Goal: Task Accomplishment & Management: Manage account settings

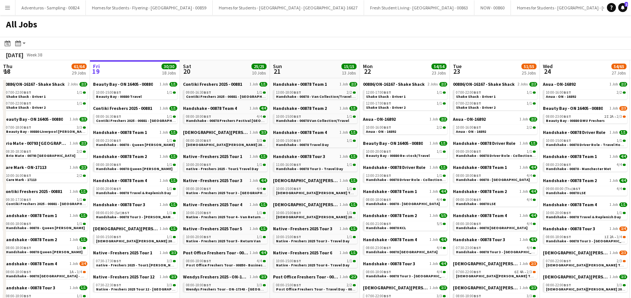
drag, startPoint x: 0, startPoint y: 0, endPoint x: 11, endPoint y: 8, distance: 13.4
click at [11, 8] on button "Menu" at bounding box center [7, 7] width 15 height 15
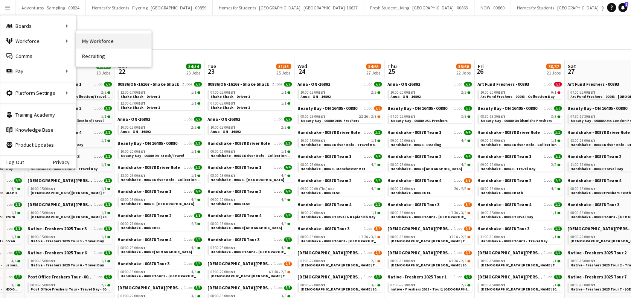
click at [108, 43] on link "My Workforce" at bounding box center [113, 41] width 75 height 15
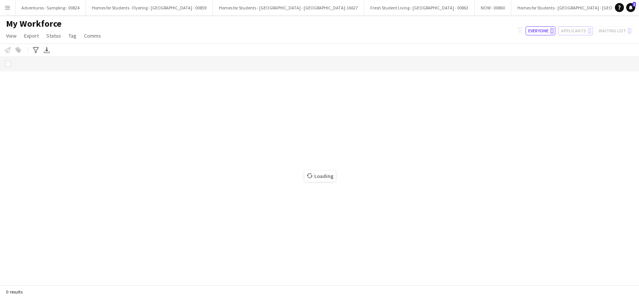
click at [578, 31] on button "Applicants 0" at bounding box center [575, 30] width 35 height 9
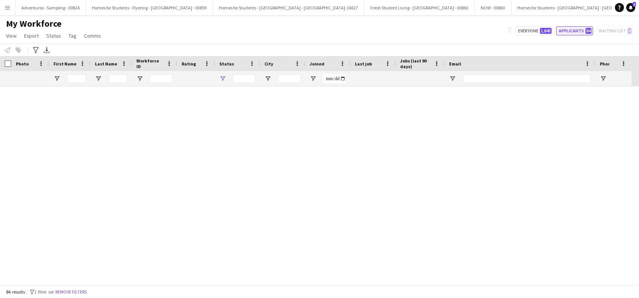
type input "**********"
click at [567, 30] on button "Applicants 84" at bounding box center [574, 30] width 37 height 9
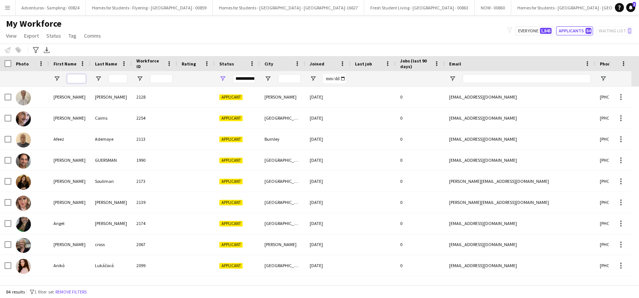
click at [75, 78] on input "First Name Filter Input" at bounding box center [76, 78] width 19 height 9
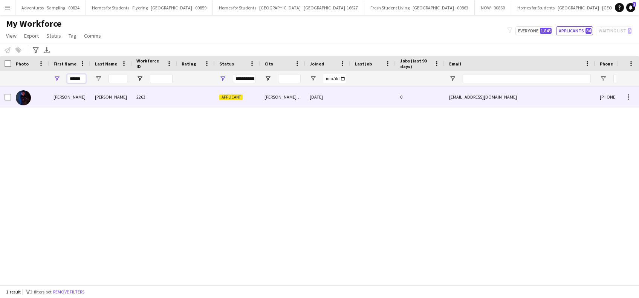
type input "******"
click at [101, 96] on div "Phan" at bounding box center [110, 97] width 41 height 21
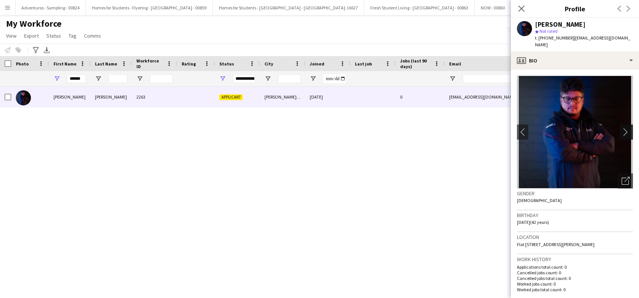
click at [622, 128] on app-icon "chevron-right" at bounding box center [628, 132] width 12 height 8
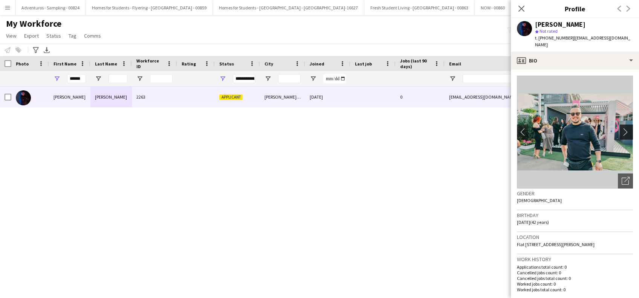
click at [622, 128] on app-icon "chevron-right" at bounding box center [628, 132] width 12 height 8
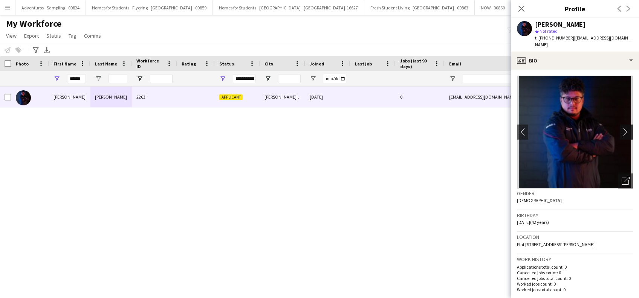
click at [622, 128] on app-icon "chevron-right" at bounding box center [628, 132] width 12 height 8
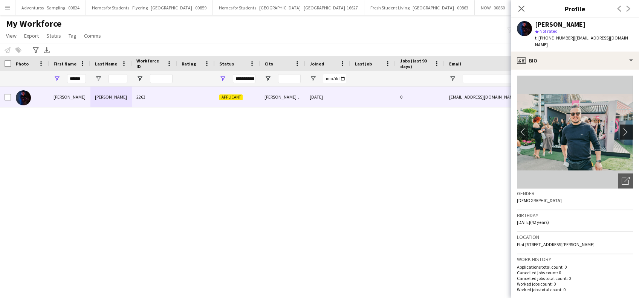
click at [622, 128] on app-icon "chevron-right" at bounding box center [628, 132] width 12 height 8
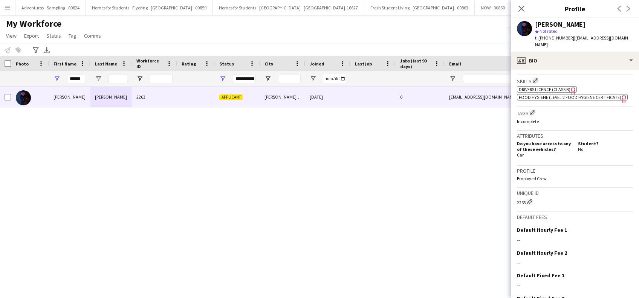
scroll to position [301, 0]
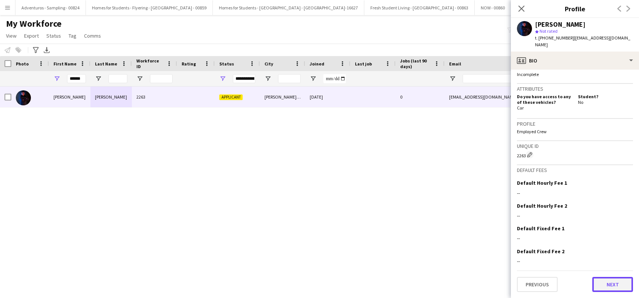
click at [612, 284] on button "Next" at bounding box center [612, 284] width 41 height 15
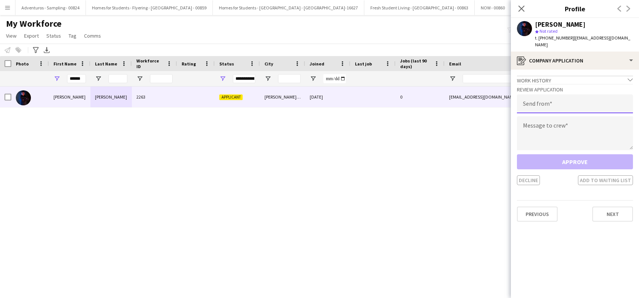
click at [570, 99] on input "email" at bounding box center [575, 104] width 116 height 19
type input "**********"
click at [535, 123] on textarea at bounding box center [575, 133] width 116 height 34
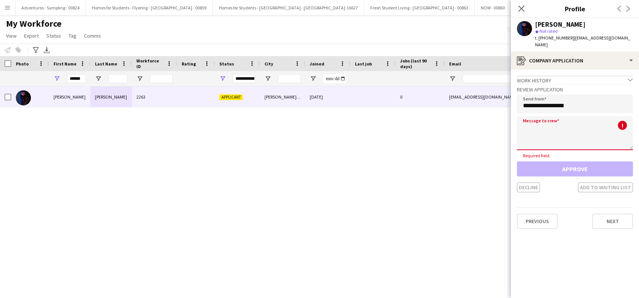
paste textarea "**********"
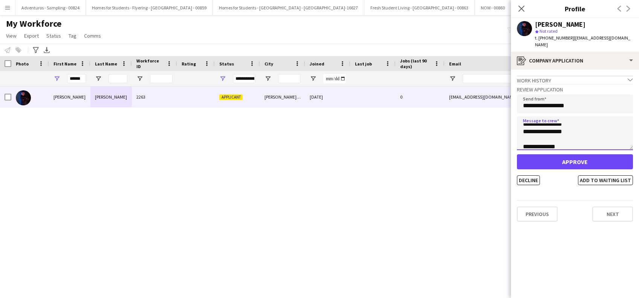
scroll to position [377, 0]
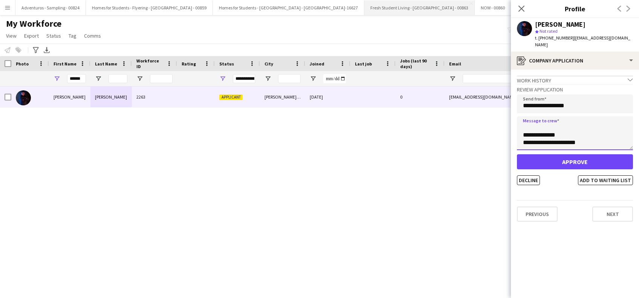
type textarea "**********"
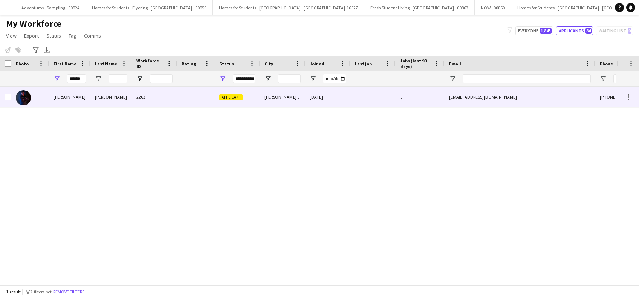
click at [105, 96] on div "Phan" at bounding box center [110, 97] width 41 height 21
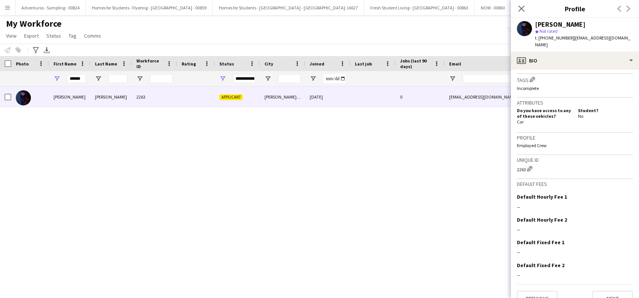
scroll to position [301, 0]
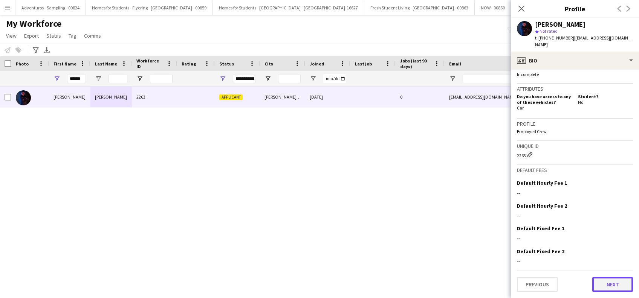
click at [608, 280] on button "Next" at bounding box center [612, 284] width 41 height 15
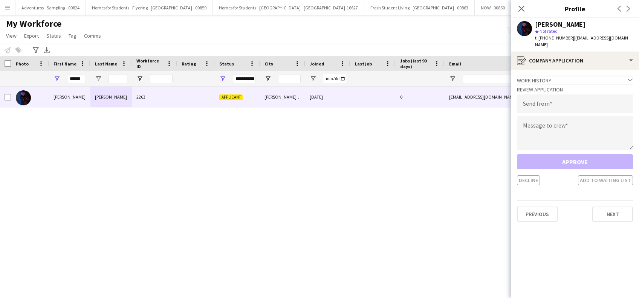
click at [573, 157] on div "Approve Decline Add to waiting list" at bounding box center [575, 169] width 116 height 31
click at [561, 105] on input "email" at bounding box center [575, 104] width 116 height 19
type input "**********"
click at [562, 118] on textarea at bounding box center [575, 133] width 116 height 34
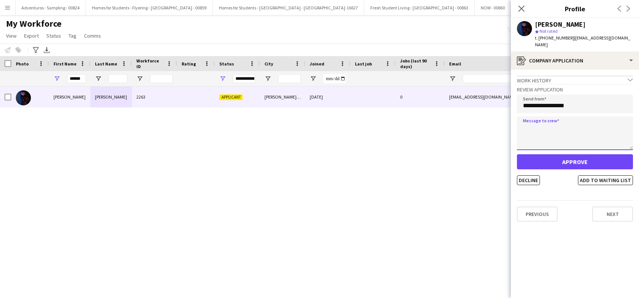
scroll to position [170, 0]
click at [566, 139] on textarea at bounding box center [575, 133] width 116 height 34
click at [556, 127] on textarea at bounding box center [575, 133] width 116 height 34
paste textarea "**********"
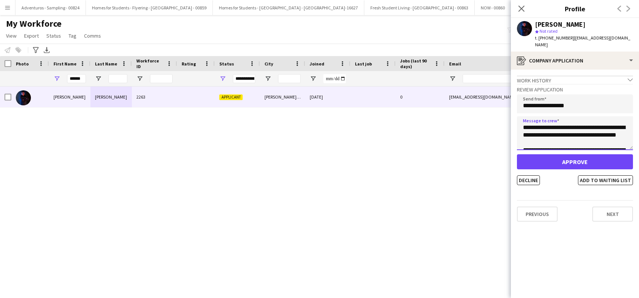
scroll to position [374, 0]
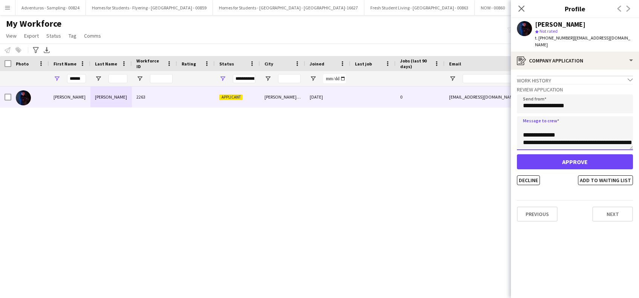
paste textarea "**********"
type textarea "**********"
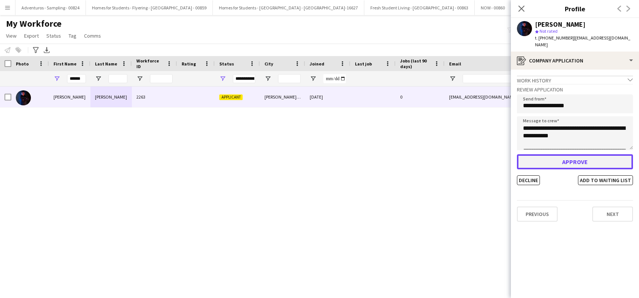
click at [574, 154] on button "Approve" at bounding box center [575, 161] width 116 height 15
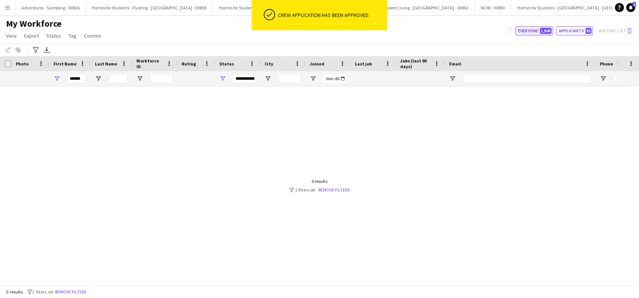
click at [530, 29] on button "Everyone 1,845" at bounding box center [534, 30] width 38 height 9
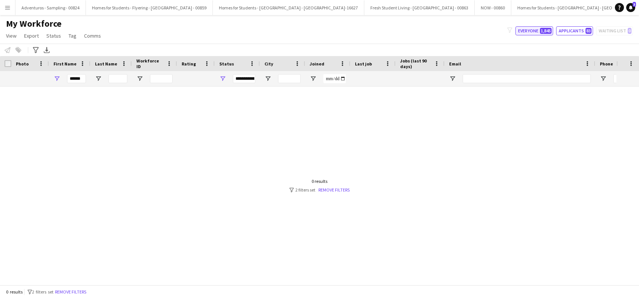
type input "**********"
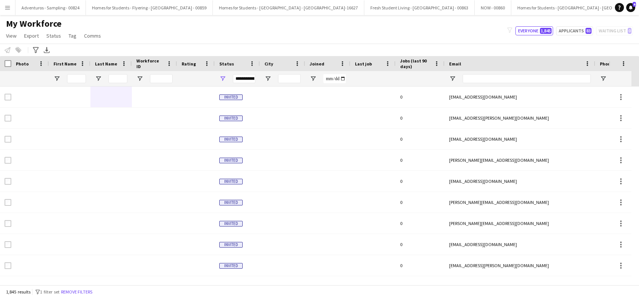
click at [5, 3] on button "Menu" at bounding box center [7, 7] width 15 height 15
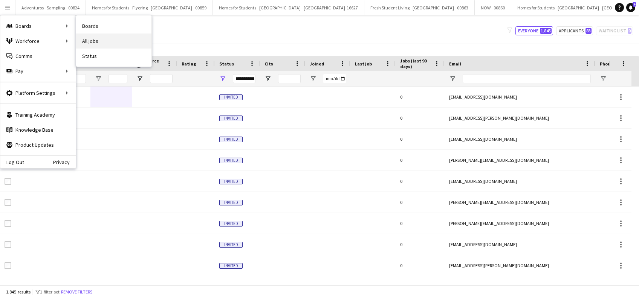
click at [102, 42] on link "All jobs" at bounding box center [113, 41] width 75 height 15
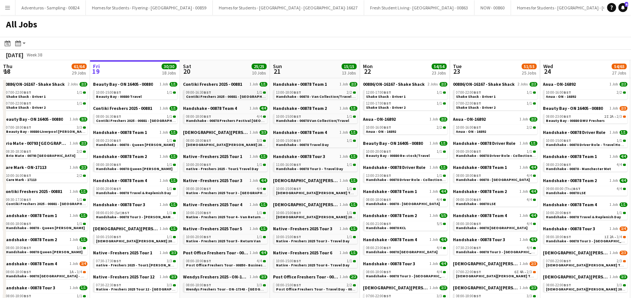
click at [223, 96] on span "Contiki Freshers 2025 - 00881 - University of York" at bounding box center [232, 96] width 92 height 5
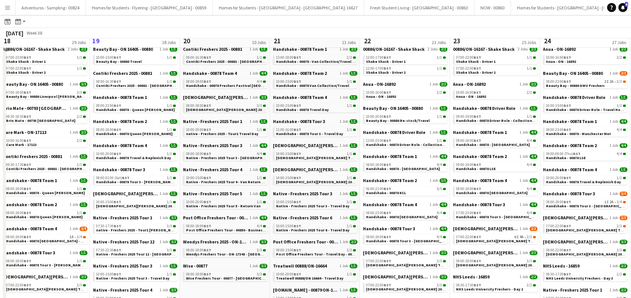
scroll to position [50, 0]
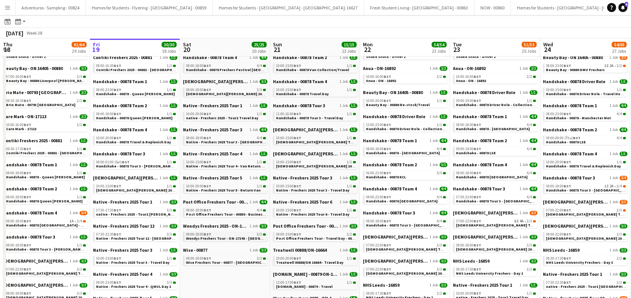
click at [224, 239] on span "Wendys Freshers Tour - ON-17343 - University of York" at bounding box center [236, 238] width 100 height 5
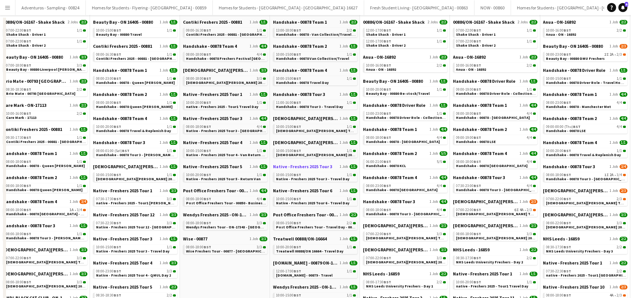
scroll to position [0, 0]
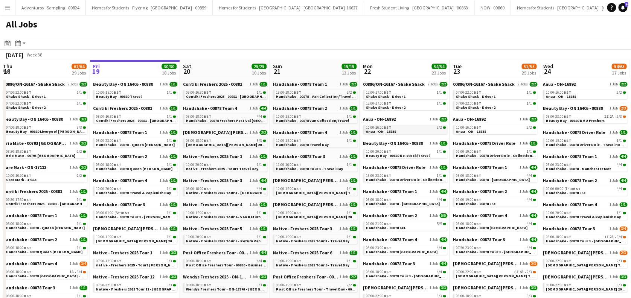
click at [409, 129] on div "10:00-16:00 BST 2/2" at bounding box center [406, 128] width 80 height 4
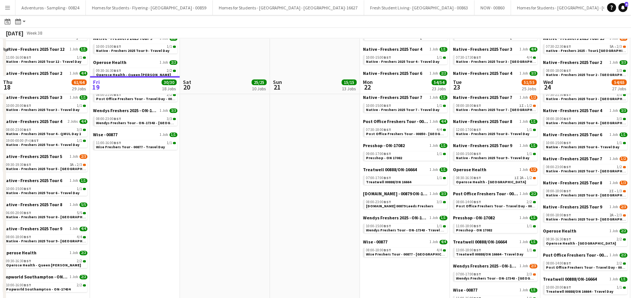
scroll to position [402, 0]
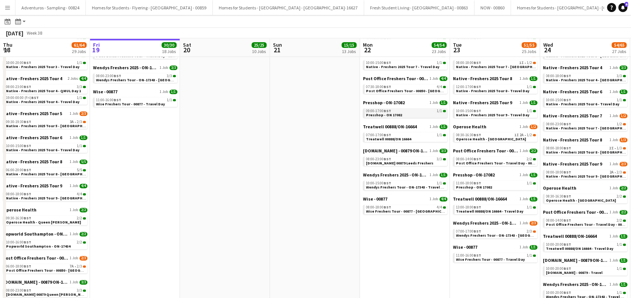
click at [413, 115] on link "09:00-17:00 BST 1/1 Presshop - ON 17082" at bounding box center [406, 112] width 80 height 9
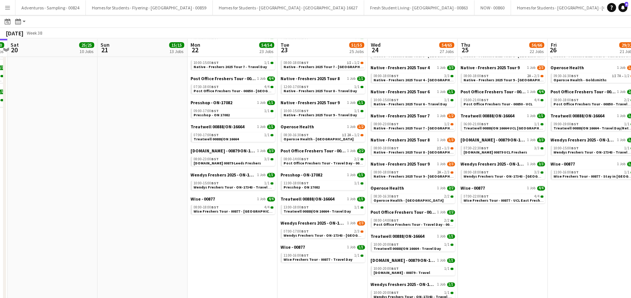
drag, startPoint x: 298, startPoint y: 231, endPoint x: 197, endPoint y: 231, distance: 100.2
click at [197, 232] on app-calendar-viewport "Tue 16 50/51 24 Jobs Wed 17 53/54 25 Jobs Thu 18 61/64 29 Jobs Fri 19 30/30 18 …" at bounding box center [315, 13] width 631 height 757
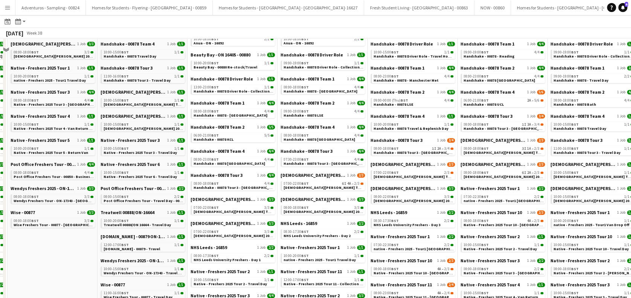
scroll to position [100, 0]
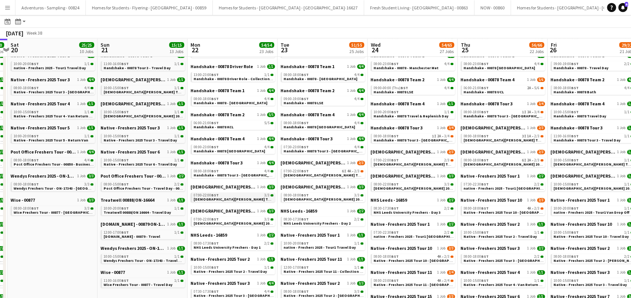
click at [231, 199] on span "Lady Garden Tour 1 - 00848 - University of Sheffield" at bounding box center [262, 199] width 137 height 5
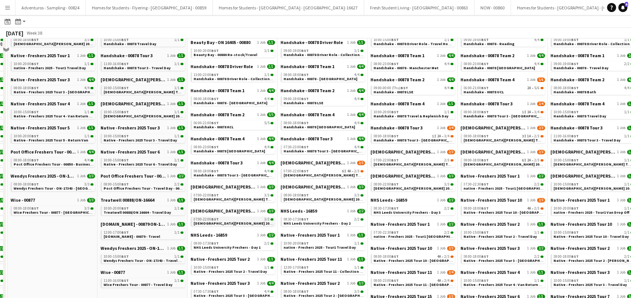
scroll to position [50, 0]
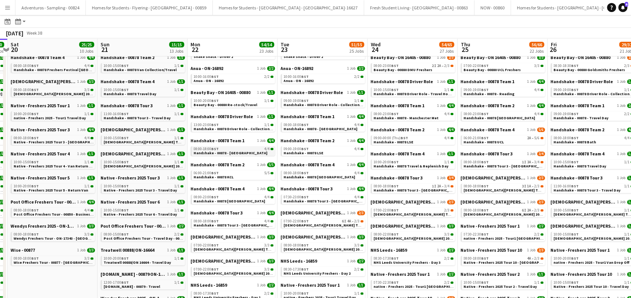
click at [232, 153] on span "Handshake - 00878 - Manchester" at bounding box center [231, 153] width 74 height 5
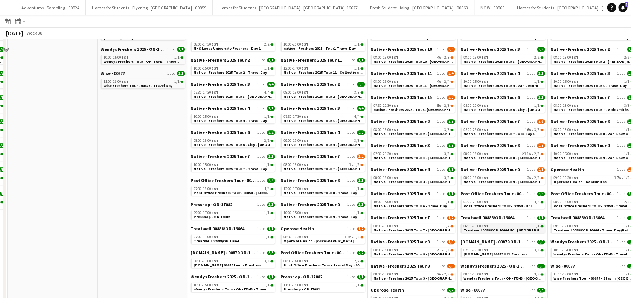
scroll to position [251, 0]
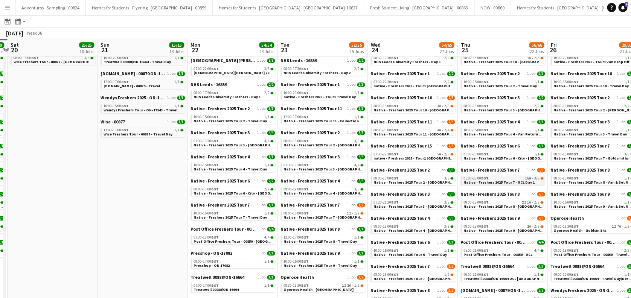
click at [498, 181] on span "Native - Freshers 2025 Tour 7 - UCL Day 1" at bounding box center [499, 182] width 71 height 5
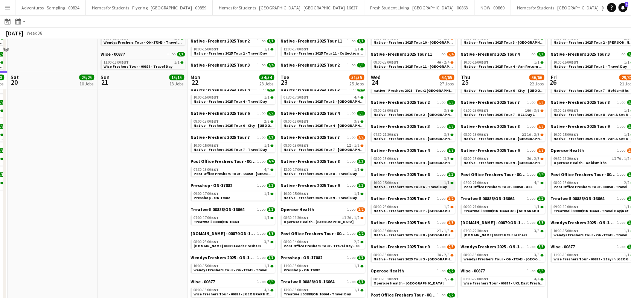
scroll to position [351, 0]
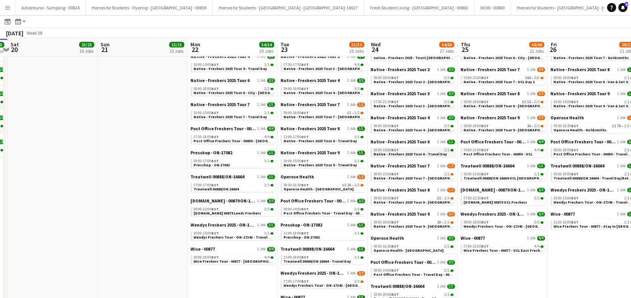
click at [403, 154] on span "Native - Freshers 2025 Tour 6 - Travel Day" at bounding box center [410, 154] width 73 height 5
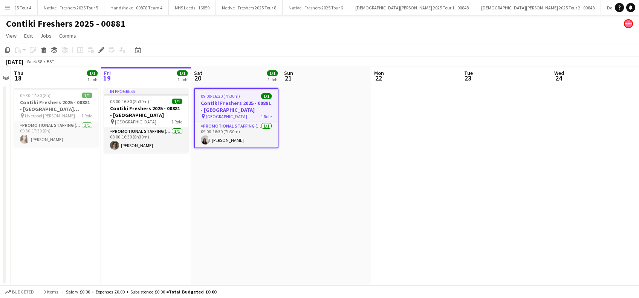
scroll to position [0, 2308]
click at [231, 109] on h3 "Contiki Freshers 2025 - 00881 - University of York" at bounding box center [236, 107] width 83 height 14
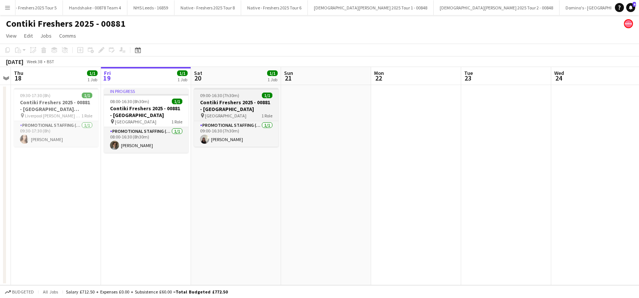
click at [223, 115] on span "University of York" at bounding box center [225, 116] width 41 height 6
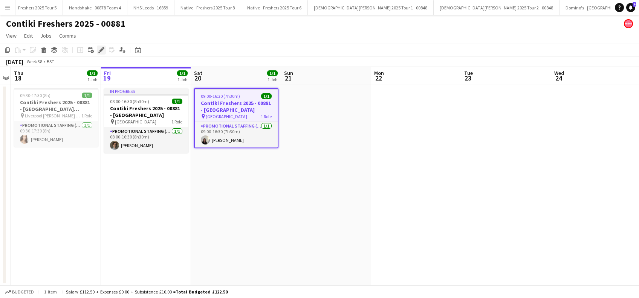
click at [100, 49] on icon "Edit" at bounding box center [101, 50] width 6 height 6
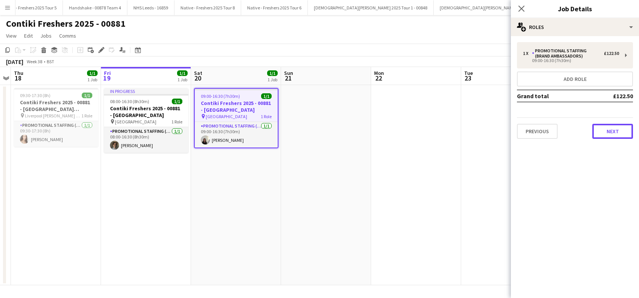
click at [616, 135] on button "Next" at bounding box center [612, 131] width 41 height 15
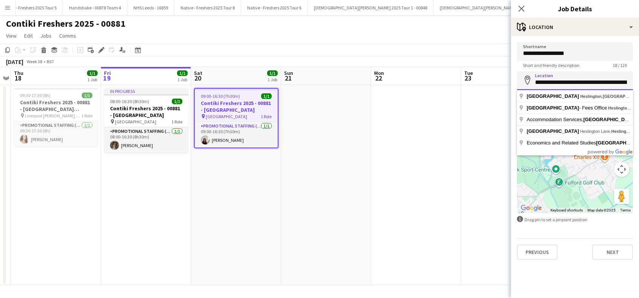
scroll to position [0, 31]
drag, startPoint x: 535, startPoint y: 83, endPoint x: 617, endPoint y: 83, distance: 82.1
click at [617, 83] on input "**********" at bounding box center [575, 80] width 116 height 19
click at [523, 9] on icon "Close pop-in" at bounding box center [521, 8] width 7 height 7
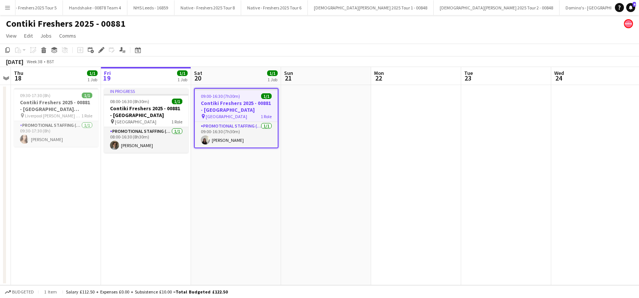
click at [255, 174] on app-date-cell "09:00-16:30 (7h30m) 1/1 Contiki Freshers 2025 - 00881 - University of York pin …" at bounding box center [236, 185] width 90 height 200
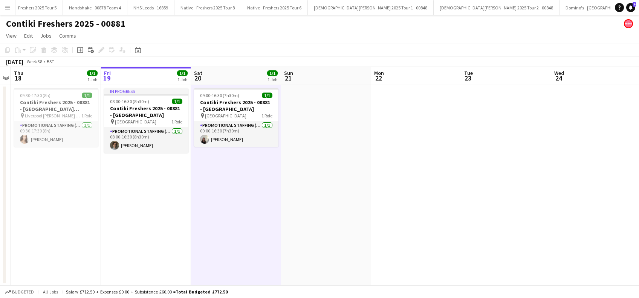
click at [148, 170] on app-date-cell "In progress 08:00-16:30 (8h30m) 1/1 Contiki Freshers 2025 - 00881 - University …" at bounding box center [146, 185] width 90 height 200
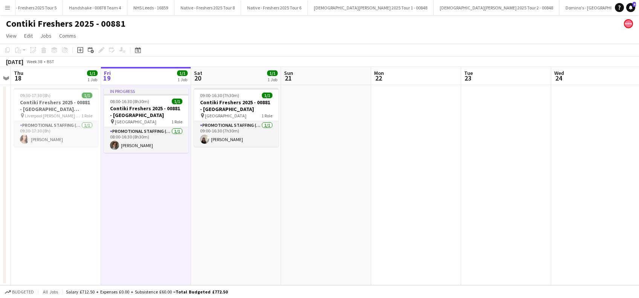
drag, startPoint x: 217, startPoint y: 177, endPoint x: 316, endPoint y: 195, distance: 101.1
click at [217, 177] on app-date-cell "09:00-16:30 (7h30m) 1/1 Contiki Freshers 2025 - 00881 - University of York pin …" at bounding box center [236, 185] width 90 height 200
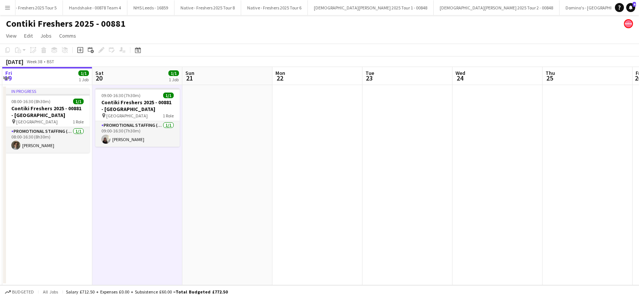
drag, startPoint x: 339, startPoint y: 199, endPoint x: 240, endPoint y: 223, distance: 102.1
click at [240, 223] on app-calendar-viewport "Mon 15 Tue 16 1/1 1 Job Wed 17 Thu 18 1/1 1 Job Fri 19 1/1 1 Job Sat 20 1/1 1 J…" at bounding box center [319, 176] width 639 height 218
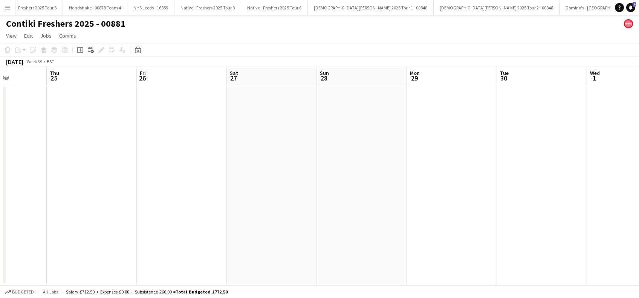
drag, startPoint x: 498, startPoint y: 218, endPoint x: 368, endPoint y: 205, distance: 130.6
click at [0, 234] on html "Menu Boards Boards Boards All jobs Status Workforce Workforce My Workforce Recr…" at bounding box center [319, 149] width 639 height 298
drag, startPoint x: 443, startPoint y: 199, endPoint x: 377, endPoint y: 202, distance: 66.4
click at [135, 222] on app-calendar-viewport "Tue 23 Wed 24 Thu 25 Fri 26 Sat 27 Sun 28 Mon 29 Tue 30 Wed 1 Thu 2 Fri 3 Sat 4…" at bounding box center [319, 176] width 639 height 218
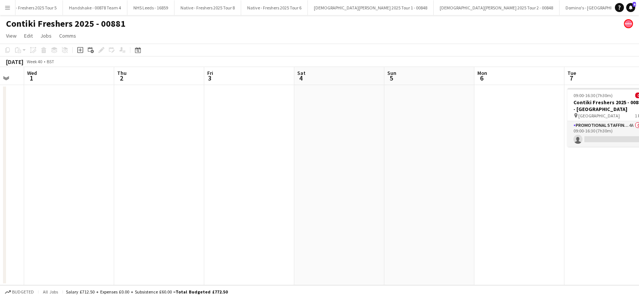
drag, startPoint x: 567, startPoint y: 193, endPoint x: 580, endPoint y: 191, distance: 12.9
click at [268, 223] on app-calendar-viewport "Sat 27 Sun 28 Mon 29 Tue 30 Wed 1 Thu 2 Fri 3 Sat 4 Sun 5 Mon 6 Tue 7 0/1 1 Job…" at bounding box center [319, 176] width 639 height 218
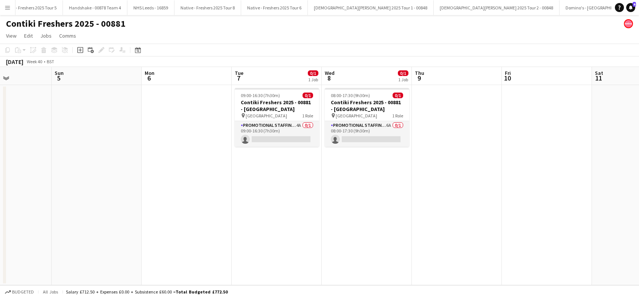
scroll to position [0, 306]
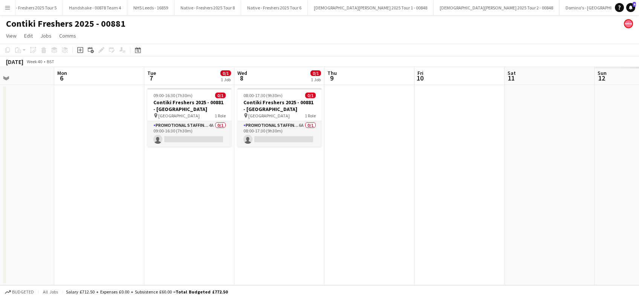
drag, startPoint x: 557, startPoint y: 197, endPoint x: 234, endPoint y: 203, distance: 322.9
click at [223, 203] on app-calendar-viewport "Thu 2 Fri 3 Sat 4 Sun 5 Mon 6 Tue 7 0/1 1 Job Wed 8 0/1 1 Job Thu 9 Fri 10 Sat …" at bounding box center [319, 176] width 639 height 218
click at [194, 142] on app-card-role "Promotional Staffing (Brand Ambassadors) 4A 0/1 09:00-16:30 (7h30m) single-neut…" at bounding box center [189, 134] width 84 height 26
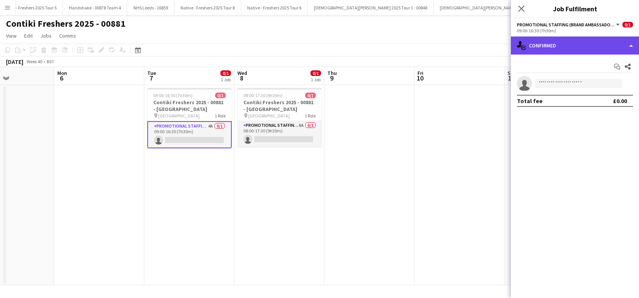
click at [567, 47] on div "single-neutral-actions-check-2 Confirmed" at bounding box center [575, 46] width 128 height 18
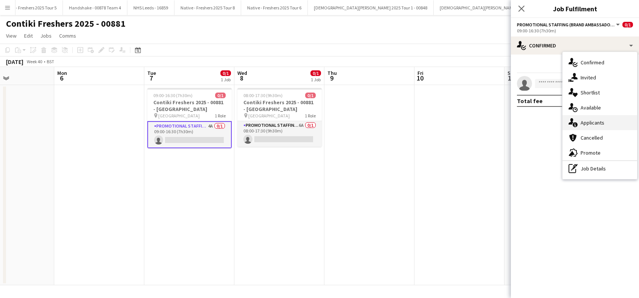
click at [586, 122] on span "Applicants" at bounding box center [593, 122] width 24 height 7
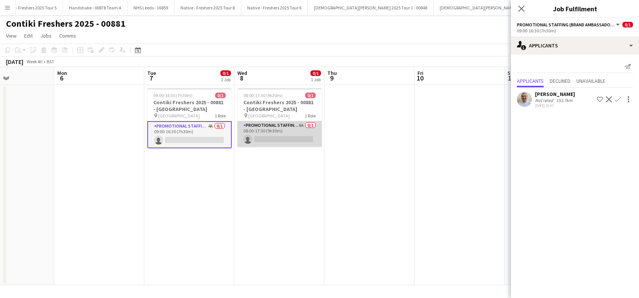
click at [292, 138] on app-card-role "Promotional Staffing (Brand Ambassadors) 6A 0/1 08:00-17:30 (9h30m) single-neut…" at bounding box center [279, 134] width 84 height 26
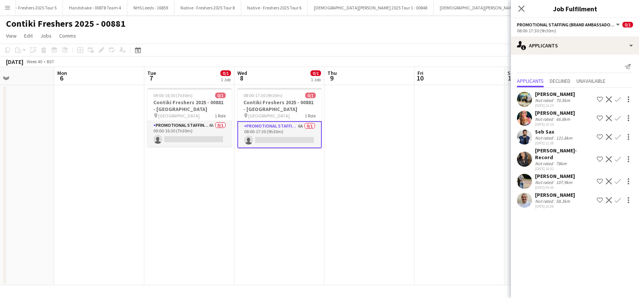
click at [553, 151] on div "Jesse Jay-Record" at bounding box center [564, 154] width 59 height 14
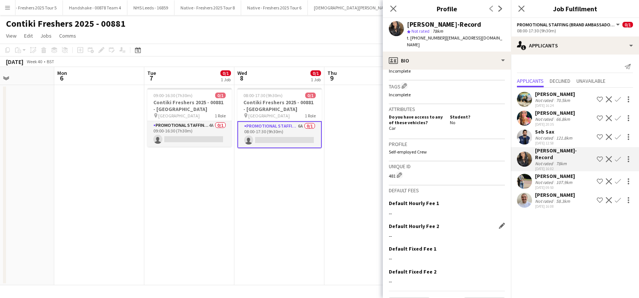
scroll to position [285, 0]
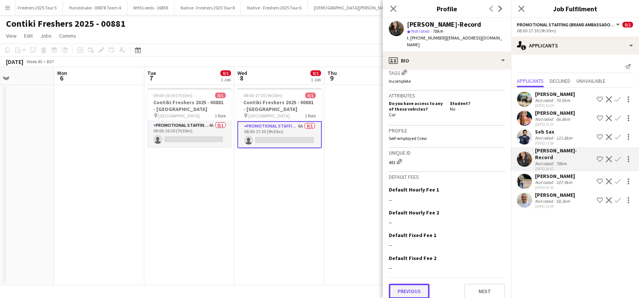
click at [405, 287] on button "Previous" at bounding box center [409, 291] width 41 height 15
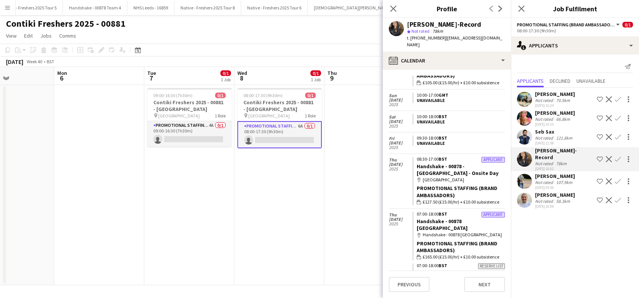
scroll to position [100, 0]
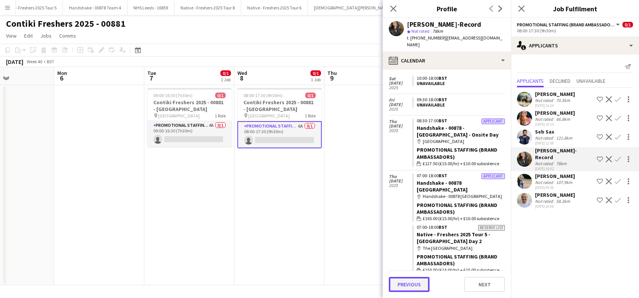
click at [413, 283] on button "Previous" at bounding box center [409, 284] width 41 height 15
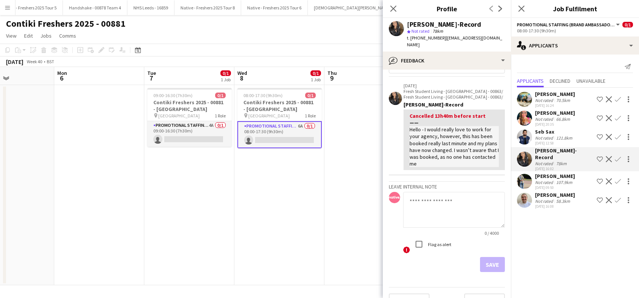
scroll to position [31, 0]
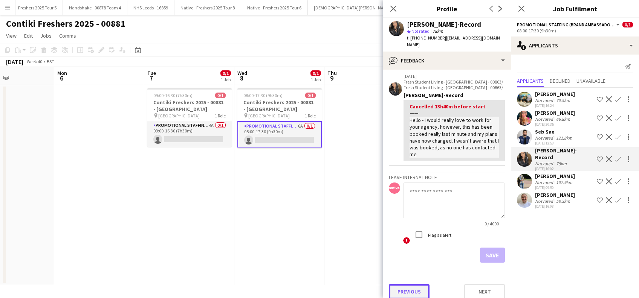
click at [407, 284] on button "Previous" at bounding box center [409, 291] width 41 height 15
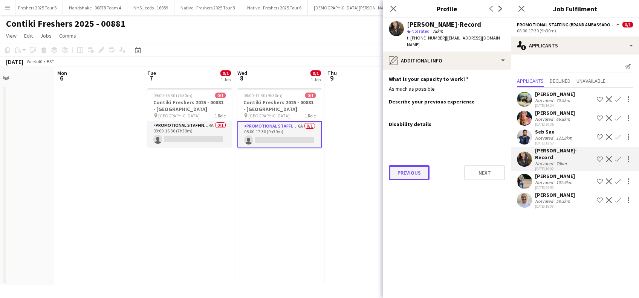
click at [407, 167] on button "Previous" at bounding box center [409, 172] width 41 height 15
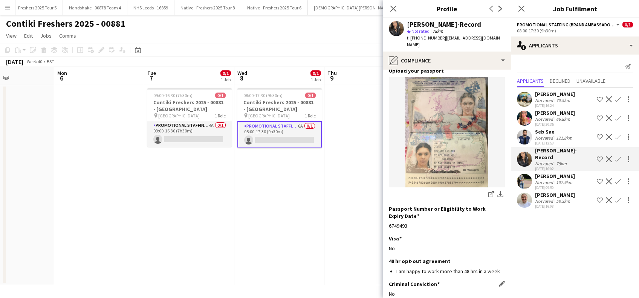
scroll to position [101, 0]
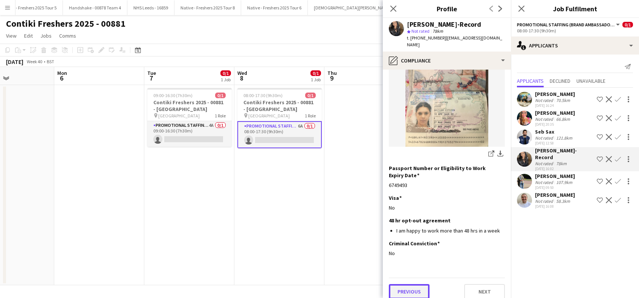
click at [407, 288] on button "Previous" at bounding box center [409, 291] width 41 height 15
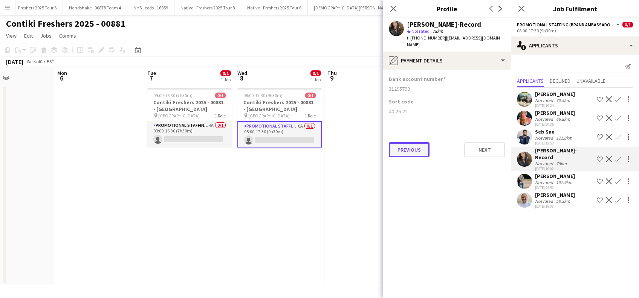
click at [403, 144] on button "Previous" at bounding box center [409, 149] width 41 height 15
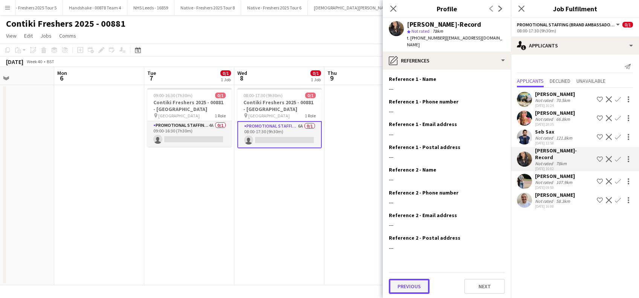
click at [406, 279] on button "Previous" at bounding box center [409, 286] width 41 height 15
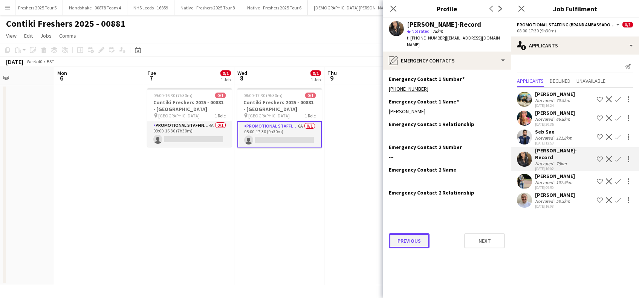
click at [410, 234] on button "Previous" at bounding box center [409, 241] width 41 height 15
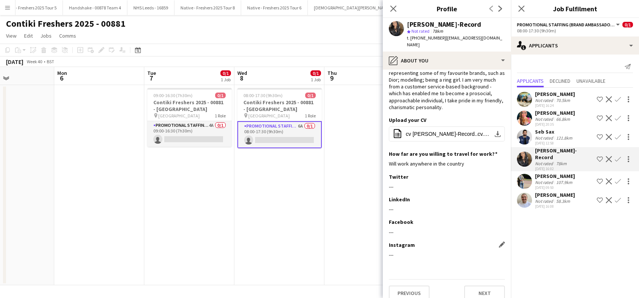
scroll to position [51, 0]
click at [408, 287] on button "Previous" at bounding box center [409, 292] width 41 height 15
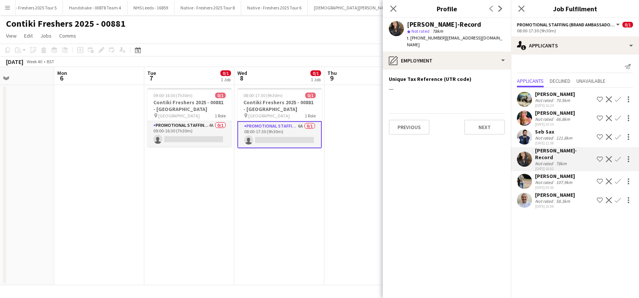
scroll to position [0, 0]
click at [618, 156] on app-icon "Confirm" at bounding box center [618, 159] width 6 height 6
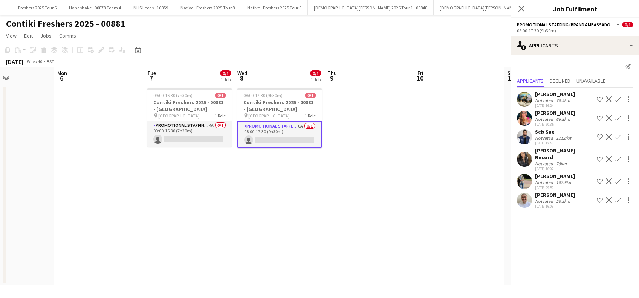
click at [619, 156] on app-icon "Confirm" at bounding box center [618, 159] width 6 height 6
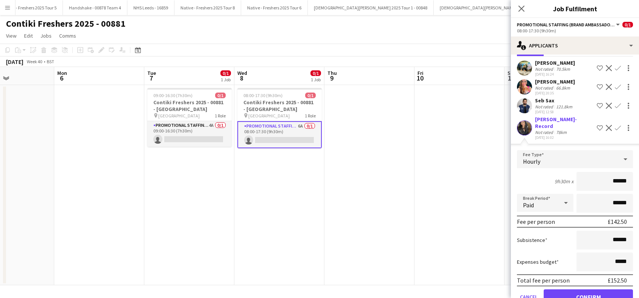
scroll to position [81, 0]
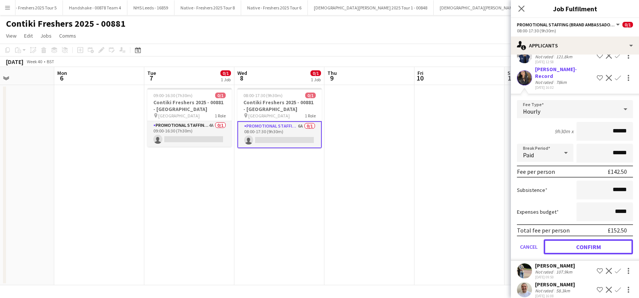
click at [582, 242] on button "Confirm" at bounding box center [588, 247] width 89 height 15
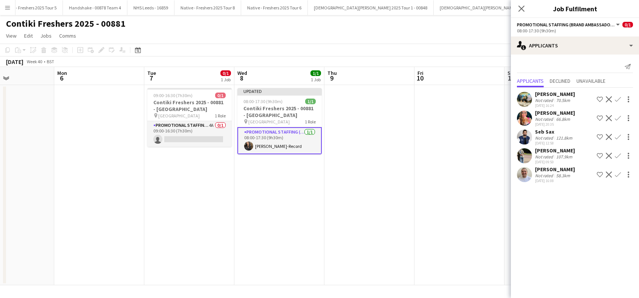
scroll to position [0, 0]
click at [198, 142] on app-card-role "Promotional Staffing (Brand Ambassadors) 4A 0/1 09:00-16:30 (7h30m) single-neut…" at bounding box center [189, 134] width 84 height 26
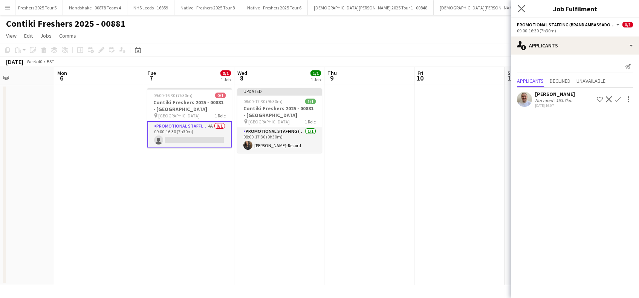
click at [521, 4] on app-icon "Close pop-in" at bounding box center [521, 8] width 11 height 11
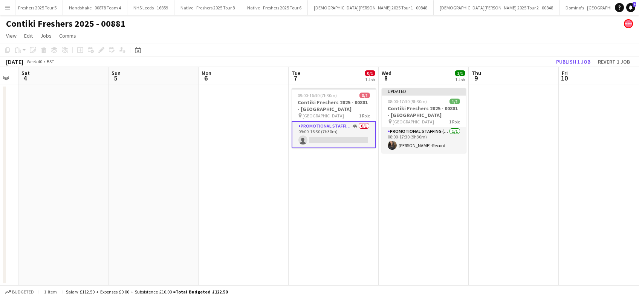
drag, startPoint x: 196, startPoint y: 186, endPoint x: 405, endPoint y: 217, distance: 211.0
click at [360, 216] on app-calendar-viewport "Thu 2 Fri 3 Sat 4 Sun 5 Mon 6 Tue 7 0/1 1 Job Wed 8 1/1 1 Job Thu 9 Fri 10 Sat …" at bounding box center [319, 176] width 639 height 218
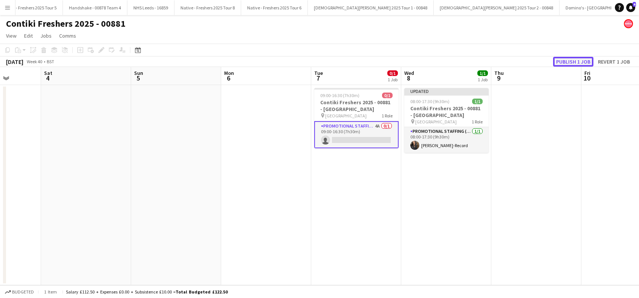
click at [567, 62] on button "Publish 1 job" at bounding box center [573, 62] width 40 height 10
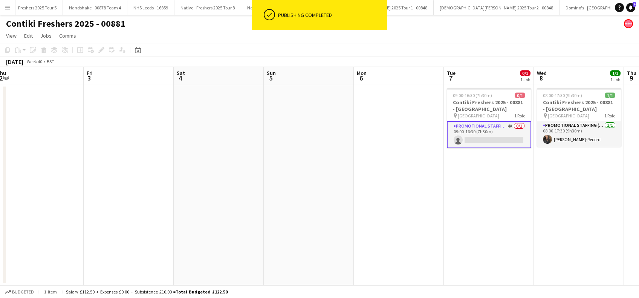
drag, startPoint x: 232, startPoint y: 206, endPoint x: 413, endPoint y: 222, distance: 181.5
click at [452, 225] on app-calendar-viewport "Tue 30 Wed 1 Thu 2 Fri 3 Sat 4 Sun 5 Mon 6 Tue 7 0/1 1 Job Wed 8 1/1 1 Job Thu …" at bounding box center [319, 176] width 639 height 218
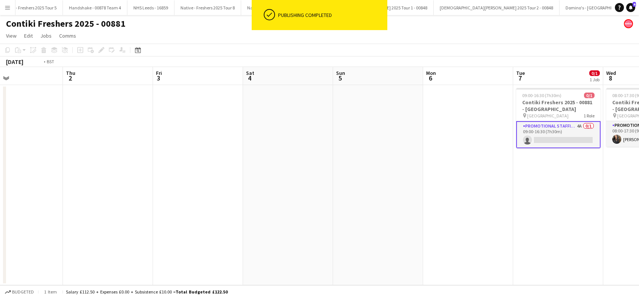
drag, startPoint x: 215, startPoint y: 212, endPoint x: 398, endPoint y: 232, distance: 184.6
click at [419, 235] on app-calendar-viewport "Mon 29 Tue 30 Wed 1 Thu 2 Fri 3 Sat 4 Sun 5 Mon 6 Tue 7 0/1 1 Job Wed 8 1/1 1 J…" at bounding box center [319, 176] width 639 height 218
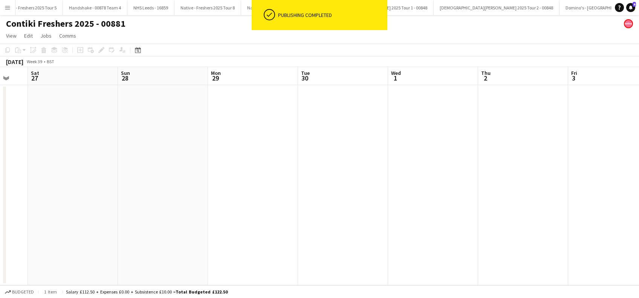
drag, startPoint x: 317, startPoint y: 229, endPoint x: 177, endPoint y: 214, distance: 140.9
click at [353, 233] on app-calendar-viewport "Thu 25 Fri 26 Sat 27 Sun 28 Mon 29 Tue 30 Wed 1 Thu 2 Fri 3 Sat 4 Sun 5 Mon 6 T…" at bounding box center [319, 176] width 639 height 218
drag, startPoint x: 208, startPoint y: 232, endPoint x: 449, endPoint y: 267, distance: 244.1
click at [451, 268] on app-calendar-viewport "Wed 24 Thu 25 Fri 26 Sat 27 Sun 28 Mon 29 Tue 30 Wed 1 Thu 2 Fri 3 Sat 4 Sun 5 …" at bounding box center [319, 176] width 639 height 218
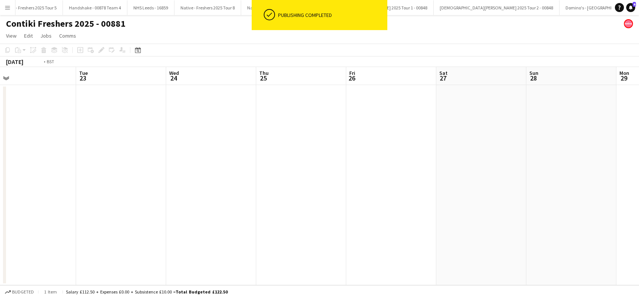
drag, startPoint x: 313, startPoint y: 253, endPoint x: 217, endPoint y: 242, distance: 97.1
click at [455, 274] on app-calendar-viewport "Sat 20 1/1 1 Job Sun 21 Mon 22 Tue 23 Wed 24 Thu 25 Fri 26 Sat 27 Sun 28 Mon 29…" at bounding box center [319, 176] width 639 height 218
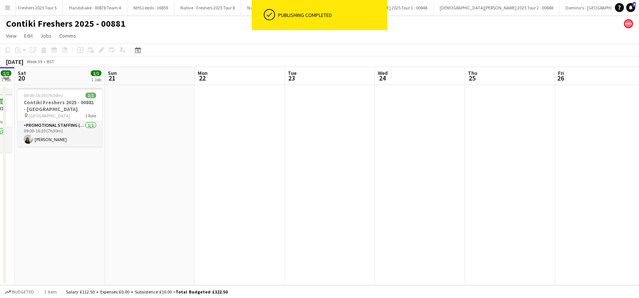
drag, startPoint x: 313, startPoint y: 254, endPoint x: 425, endPoint y: 267, distance: 111.9
click at [425, 267] on app-calendar-viewport "Thu 18 1/1 1 Job Fri 19 1/1 1 Job Sat 20 1/1 1 Job Sun 21 Mon 22 Tue 23 Wed 24 …" at bounding box center [319, 176] width 639 height 218
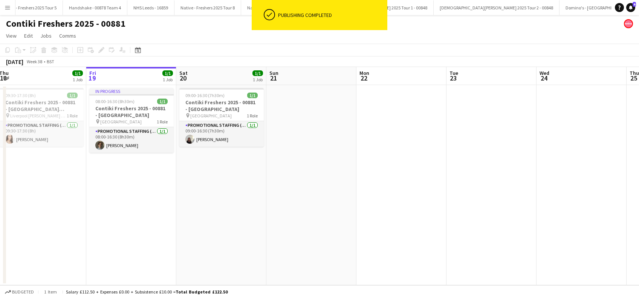
drag, startPoint x: 188, startPoint y: 247, endPoint x: 345, endPoint y: 263, distance: 157.5
click at [344, 262] on app-calendar-viewport "Tue 16 1/1 1 Job Wed 17 Thu 18 1/1 1 Job Fri 19 1/1 1 Job Sat 20 1/1 1 Job Sun …" at bounding box center [319, 176] width 639 height 218
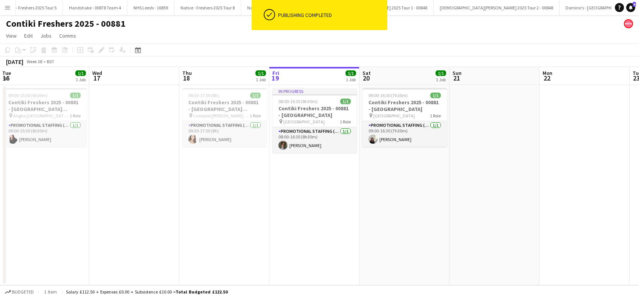
click at [249, 232] on app-date-cell "09:30-17:30 (8h) 1/1 Contiki Freshers 2025 - 00881 - Liverpool John Moores Univ…" at bounding box center [224, 185] width 90 height 200
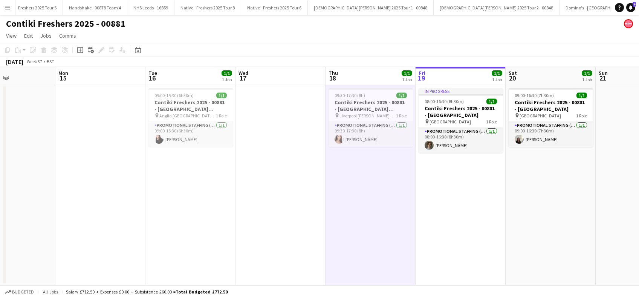
drag, startPoint x: 221, startPoint y: 216, endPoint x: 368, endPoint y: 217, distance: 146.9
click at [368, 217] on app-calendar-viewport "Fri 12 Sat 13 Sun 14 Mon 15 Tue 16 1/1 1 Job Wed 17 Thu 18 1/1 1 Job Fri 19 1/1…" at bounding box center [319, 176] width 639 height 218
click at [352, 181] on app-date-cell "09:30-17:30 (8h) 1/1 Contiki Freshers 2025 - 00881 - Liverpool John Moores Univ…" at bounding box center [371, 185] width 90 height 200
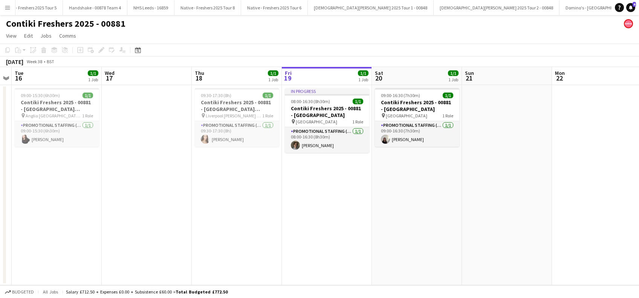
scroll to position [0, 365]
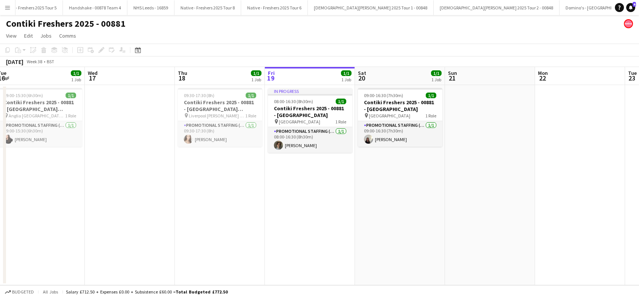
drag, startPoint x: 525, startPoint y: 229, endPoint x: 374, endPoint y: 232, distance: 151.5
click at [374, 232] on app-calendar-viewport "Fri 12 Sat 13 Sun 14 Mon 15 Tue 16 1/1 1 Job Wed 17 Thu 18 1/1 1 Job Fri 19 1/1…" at bounding box center [319, 176] width 639 height 218
click at [228, 205] on app-date-cell "09:30-17:30 (8h) 1/1 Contiki Freshers 2025 - 00881 - Liverpool John Moores Univ…" at bounding box center [220, 185] width 90 height 200
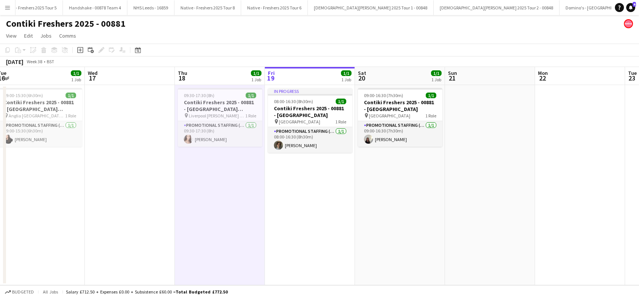
click at [306, 212] on app-date-cell "In progress 08:00-16:30 (8h30m) 1/1 Contiki Freshers 2025 - 00881 - University …" at bounding box center [310, 185] width 90 height 200
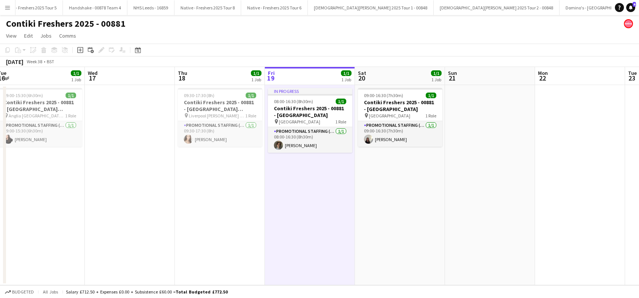
click at [388, 213] on app-date-cell "09:00-16:30 (7h30m) 1/1 Contiki Freshers 2025 - 00881 - University of York pin …" at bounding box center [400, 185] width 90 height 200
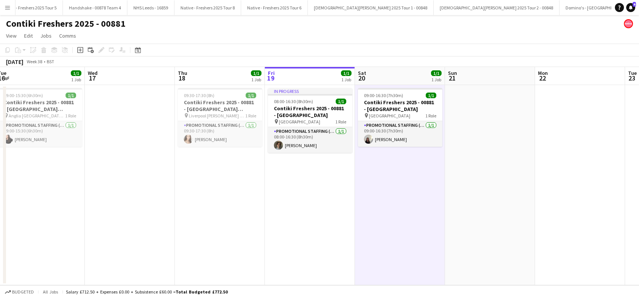
drag, startPoint x: 478, startPoint y: 205, endPoint x: 517, endPoint y: 204, distance: 39.2
click at [478, 205] on app-date-cell at bounding box center [490, 185] width 90 height 200
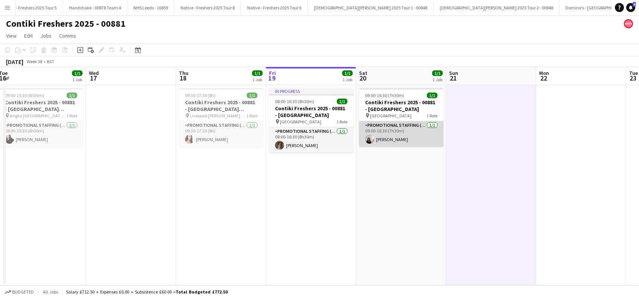
click at [390, 139] on app-card-role "Promotional Staffing (Brand Ambassadors) 1/1 09:00-16:30 (7h30m) marianna matti" at bounding box center [401, 134] width 84 height 26
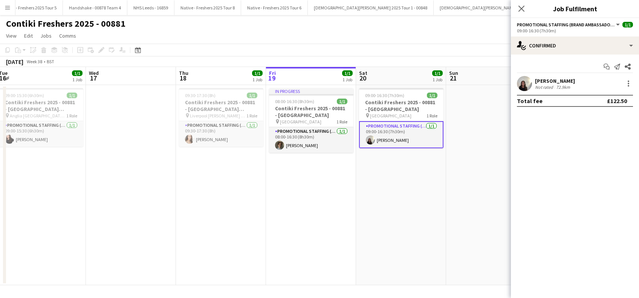
click at [546, 78] on div "marianna matti" at bounding box center [555, 81] width 40 height 7
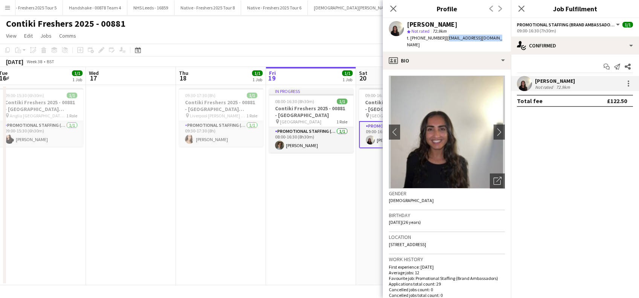
drag, startPoint x: 494, startPoint y: 36, endPoint x: 443, endPoint y: 37, distance: 51.2
click at [443, 37] on div "marianna matti star Not rated 72.9km t. +447861758599 | mariannaanis@gmail.com" at bounding box center [447, 35] width 128 height 34
copy span "mariannaanis@gmail.com"
click at [393, 6] on icon "Close pop-in" at bounding box center [393, 8] width 7 height 7
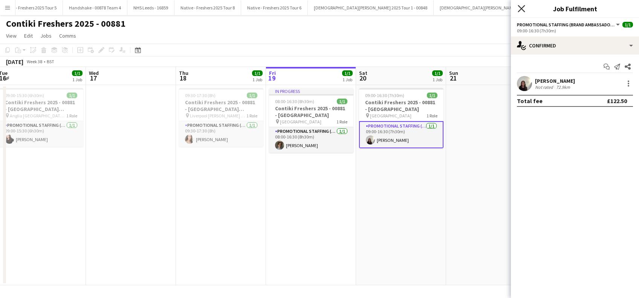
click at [523, 6] on icon at bounding box center [521, 8] width 7 height 7
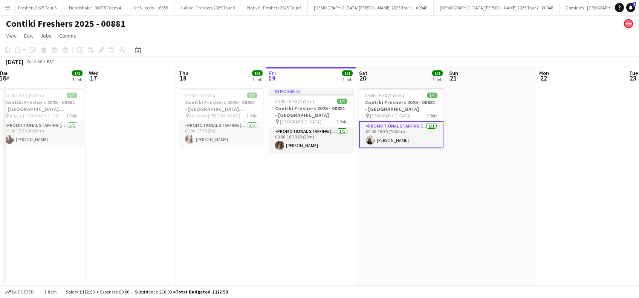
click at [419, 186] on app-date-cell "09:00-16:30 (7h30m) 1/1 Contiki Freshers 2025 - 00881 - University of York pin …" at bounding box center [401, 185] width 90 height 200
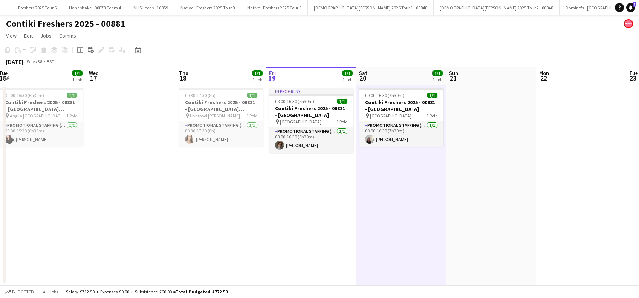
click at [469, 185] on app-date-cell at bounding box center [491, 185] width 90 height 200
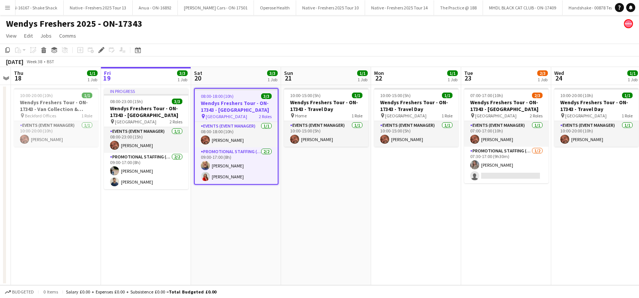
scroll to position [0, 4058]
click at [161, 235] on app-date-cell "In progress 08:00-23:00 (15h) 3/3 Wendys Freshers Tour - ON-17343 - [GEOGRAPHIC…" at bounding box center [146, 185] width 90 height 200
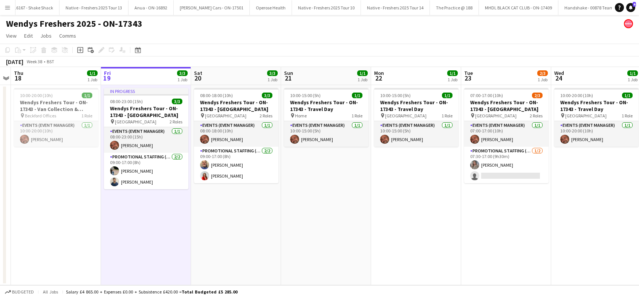
click at [214, 235] on app-date-cell "08:00-18:00 (10h) 3/3 Wendys Freshers Tour - ON-17343 - University of York pin …" at bounding box center [236, 185] width 90 height 200
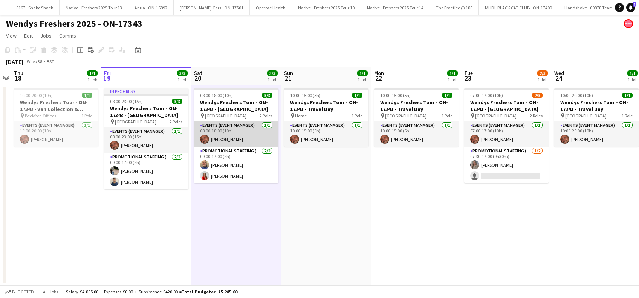
click at [231, 138] on app-card-role "Events (Event Manager) 1/1 08:00-18:00 (10h) Bradley Walker" at bounding box center [236, 134] width 84 height 26
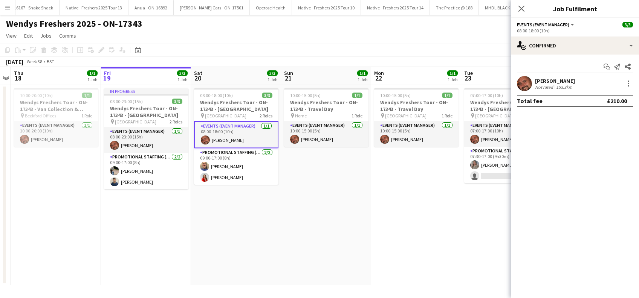
click at [561, 78] on div "Bradley Walker" at bounding box center [555, 81] width 40 height 7
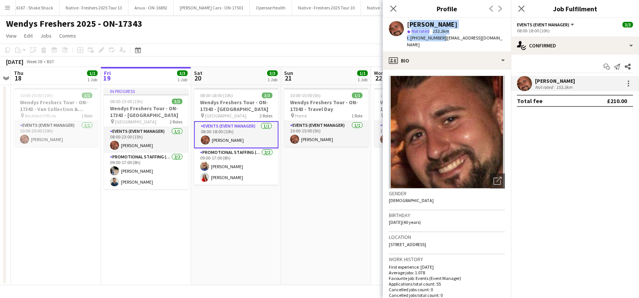
drag, startPoint x: 439, startPoint y: 37, endPoint x: 406, endPoint y: 24, distance: 34.8
click at [406, 24] on div "Bradley Walker star Not rated 153.3km t. +447568545151 | bradleywalkereventmana…" at bounding box center [447, 35] width 128 height 34
copy div "Bradley Walker star Not rated 153.3km t. +447568545151"
click at [339, 221] on app-date-cell "10:00-15:00 (5h) 1/1 Wendys Freshers Tour - ON-17343 - Travel Day pin Home 1 Ro…" at bounding box center [326, 185] width 90 height 200
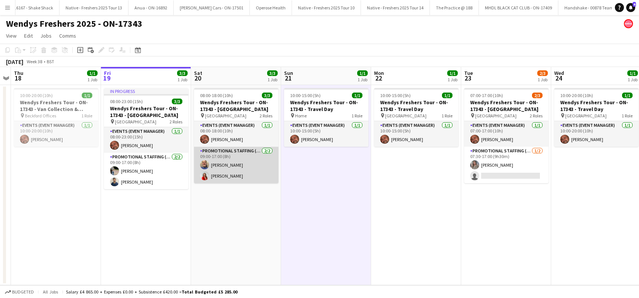
click at [226, 179] on app-card-role "Promotional Staffing (Brand Ambassadors) 2/2 09:00-17:00 (8h) Andrew Chaloner E…" at bounding box center [236, 165] width 84 height 37
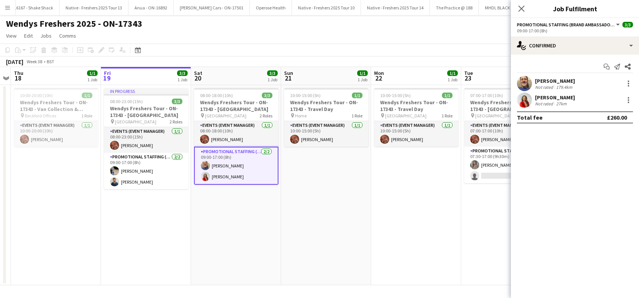
click at [547, 98] on div "[PERSON_NAME]" at bounding box center [555, 97] width 40 height 7
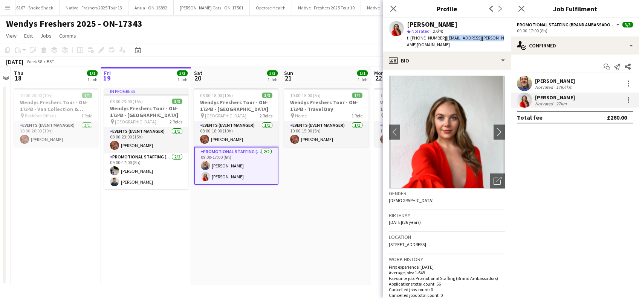
drag, startPoint x: 491, startPoint y: 38, endPoint x: 443, endPoint y: 38, distance: 48.2
click at [443, 38] on div "Elli Sheerin star Not rated 27km t. +447432114866 | elli.sheerin@live.co.uk" at bounding box center [447, 35] width 128 height 34
copy span "elli.sheerin@live.co.uk"
click at [556, 78] on div "Andrew Chaloner" at bounding box center [555, 81] width 40 height 7
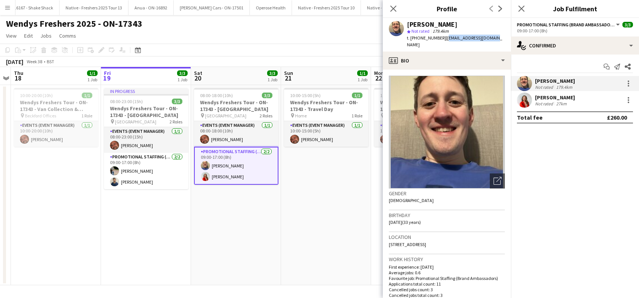
drag, startPoint x: 493, startPoint y: 37, endPoint x: 443, endPoint y: 39, distance: 50.1
click at [443, 39] on div "Andrew Chaloner star Not rated 179.4km t. +447723375461 | andyrchal48@gmail.com" at bounding box center [447, 35] width 128 height 34
copy span "andyrchal48@gmail.com"
click at [226, 139] on app-card-role "Events (Event Manager) 1/1 08:00-18:00 (10h) Bradley Walker" at bounding box center [236, 134] width 84 height 26
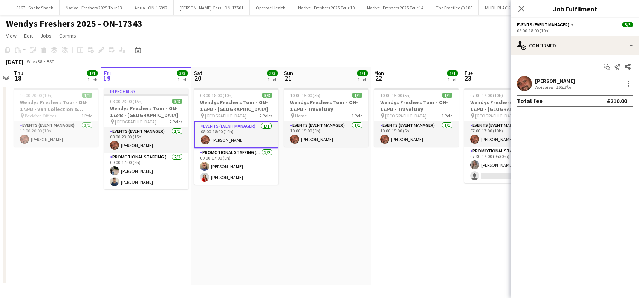
click at [562, 82] on div "Bradley Walker" at bounding box center [555, 81] width 40 height 7
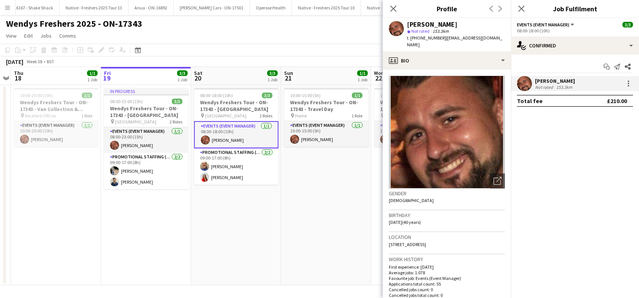
drag, startPoint x: 442, startPoint y: 37, endPoint x: 491, endPoint y: 42, distance: 49.6
click at [491, 42] on div "t. +447568545151 | bradleywalkereventmanager@gmail.com" at bounding box center [456, 42] width 98 height 14
copy span "bradleywalkereventmanager@gmail.com"
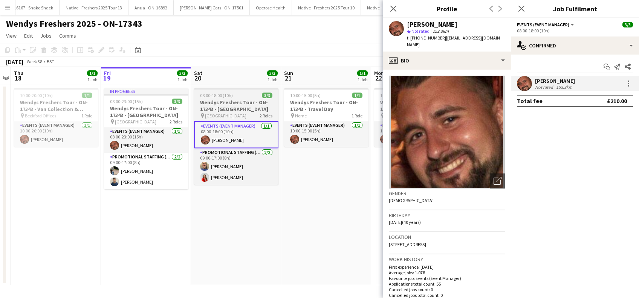
click at [235, 107] on h3 "Wendys Freshers Tour - ON-17343 - University of York" at bounding box center [236, 106] width 84 height 14
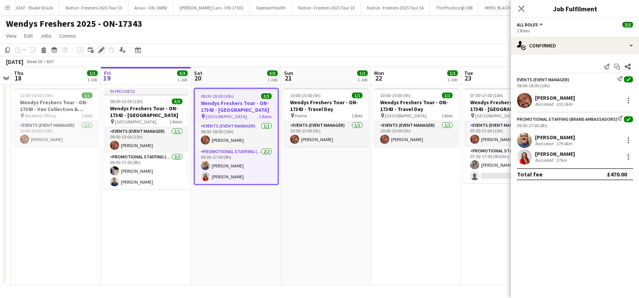
click at [102, 49] on icon at bounding box center [101, 50] width 4 height 4
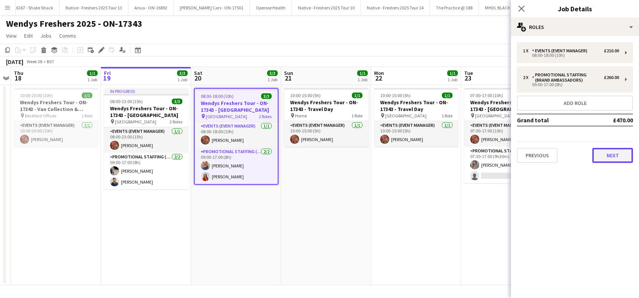
click at [608, 154] on button "Next" at bounding box center [612, 155] width 41 height 15
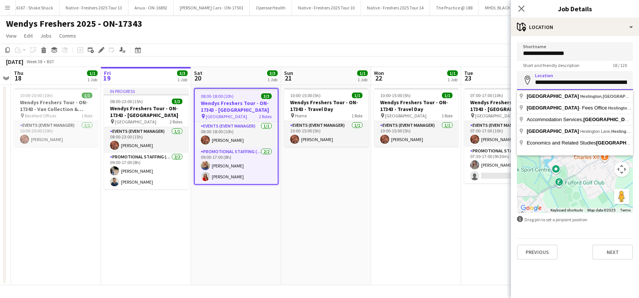
scroll to position [0, 31]
drag, startPoint x: 534, startPoint y: 81, endPoint x: 606, endPoint y: 83, distance: 71.6
click at [616, 83] on input "**********" at bounding box center [575, 80] width 116 height 19
click at [520, 6] on icon "Close pop-in" at bounding box center [521, 8] width 7 height 7
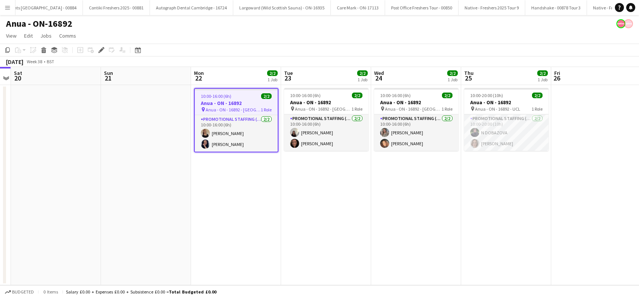
scroll to position [0, 3188]
click at [240, 184] on app-date-cell "10:00-16:00 (6h) 2/2 Anua - ON - 16892 pin Anua - ON - 16892 - Birmingham 1 Rol…" at bounding box center [236, 185] width 90 height 200
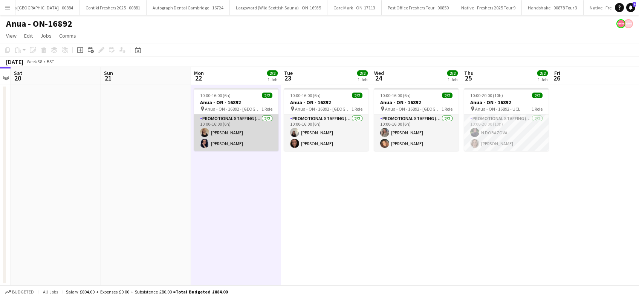
click at [241, 133] on app-card-role "Promotional Staffing (Brand Ambassadors) 2/2 10:00-16:00 (6h) Parys Scott Lisa …" at bounding box center [236, 133] width 84 height 37
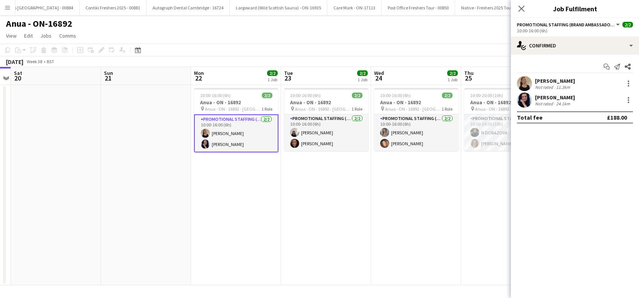
click at [555, 80] on div "Parys Scott" at bounding box center [555, 81] width 40 height 7
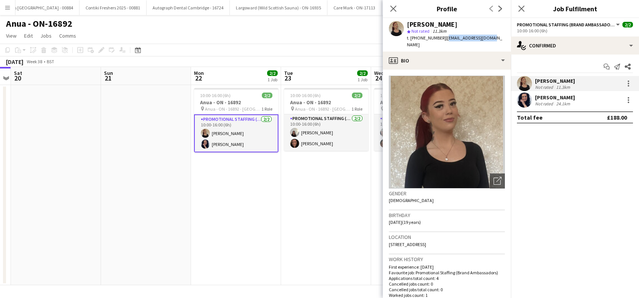
drag, startPoint x: 493, startPoint y: 37, endPoint x: 446, endPoint y: 41, distance: 47.6
click at [446, 41] on div "Parys Scott star Not rated 11.3km t. +4407749481358 | paryss05@outlook.com" at bounding box center [447, 35] width 128 height 34
copy span "paryss05@outlook.com"
click at [556, 96] on div "Lisa Jones" at bounding box center [555, 97] width 40 height 7
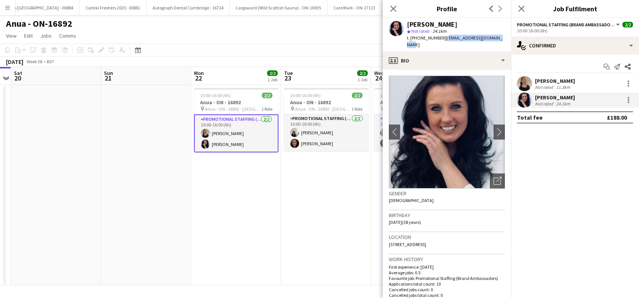
drag, startPoint x: 500, startPoint y: 37, endPoint x: 442, endPoint y: 40, distance: 58.1
click at [442, 40] on div "Lisa Jones star Not rated 24.1km t. +447791361306 | lisajones_997@hotmail.com" at bounding box center [447, 35] width 128 height 34
copy span "lisajones_997@hotmail.com"
click at [392, 8] on icon at bounding box center [393, 8] width 7 height 7
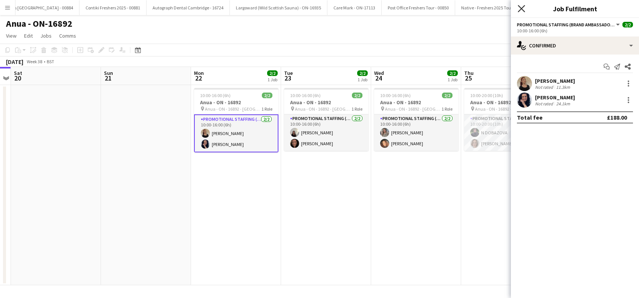
click at [519, 8] on icon "Close pop-in" at bounding box center [521, 8] width 7 height 7
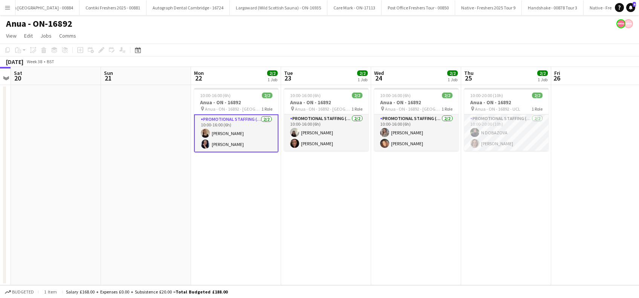
drag, startPoint x: 430, startPoint y: 165, endPoint x: 488, endPoint y: 173, distance: 58.9
click at [432, 167] on app-calendar-viewport "Wed 17 Thu 18 Fri 19 Sat 20 Sun 21 Mon 22 2/2 1 Job Tue 23 2/2 1 Job Wed 24 2/2…" at bounding box center [319, 176] width 639 height 218
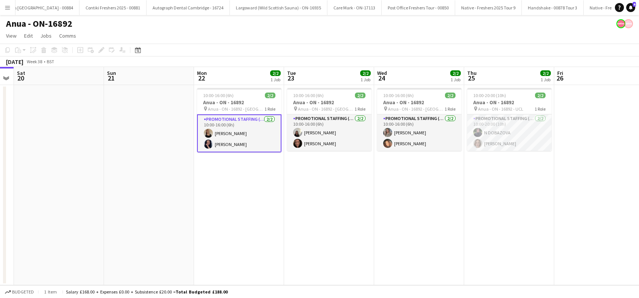
click at [491, 176] on app-date-cell "10:00-20:00 (10h) 2/2 Anua - ON - 16892 pin Anua - ON - 16892 - UCL 1 Role Prom…" at bounding box center [509, 185] width 90 height 200
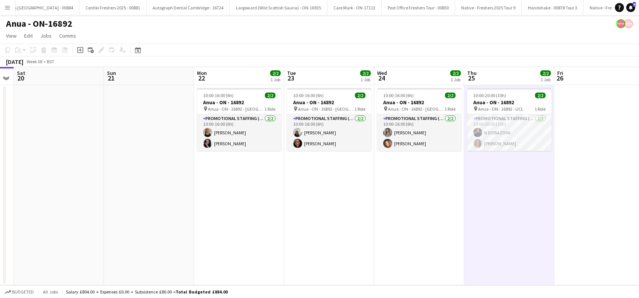
click at [555, 174] on app-date-cell at bounding box center [599, 185] width 90 height 200
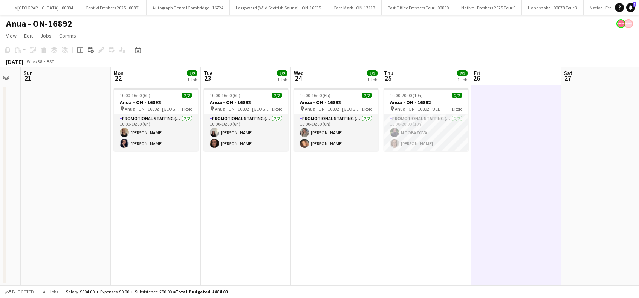
scroll to position [0, 342]
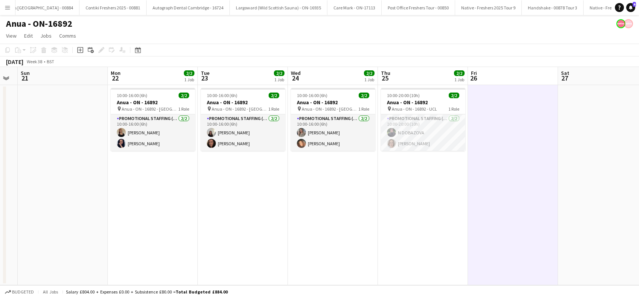
drag, startPoint x: 596, startPoint y: 188, endPoint x: 509, endPoint y: 214, distance: 90.4
click at [509, 214] on app-calendar-viewport "Wed 17 Thu 18 Fri 19 Sat 20 Sun 21 Mon 22 2/2 1 Job Tue 23 2/2 1 Job Wed 24 2/2…" at bounding box center [319, 176] width 639 height 218
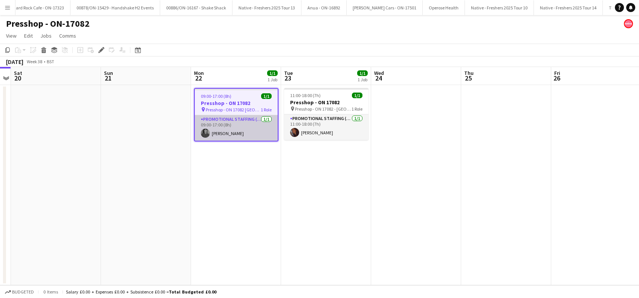
scroll to position [0, 3902]
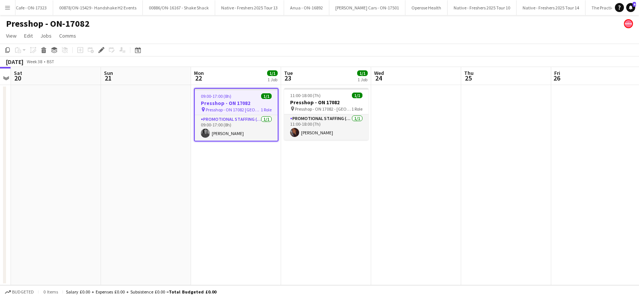
click at [238, 173] on app-date-cell "09:00-17:00 (8h) 1/1 Presshop - ON 17082 pin Presshop - ON 17082 London 1 Role …" at bounding box center [236, 185] width 90 height 200
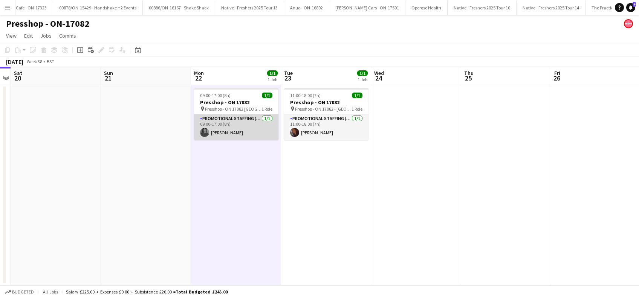
click at [224, 130] on app-card-role "Promotional Staffing (Brand Ambassadors) 1/1 09:00-17:00 (8h) Alex Tuohy" at bounding box center [236, 128] width 84 height 26
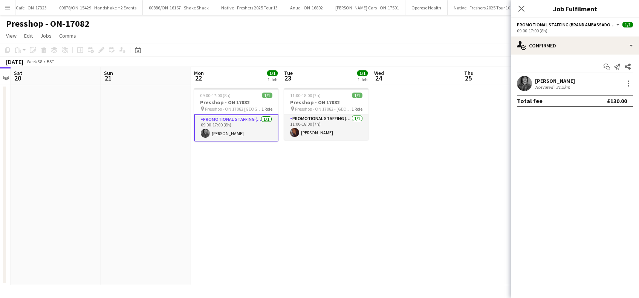
click at [552, 81] on div "Alex Tuohy" at bounding box center [555, 81] width 40 height 7
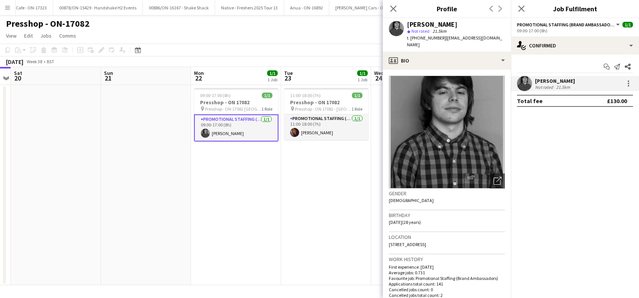
drag, startPoint x: 486, startPoint y: 40, endPoint x: 442, endPoint y: 35, distance: 44.8
click at [442, 35] on div "Alex Tuohy star Not rated 21.5km t. +447385625123 | at9709@hotmail.com" at bounding box center [447, 35] width 128 height 34
copy span "at9709@hotmail.com"
click at [236, 112] on app-job-card "09:00-17:00 (8h) 1/1 Presshop - ON 17082 pin Presshop - ON 17082 London 1 Role …" at bounding box center [236, 114] width 84 height 53
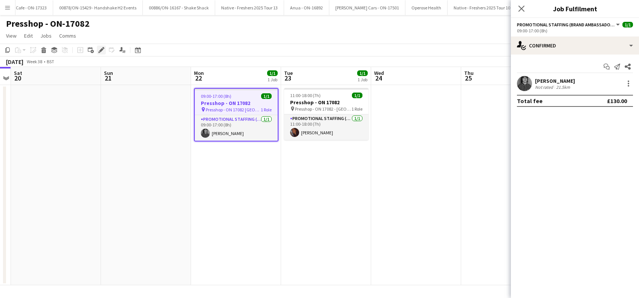
click at [102, 54] on div "Edit" at bounding box center [101, 50] width 9 height 9
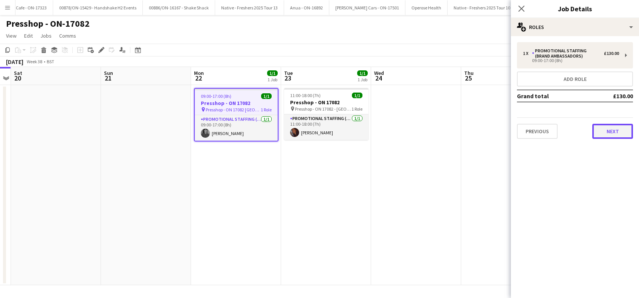
click at [613, 130] on button "Next" at bounding box center [612, 131] width 41 height 15
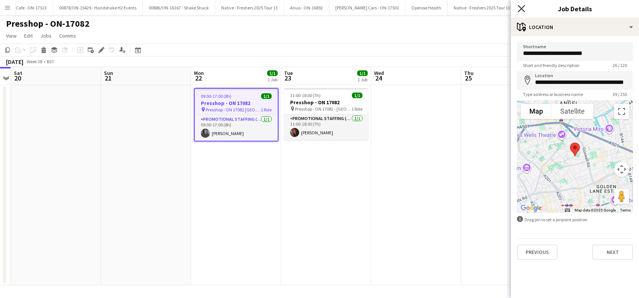
click at [519, 8] on icon "Close pop-in" at bounding box center [521, 8] width 7 height 7
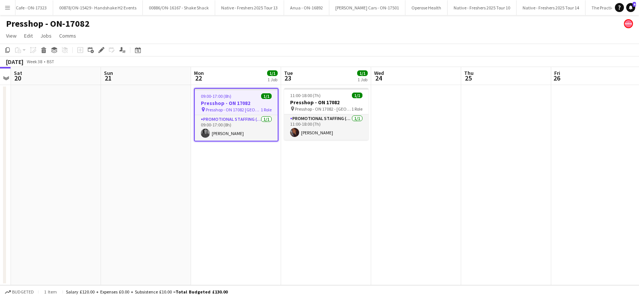
click at [273, 181] on app-date-cell "09:00-17:00 (8h) 1/1 Presshop - ON 17082 pin Presshop - ON 17082 London 1 Role …" at bounding box center [236, 185] width 90 height 200
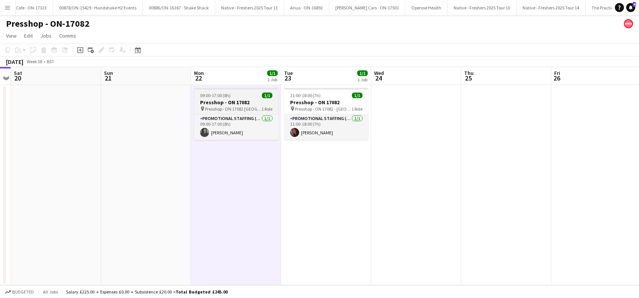
click at [235, 107] on span "Presshop - ON 17082 London" at bounding box center [233, 109] width 57 height 6
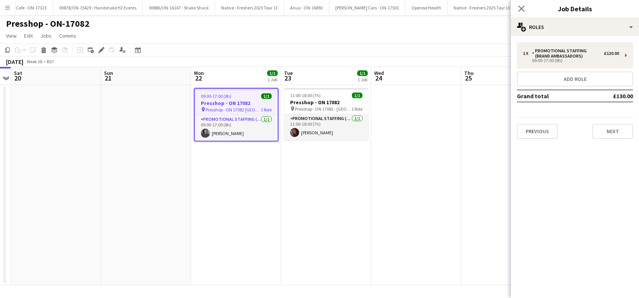
drag, startPoint x: 98, startPoint y: 25, endPoint x: 5, endPoint y: 22, distance: 93.1
click at [5, 22] on div "Presshop - ON-17082" at bounding box center [319, 22] width 639 height 14
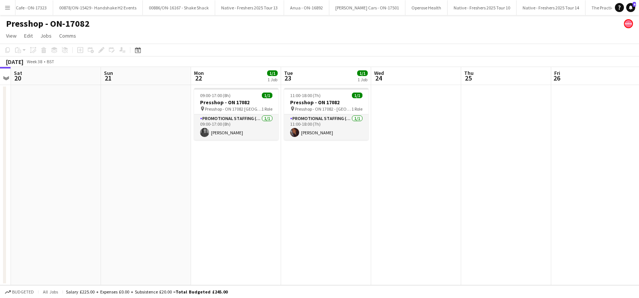
copy h1 "Presshop - ON-17082"
click at [322, 136] on app-card-role "Promotional Staffing (Brand Ambassadors) 1/1 11:00-18:00 (7h) Sanjana Ramlall" at bounding box center [326, 128] width 84 height 26
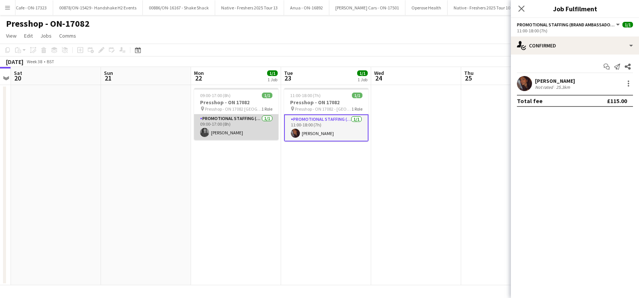
click at [215, 130] on app-card-role "Promotional Staffing (Brand Ambassadors) 1/1 09:00-17:00 (8h) Alex Tuohy" at bounding box center [236, 128] width 84 height 26
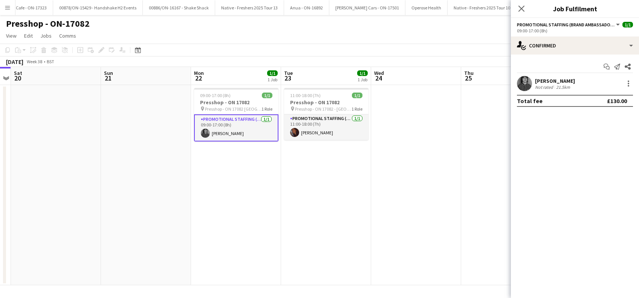
scroll to position [0, 259]
click at [554, 81] on div "Alex Tuohy" at bounding box center [555, 81] width 40 height 7
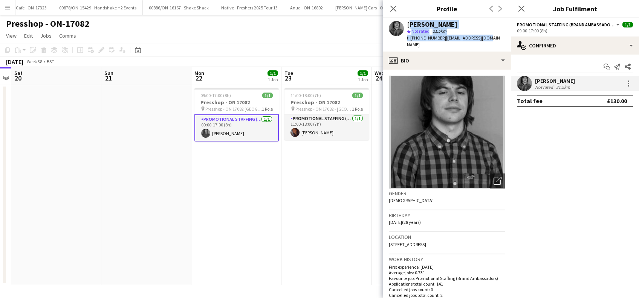
drag, startPoint x: 489, startPoint y: 39, endPoint x: 407, endPoint y: 20, distance: 83.8
click at [407, 20] on div "Alex Tuohy star Not rated 21.5km t. +447385625123 | at9709@hotmail.com" at bounding box center [447, 35] width 128 height 34
copy div "Alex Tuohy star Not rated 21.5km t. +447385625123 | at9709@hotmail.com"
click at [316, 127] on app-card-role "Promotional Staffing (Brand Ambassadors) 1/1 11:00-18:00 (7h) Sanjana Ramlall" at bounding box center [326, 128] width 84 height 26
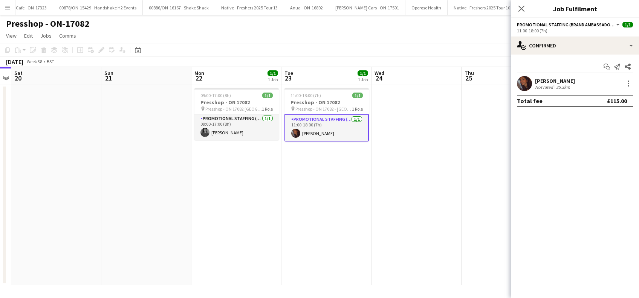
click at [564, 79] on div "Sanjana Ramlall" at bounding box center [555, 81] width 40 height 7
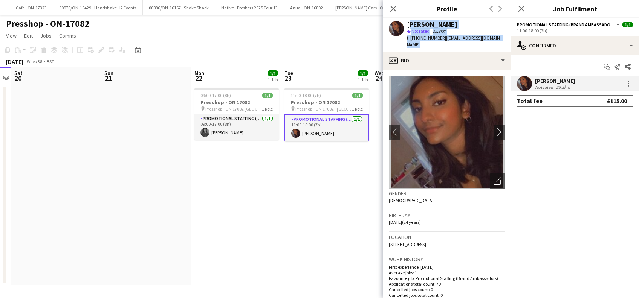
drag, startPoint x: 501, startPoint y: 37, endPoint x: 406, endPoint y: 24, distance: 95.4
click at [406, 24] on div "Sanjana Ramlall star Not rated 25.3km t. +4407506565160 | ramlallurishita@yahoo…" at bounding box center [447, 35] width 128 height 34
copy div "Sanjana Ramlall star Not rated 25.3km t. +4407506565160 | ramlallurishita@yahoo…"
click at [330, 204] on app-date-cell "11:00-18:00 (7h) 1/1 Presshop - ON 17082 pin Presshop - ON 17082 - Brunel 1 Rol…" at bounding box center [326, 185] width 90 height 200
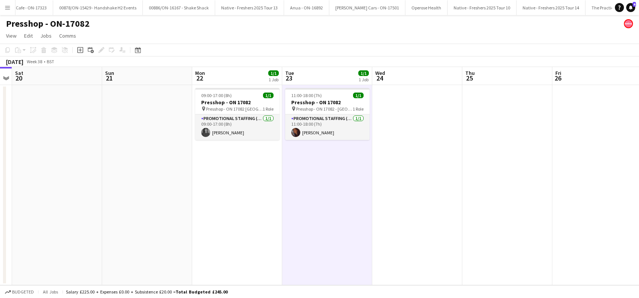
scroll to position [0, 292]
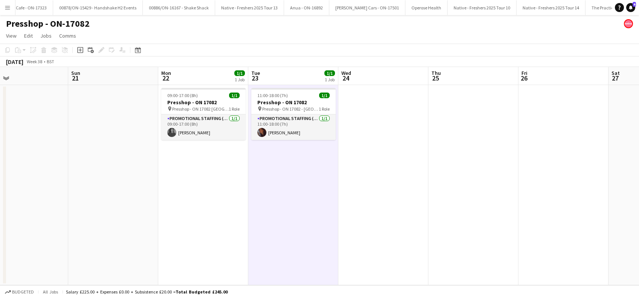
drag, startPoint x: 413, startPoint y: 214, endPoint x: 379, endPoint y: 220, distance: 34.5
click at [379, 220] on app-calendar-viewport "Wed 17 Thu 18 Fri 19 Sat 20 Sun 21 Mon 22 1/1 1 Job Tue 23 1/1 1 Job Wed 24 Thu…" at bounding box center [319, 176] width 639 height 218
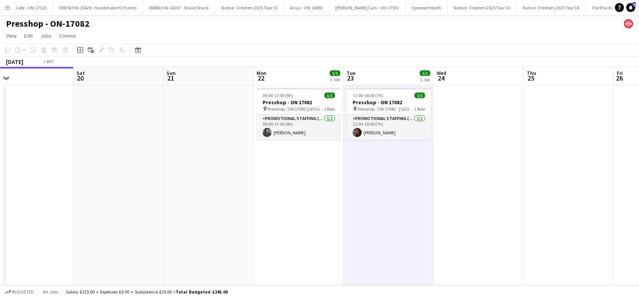
drag, startPoint x: 456, startPoint y: 244, endPoint x: 259, endPoint y: 234, distance: 197.3
click at [207, 237] on app-calendar-viewport "Wed 17 Thu 18 Fri 19 Sat 20 Sun 21 Mon 22 1/1 1 Job Tue 23 1/1 1 Job Wed 24 Thu…" at bounding box center [319, 176] width 639 height 218
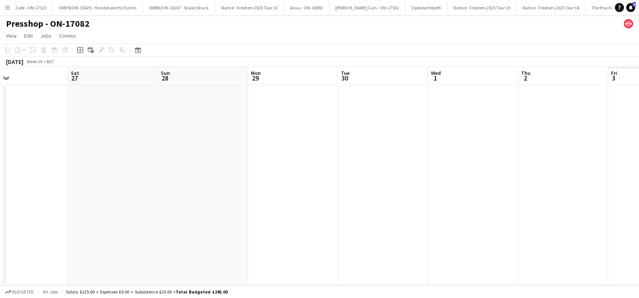
drag, startPoint x: 226, startPoint y: 235, endPoint x: 499, endPoint y: 208, distance: 274.1
click at [192, 235] on app-calendar-viewport "Tue 23 1/1 1 Job Wed 24 Thu 25 Fri 26 Sat 27 Sun 28 Mon 29 Tue 30 Wed 1 Thu 2 F…" at bounding box center [319, 176] width 639 height 218
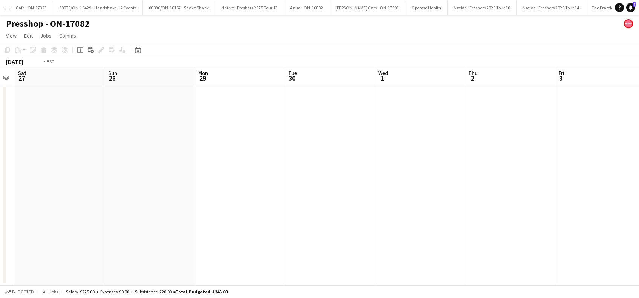
drag, startPoint x: 296, startPoint y: 231, endPoint x: 96, endPoint y: 231, distance: 200.4
click at [96, 231] on app-calendar-viewport "Tue 23 1/1 1 Job Wed 24 Thu 25 Fri 26 Sat 27 Sun 28 Mon 29 Tue 30 Wed 1 Thu 2 F…" at bounding box center [319, 176] width 639 height 218
drag, startPoint x: 433, startPoint y: 221, endPoint x: 163, endPoint y: 235, distance: 270.5
click at [163, 235] on app-calendar-viewport "Sat 27 Sun 28 Mon 29 Tue 30 Wed 1 Thu 2 Fri 3 Sat 4 Sun 5 Mon 6 Tue 7 Wed 8 Thu…" at bounding box center [319, 176] width 639 height 218
click at [118, 242] on app-calendar-viewport "Wed 1 Thu 2 Fri 3 Sat 4 Sun 5 Mon 6 Tue 7 Wed 8 Thu 9 Fri 10 Sat 11 Sun 12 Mon …" at bounding box center [319, 176] width 639 height 218
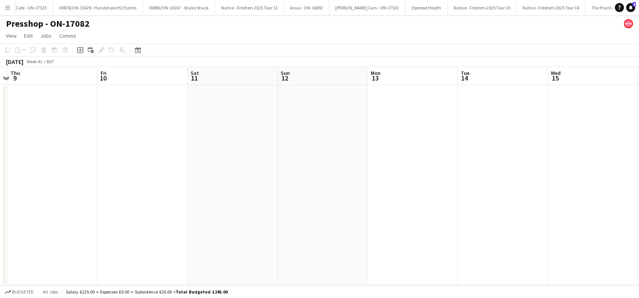
drag, startPoint x: 403, startPoint y: 236, endPoint x: 521, endPoint y: 223, distance: 119.4
click at [184, 238] on app-calendar-viewport "Sun 5 Mon 6 Tue 7 Wed 8 Thu 9 Fri 10 Sat 11 Sun 12 Mon 13 Tue 14 Wed 15 Thu 16 …" at bounding box center [319, 176] width 639 height 218
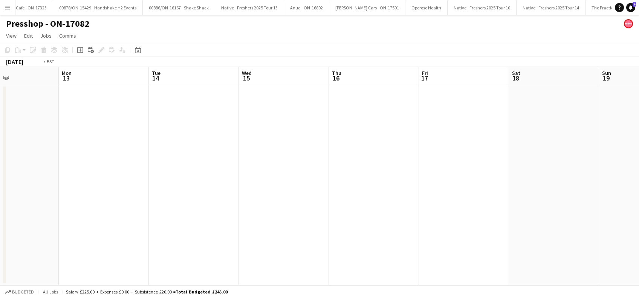
drag, startPoint x: 275, startPoint y: 232, endPoint x: 271, endPoint y: 231, distance: 4.4
click at [248, 233] on app-calendar-viewport "Thu 9 Fri 10 Sat 11 Sun 12 Mon 13 Tue 14 Wed 15 Thu 16 Fri 17 Sat 18 Sun 19 Mon…" at bounding box center [319, 176] width 639 height 218
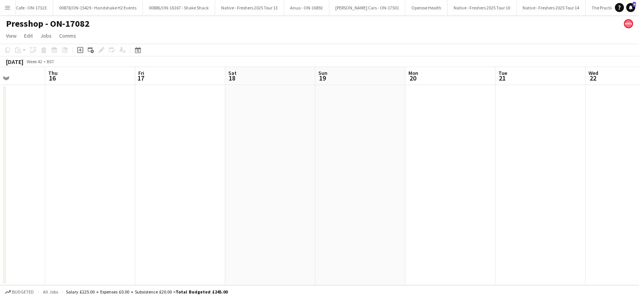
drag, startPoint x: 347, startPoint y: 231, endPoint x: 523, endPoint y: 219, distance: 175.6
click at [292, 231] on app-calendar-viewport "Mon 13 Tue 14 Wed 15 Thu 16 Fri 17 Sat 18 Sun 19 Mon 20 Tue 21 Wed 22 Thu 23 Fr…" at bounding box center [319, 176] width 639 height 218
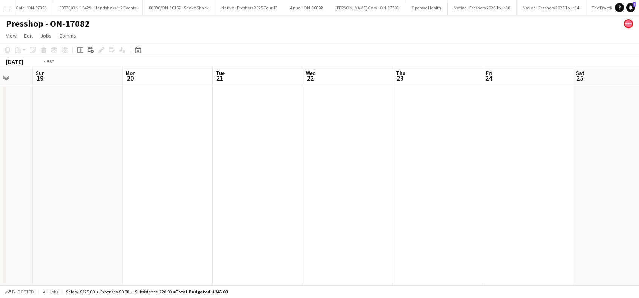
drag, startPoint x: 576, startPoint y: 222, endPoint x: 327, endPoint y: 228, distance: 249.1
click at [324, 228] on app-calendar-viewport "Wed 15 Thu 16 Fri 17 Sat 18 Sun 19 Mon 20 Tue 21 Wed 22 Thu 23 Fri 24 Sat 25 Su…" at bounding box center [319, 176] width 639 height 218
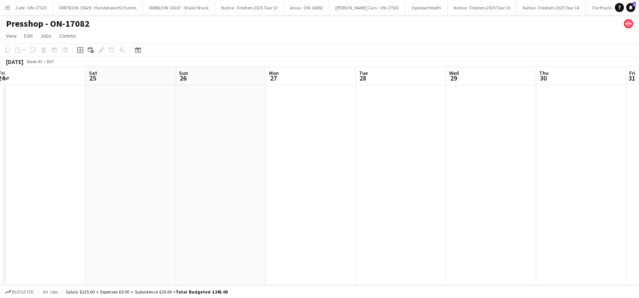
drag, startPoint x: 289, startPoint y: 225, endPoint x: 163, endPoint y: 226, distance: 126.2
click at [285, 226] on app-calendar-viewport "Mon 20 Tue 21 Wed 22 Thu 23 Fri 24 Sat 25 Sun 26 Mon 27 Tue 28 Wed 29 Thu 30 Fr…" at bounding box center [319, 176] width 639 height 218
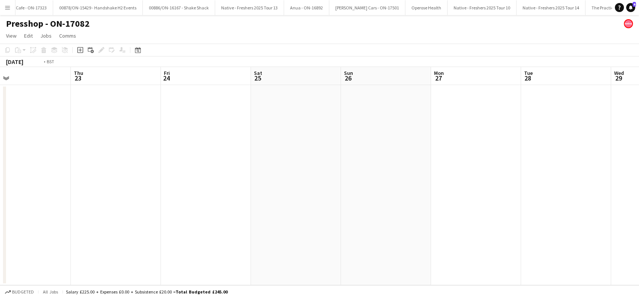
drag, startPoint x: 335, startPoint y: 226, endPoint x: 614, endPoint y: 211, distance: 280.3
click at [637, 211] on app-calendar-viewport "Mon 20 Tue 21 Wed 22 Thu 23 Fri 24 Sat 25 Sun 26 Mon 27 Tue 28 Wed 29 Thu 30 Fr…" at bounding box center [319, 176] width 639 height 218
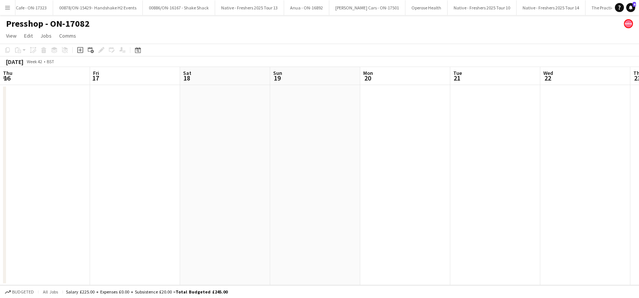
drag, startPoint x: 224, startPoint y: 214, endPoint x: 603, endPoint y: 220, distance: 378.6
click at [631, 220] on app-calendar-viewport "Tue 14 Wed 15 Thu 16 Fri 17 Sat 18 Sun 19 Mon 20 Tue 21 Wed 22 Thu 23 Fri 24 Sa…" at bounding box center [319, 176] width 639 height 218
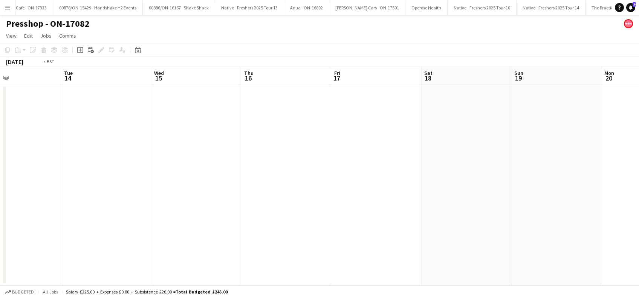
drag, startPoint x: 200, startPoint y: 220, endPoint x: 586, endPoint y: 237, distance: 386.1
click at [599, 237] on app-calendar-viewport "Sat 11 Sun 12 Mon 13 Tue 14 Wed 15 Thu 16 Fri 17 Sat 18 Sun 19 Mon 20 Tue 21 We…" at bounding box center [319, 176] width 639 height 218
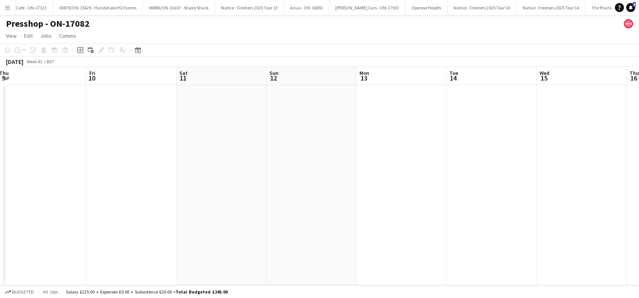
drag, startPoint x: 287, startPoint y: 227, endPoint x: 639, endPoint y: 244, distance: 351.9
click at [639, 244] on html "Menu Boards Boards Boards All jobs Status Workforce Workforce My Workforce Recr…" at bounding box center [319, 149] width 639 height 298
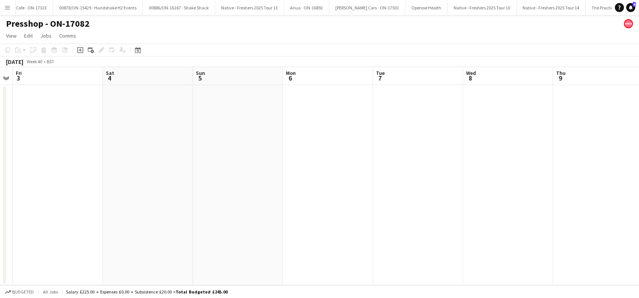
drag, startPoint x: 246, startPoint y: 223, endPoint x: 620, endPoint y: 244, distance: 375.4
click at [630, 244] on app-calendar-viewport "Thu 2 Fri 3 Sat 4 Sun 5 Mon 6 Tue 7 Wed 8 Thu 9 Fri 10 Sat 11 Sun 12 Mon 13 Tue…" at bounding box center [319, 176] width 639 height 218
click at [550, 244] on app-calendar-viewport "Sun 28 Mon 29 Tue 30 Wed 1 Thu 2 Fri 3 Sat 4 Sun 5 Mon 6 Tue 7 Wed 8 Thu 9 Fri …" at bounding box center [319, 176] width 639 height 218
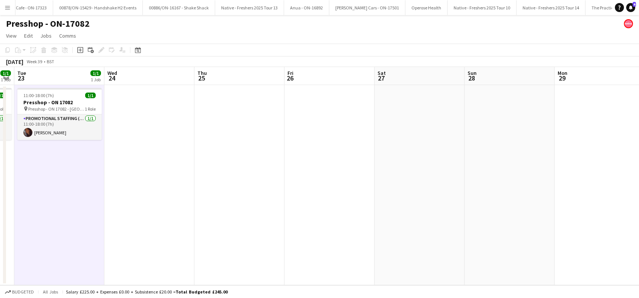
drag, startPoint x: 208, startPoint y: 223, endPoint x: 567, endPoint y: 232, distance: 359.1
click at [587, 234] on app-calendar-viewport "Sat 20 Sun 21 Mon 22 1/1 1 Job Tue 23 1/1 1 Job Wed 24 Thu 25 Fri 26 Sat 27 Sun…" at bounding box center [319, 176] width 639 height 218
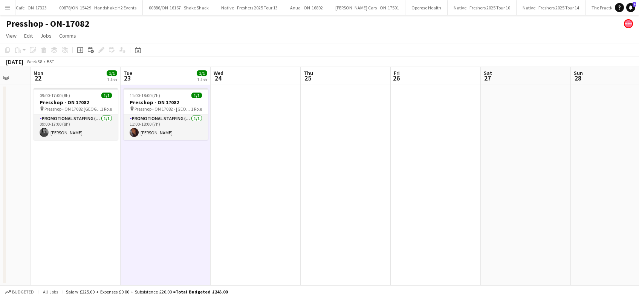
drag, startPoint x: 222, startPoint y: 215, endPoint x: 467, endPoint y: 227, distance: 245.6
click at [473, 227] on app-calendar-viewport "Fri 19 Sat 20 Sun 21 Mon 22 1/1 1 Job Tue 23 1/1 1 Job Wed 24 Thu 25 Fri 26 Sat…" at bounding box center [319, 176] width 639 height 218
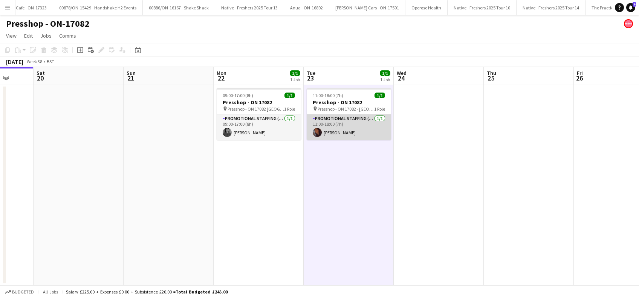
click at [344, 132] on app-card-role "Promotional Staffing (Brand Ambassadors) 1/1 11:00-18:00 (7h) Sanjana Ramlall" at bounding box center [349, 128] width 84 height 26
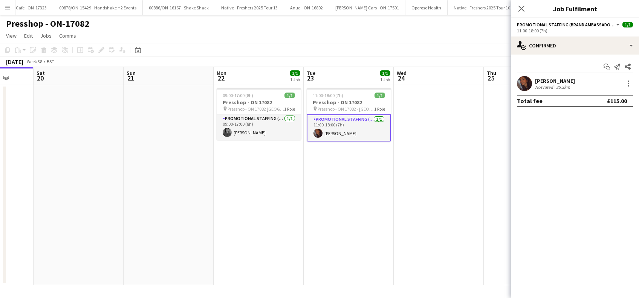
click at [565, 79] on div "Sanjana Ramlall" at bounding box center [555, 81] width 40 height 7
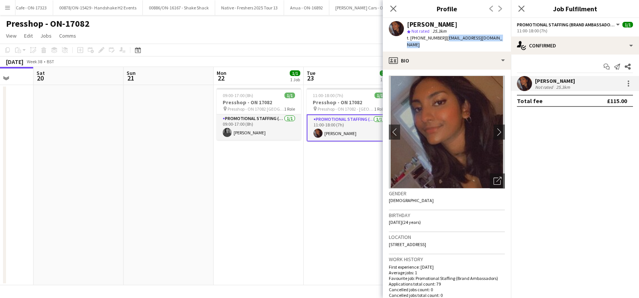
drag, startPoint x: 472, startPoint y: 34, endPoint x: 444, endPoint y: 38, distance: 28.1
click at [444, 38] on app-profile-header "Sanjana Ramlall star Not rated 25.3km t. +4407506565160 | ramlallurishita@yahoo…" at bounding box center [447, 35] width 128 height 34
copy span "ramlallurishita@yahoo.co.uk"
click at [524, 6] on icon "Close pop-in" at bounding box center [521, 8] width 7 height 7
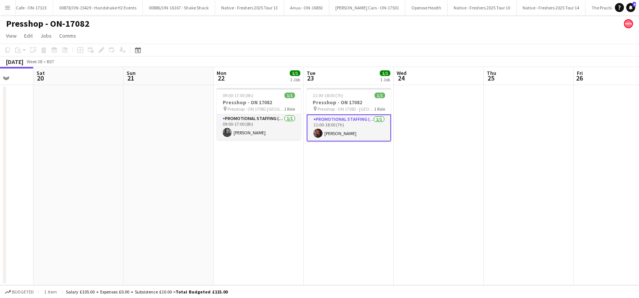
click at [368, 187] on app-date-cell "11:00-18:00 (7h) 1/1 Presshop - ON 17082 pin Presshop - ON 17082 - Brunel 1 Rol…" at bounding box center [349, 185] width 90 height 200
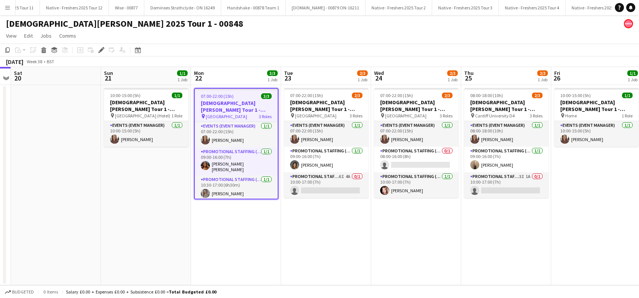
scroll to position [0, 1813]
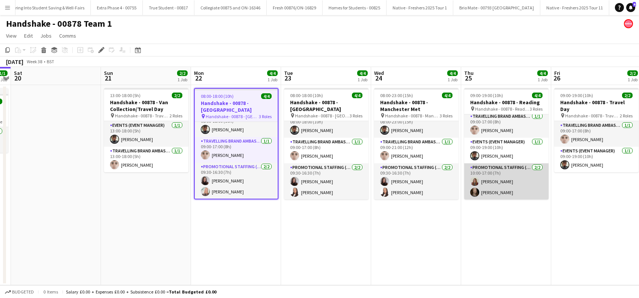
scroll to position [3, 0]
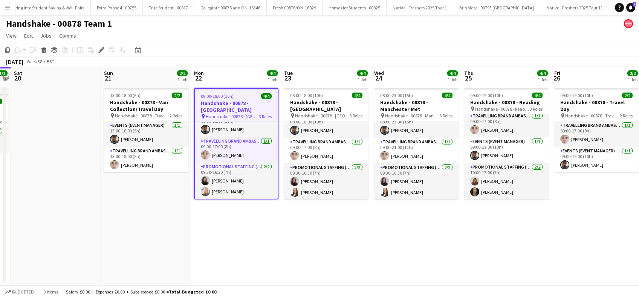
click at [119, 217] on app-date-cell "13:00-18:00 (5h) 2/2 Handshake - 00878 - Van Collection/Travel Day pin Handshak…" at bounding box center [146, 185] width 90 height 200
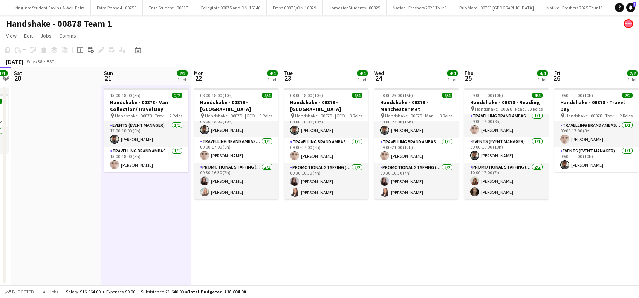
scroll to position [9, 0]
click at [204, 246] on app-date-cell "08:00-18:00 (10h) 4/4 Handshake - 00878 - [GEOGRAPHIC_DATA] pin Handshake - 008…" at bounding box center [236, 185] width 90 height 200
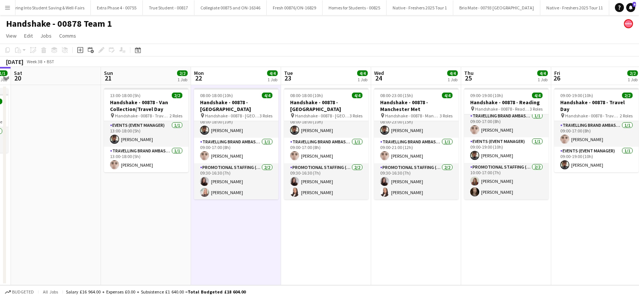
click at [307, 245] on app-date-cell "08:00-18:00 (10h) 4/4 Handshake - 00878 - [GEOGRAPHIC_DATA] pin Handshake - 008…" at bounding box center [326, 185] width 90 height 200
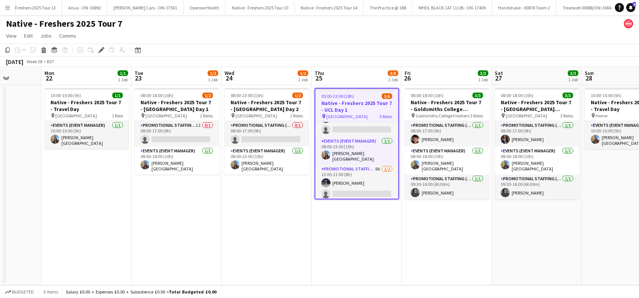
scroll to position [0, 219]
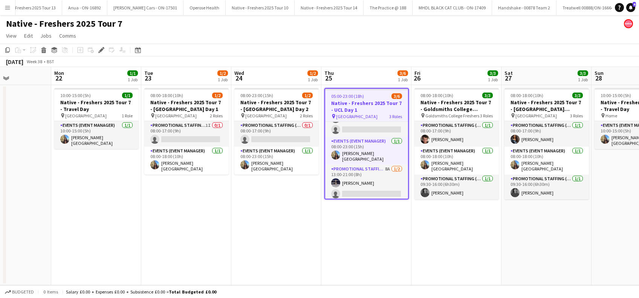
drag, startPoint x: 145, startPoint y: 231, endPoint x: 275, endPoint y: 243, distance: 130.9
click at [275, 243] on app-calendar-viewport "Fri 19 Sat 20 Sun 21 Mon 22 1/1 1 Job Tue 23 1/2 1 Job Wed 24 1/2 1 Job Thu 25 …" at bounding box center [319, 176] width 639 height 218
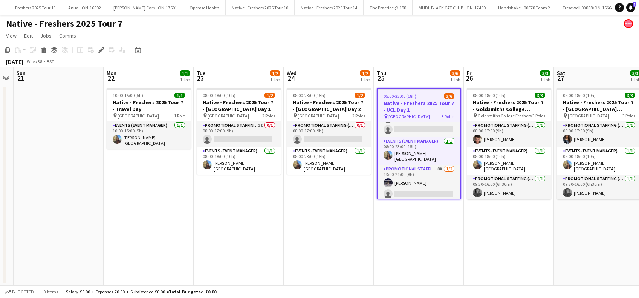
scroll to position [0, 363]
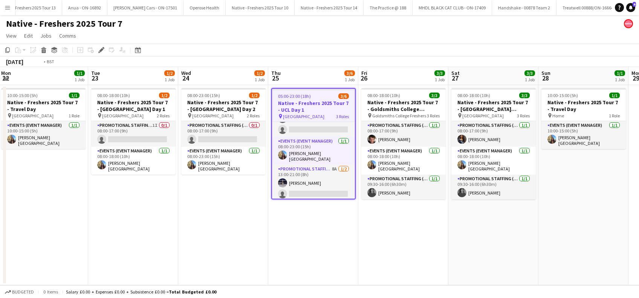
drag, startPoint x: 142, startPoint y: 223, endPoint x: 88, endPoint y: 215, distance: 54.8
click at [88, 215] on app-calendar-viewport "Thu 18 Fri 19 Sat 20 Sun 21 Mon 22 1/1 1 Job Tue 23 1/2 1 Job Wed 24 1/2 1 Job …" at bounding box center [319, 176] width 639 height 218
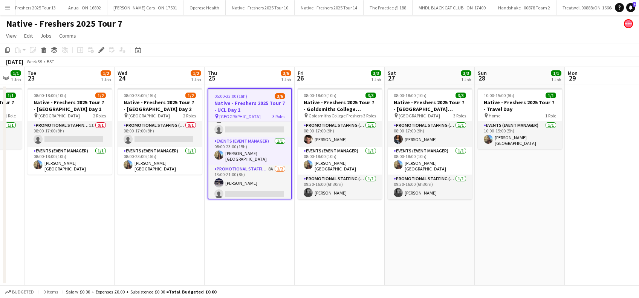
scroll to position [0, 284]
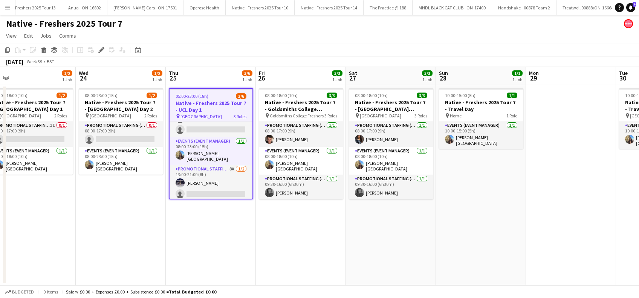
drag, startPoint x: 463, startPoint y: 205, endPoint x: 362, endPoint y: 227, distance: 103.7
click at [362, 227] on app-calendar-viewport "Sat 20 Sun 21 Mon 22 1/1 1 Job Tue 23 1/2 1 Job Wed 24 1/2 1 Job Thu 25 3/6 1 J…" at bounding box center [319, 176] width 639 height 218
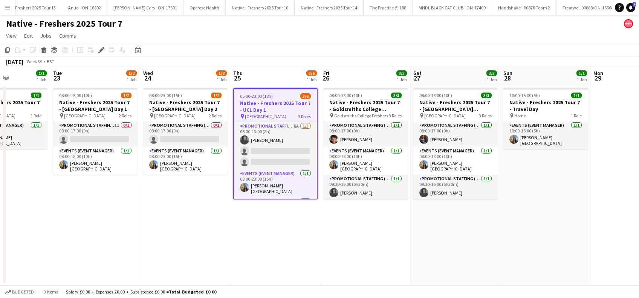
scroll to position [0, 217]
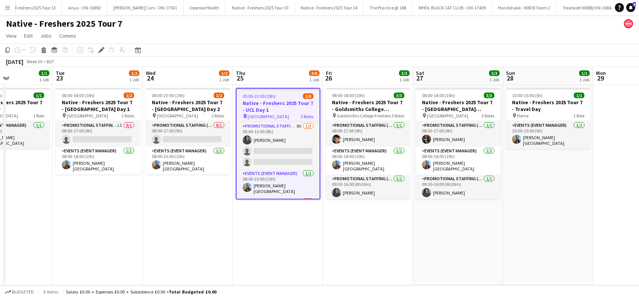
drag, startPoint x: 115, startPoint y: 217, endPoint x: 182, endPoint y: 229, distance: 68.2
click at [182, 229] on app-calendar-viewport "Sat 20 Sun 21 Mon 22 1/1 1 Job Tue 23 1/2 1 Job Wed 24 1/2 1 Job Thu 25 3/6 1 J…" at bounding box center [319, 176] width 639 height 218
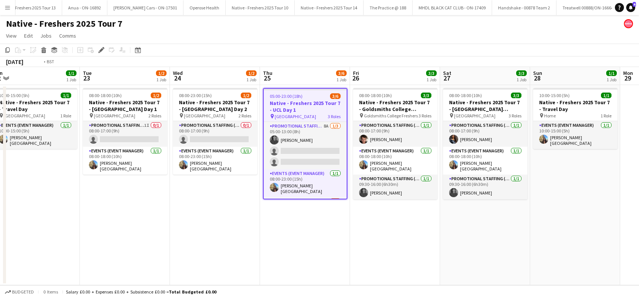
scroll to position [0, 178]
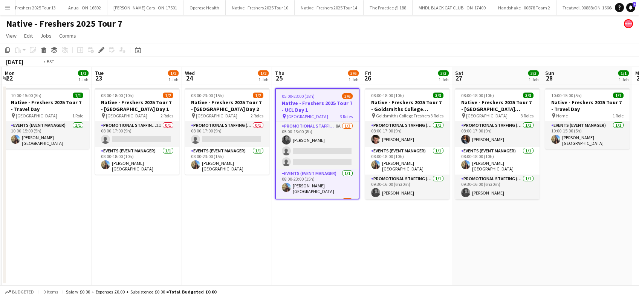
drag, startPoint x: 112, startPoint y: 240, endPoint x: 151, endPoint y: 240, distance: 39.2
click at [151, 240] on app-calendar-viewport "Sat 20 Sun 21 Mon 22 1/1 1 Job Tue 23 1/2 1 Job Wed 24 1/2 1 Job Thu 25 3/6 1 J…" at bounding box center [319, 176] width 639 height 218
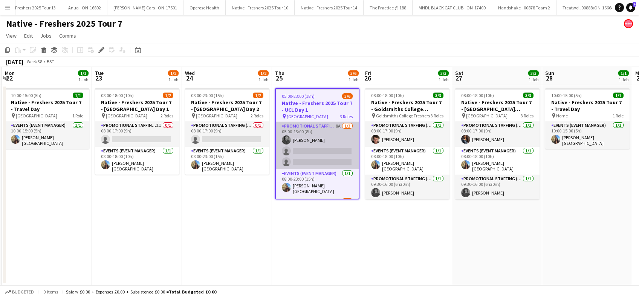
click at [298, 151] on app-card-role "Promotional Staffing (Brand Ambassadors) 8A [DATE] 05:00-13:00 (8h) [PERSON_NAM…" at bounding box center [317, 145] width 83 height 47
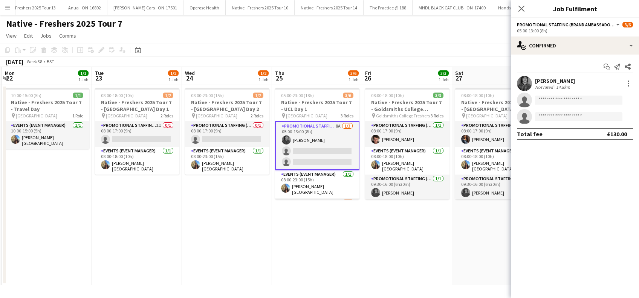
click at [553, 56] on div "Start chat Send notification Share [PERSON_NAME] Not rated 14.8km single-neutra…" at bounding box center [575, 101] width 128 height 92
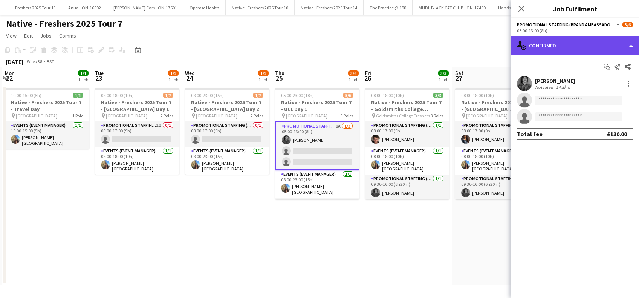
click at [559, 43] on div "single-neutral-actions-check-2 Confirmed" at bounding box center [575, 46] width 128 height 18
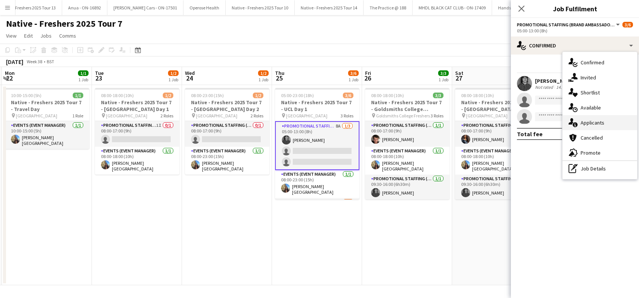
click at [603, 121] on span "Applicants" at bounding box center [593, 122] width 24 height 7
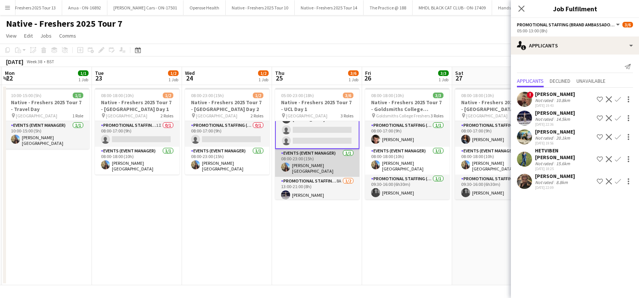
scroll to position [32, 0]
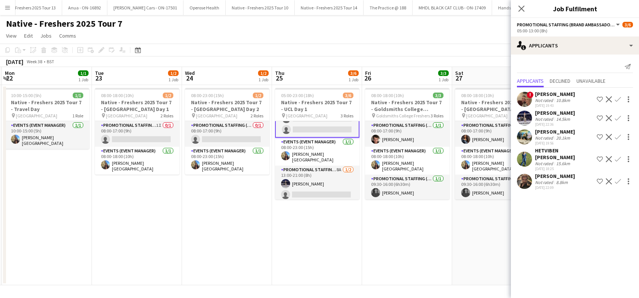
click at [617, 137] on app-icon "Confirm" at bounding box center [618, 137] width 6 height 6
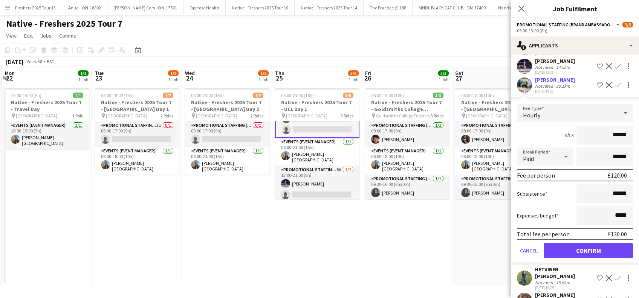
scroll to position [69, 0]
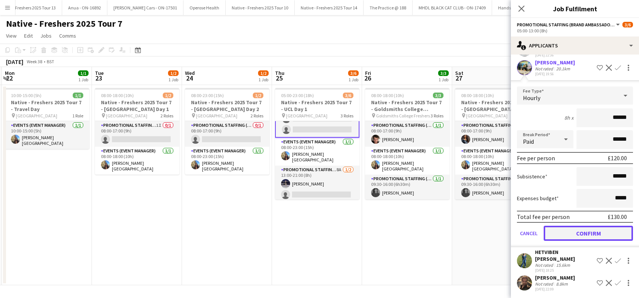
click at [579, 232] on button "Confirm" at bounding box center [588, 233] width 89 height 15
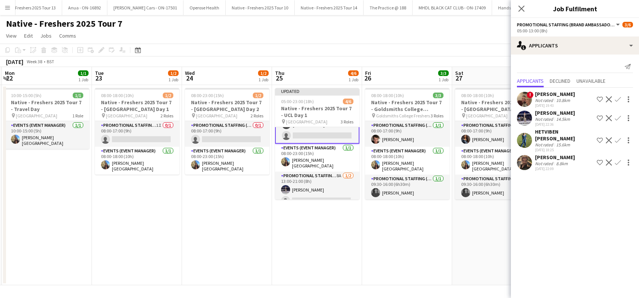
scroll to position [0, 0]
click at [617, 160] on app-icon "Confirm" at bounding box center [618, 163] width 6 height 6
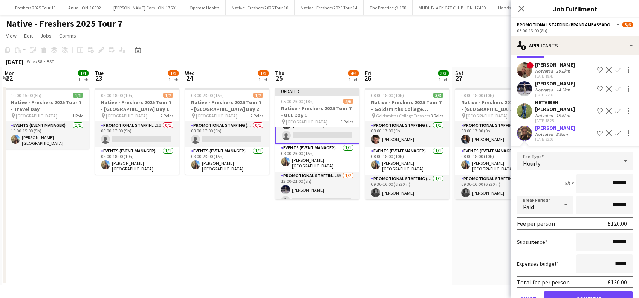
scroll to position [50, 0]
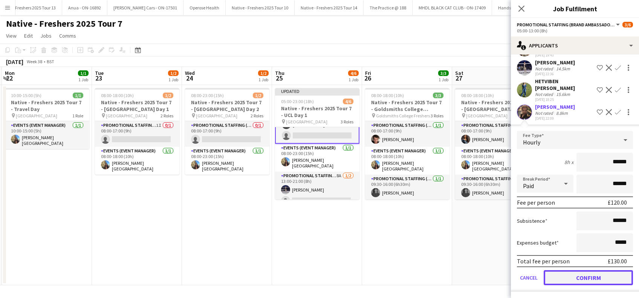
click at [575, 277] on button "Confirm" at bounding box center [588, 277] width 89 height 15
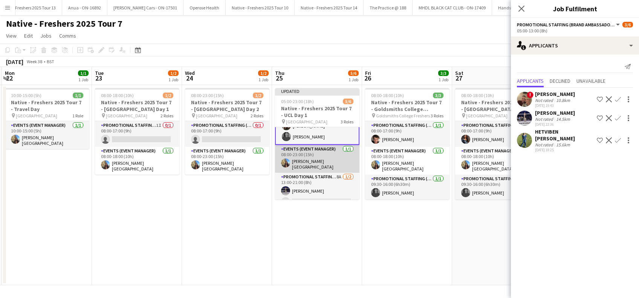
scroll to position [38, 0]
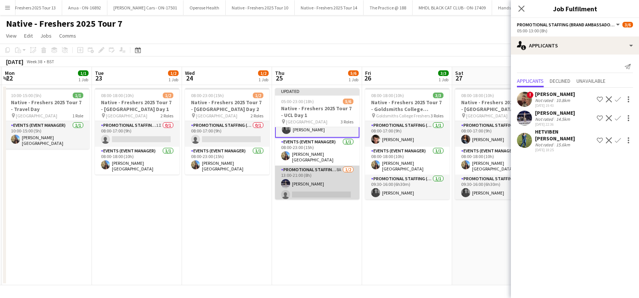
click at [316, 189] on app-card-role "Promotional Staffing (Brand Ambassadors) 8A 1/2 13:00-21:00 (8h) Brandon Cooper…" at bounding box center [317, 184] width 84 height 37
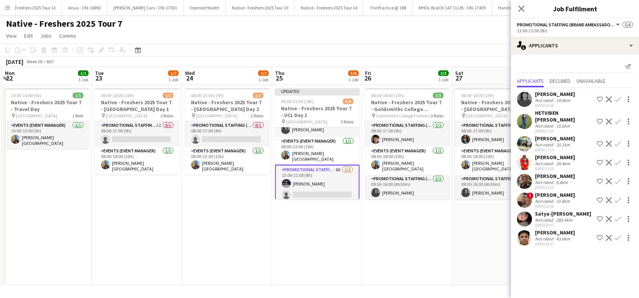
click at [548, 211] on div "Satya-sara Khachik" at bounding box center [563, 214] width 56 height 7
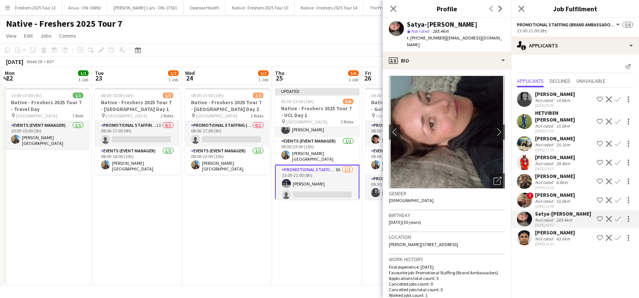
click at [551, 113] on div "HETVIBEN [PERSON_NAME]" at bounding box center [564, 117] width 59 height 14
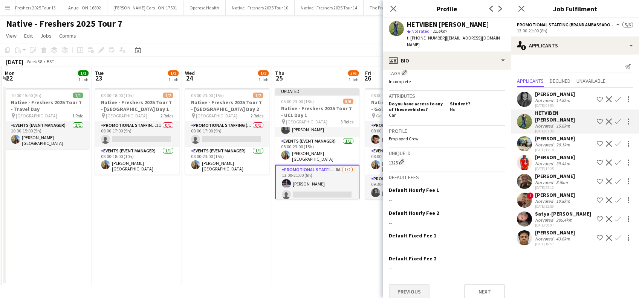
scroll to position [301, 0]
click at [417, 288] on button "Previous" at bounding box center [409, 291] width 41 height 15
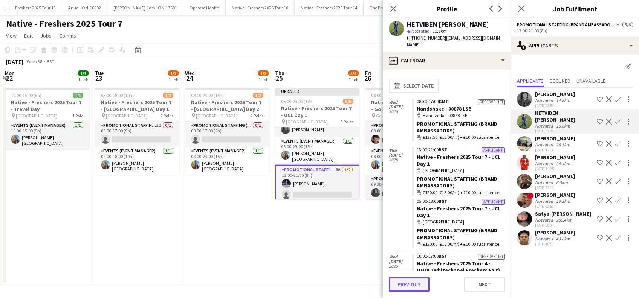
click at [417, 284] on button "Previous" at bounding box center [409, 284] width 41 height 15
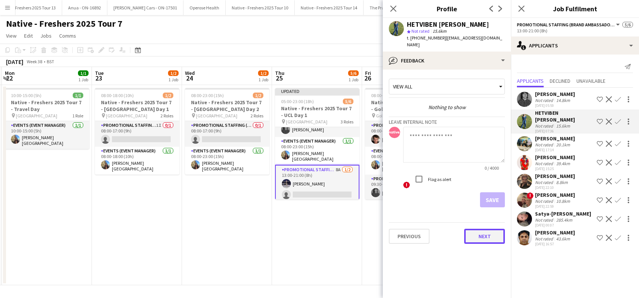
click at [486, 232] on button "Next" at bounding box center [484, 236] width 41 height 15
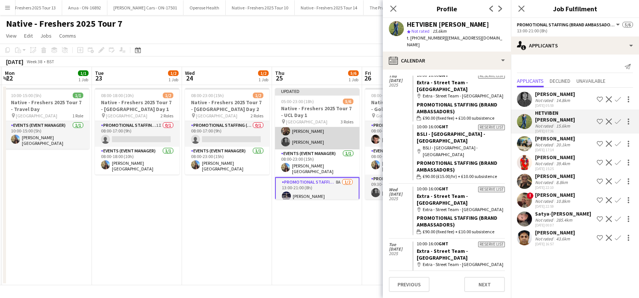
scroll to position [38, 0]
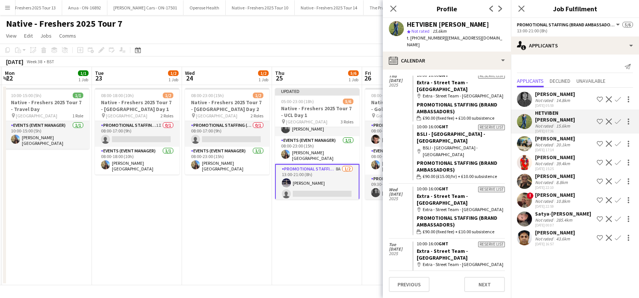
click at [313, 190] on app-card-role "Promotional Staffing (Brand Ambassadors) 8A 1/2 13:00-21:00 (8h) Brandon Cooper…" at bounding box center [317, 183] width 84 height 38
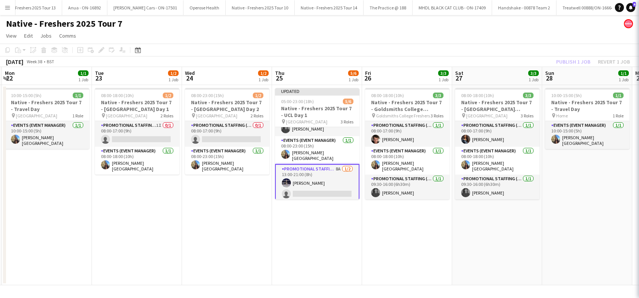
scroll to position [0, 178]
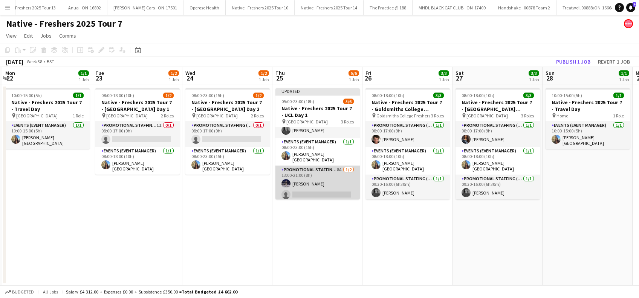
click at [313, 189] on app-card-role "Promotional Staffing (Brand Ambassadors) 8A 1/2 13:00-21:00 (8h) Brandon Cooper…" at bounding box center [317, 184] width 84 height 37
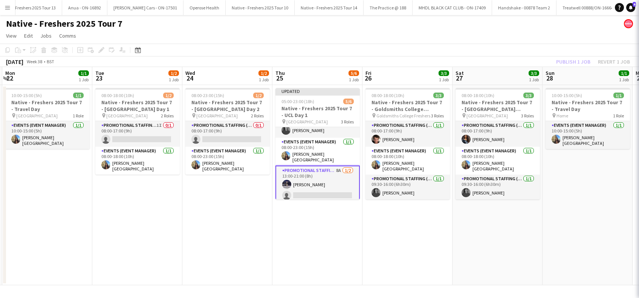
scroll to position [38, 0]
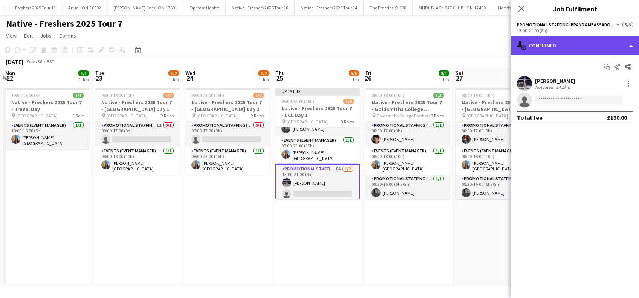
click at [570, 46] on div "single-neutral-actions-check-2 Confirmed" at bounding box center [575, 46] width 128 height 18
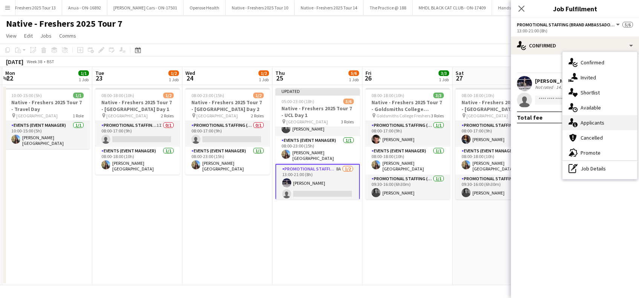
click at [590, 126] on span "Applicants" at bounding box center [593, 122] width 24 height 7
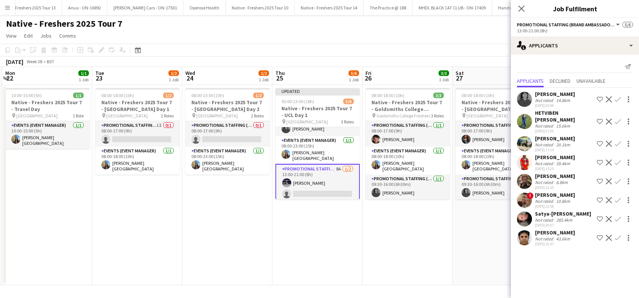
click at [615, 98] on app-icon "Confirm" at bounding box center [618, 99] width 6 height 6
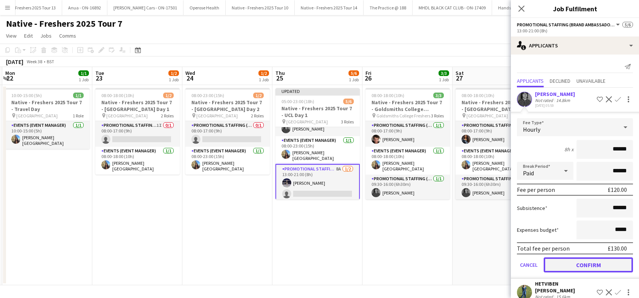
click at [570, 266] on button "Confirm" at bounding box center [588, 265] width 89 height 15
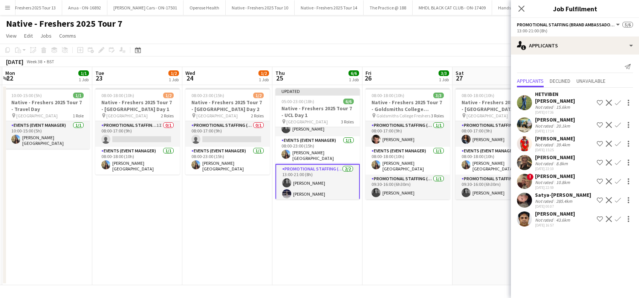
scroll to position [0, 0]
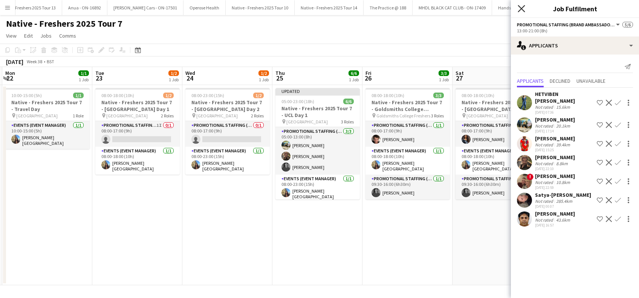
click at [523, 8] on icon at bounding box center [521, 8] width 7 height 7
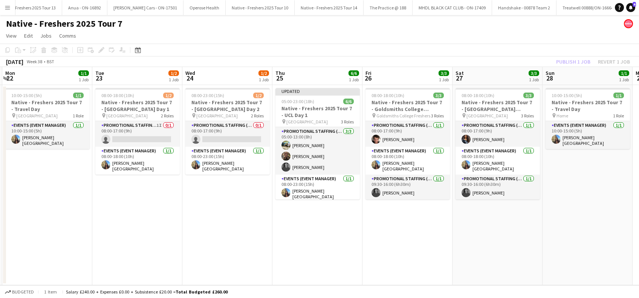
click at [567, 58] on div "Publish 1 job Revert 1 job" at bounding box center [593, 62] width 92 height 10
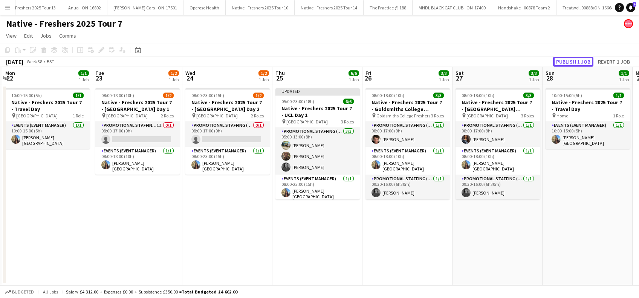
click at [562, 62] on button "Publish 1 job" at bounding box center [573, 62] width 40 height 10
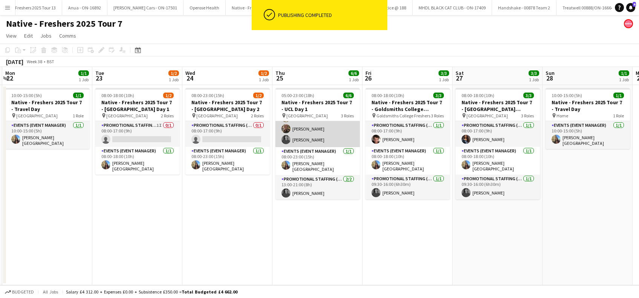
scroll to position [31, 0]
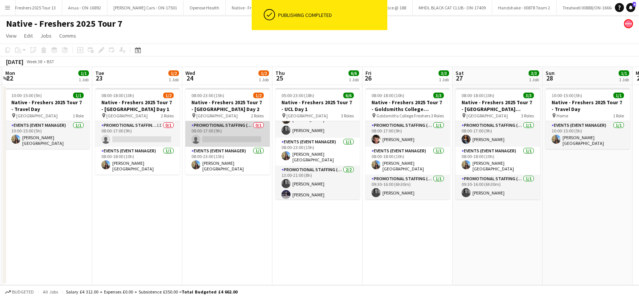
click at [219, 130] on app-card-role "Promotional Staffing (Brand Ambassadors) 0/1 08:00-17:00 (9h) single-neutral-ac…" at bounding box center [227, 134] width 84 height 26
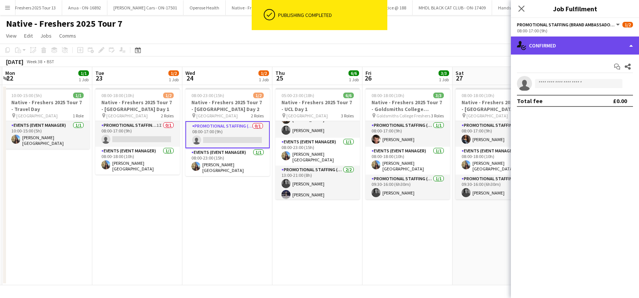
click at [571, 44] on div "single-neutral-actions-check-2 Confirmed" at bounding box center [575, 46] width 128 height 18
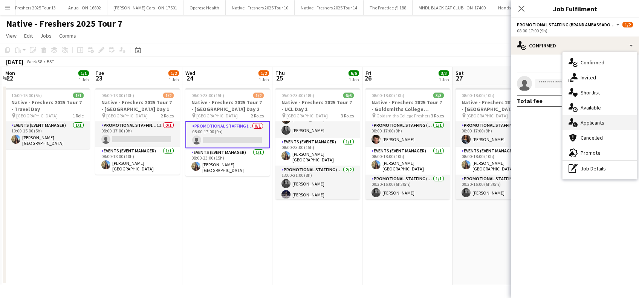
click at [588, 126] on span "Applicants" at bounding box center [593, 122] width 24 height 7
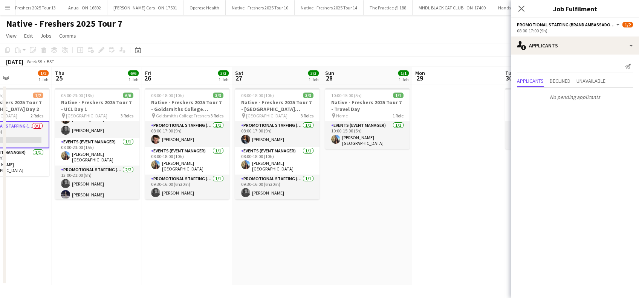
drag, startPoint x: 410, startPoint y: 259, endPoint x: 210, endPoint y: 263, distance: 199.7
click at [210, 263] on app-calendar-viewport "Mon 22 1/1 1 Job Tue 23 1/2 1 Job Wed 24 1/2 1 Job Thu 25 6/6 1 Job Fri 26 3/3 …" at bounding box center [319, 176] width 639 height 218
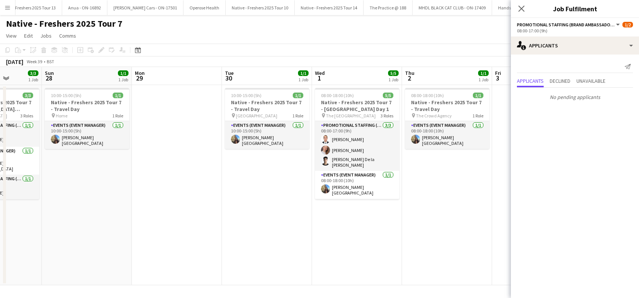
drag, startPoint x: 416, startPoint y: 249, endPoint x: 277, endPoint y: 253, distance: 139.1
click at [107, 264] on app-calendar-viewport "Wed 24 1/2 1 Job Thu 25 6/6 1 Job Fri 26 3/3 1 Job Sat 27 3/3 1 Job Sun 28 1/1 …" at bounding box center [319, 176] width 639 height 218
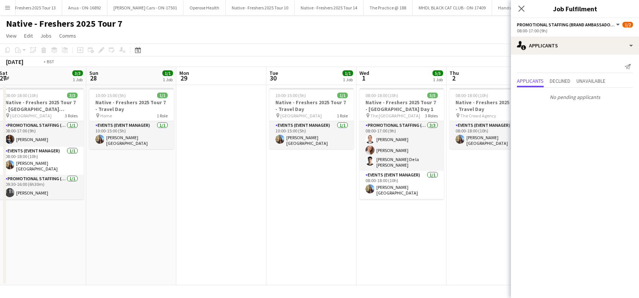
drag, startPoint x: 266, startPoint y: 261, endPoint x: 183, endPoint y: 271, distance: 83.5
click at [183, 271] on app-calendar-viewport "Wed 24 1/2 1 Job Thu 25 6/6 1 Job Fri 26 3/3 1 Job Sat 27 3/3 1 Job Sun 28 1/1 …" at bounding box center [319, 176] width 639 height 218
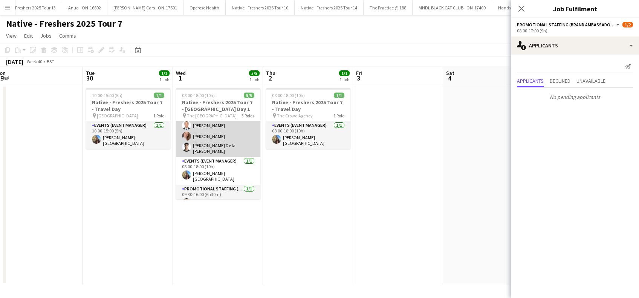
scroll to position [20, 0]
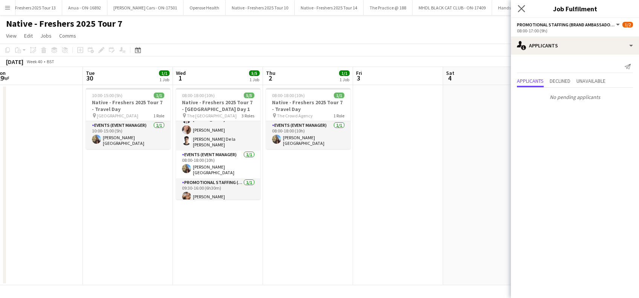
click at [522, 5] on app-icon "Close pop-in" at bounding box center [521, 8] width 11 height 11
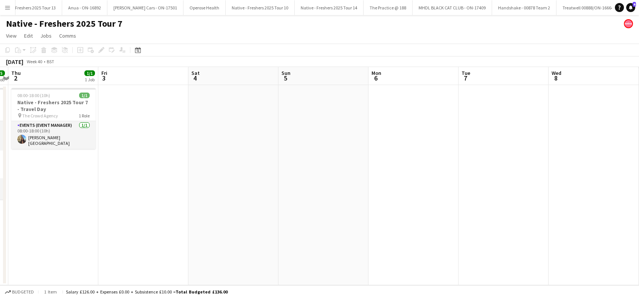
drag, startPoint x: 324, startPoint y: 241, endPoint x: 247, endPoint y: 237, distance: 76.6
click at [248, 241] on app-calendar-viewport "Sun 28 1/1 1 Job Mon 29 Tue 30 1/1 1 Job Wed 1 5/5 1 Job Thu 2 1/1 1 Job Fri 3 …" at bounding box center [319, 176] width 639 height 218
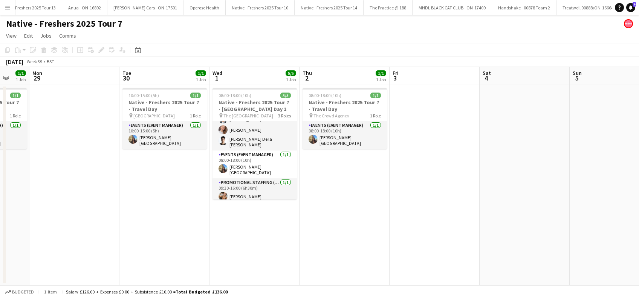
drag, startPoint x: 493, startPoint y: 222, endPoint x: 504, endPoint y: 222, distance: 10.9
click at [515, 223] on app-calendar-viewport "Fri 26 3/3 1 Job Sat 27 3/3 1 Job Sun 28 1/1 1 Job Mon 29 Tue 30 1/1 1 Job Wed …" at bounding box center [319, 176] width 639 height 218
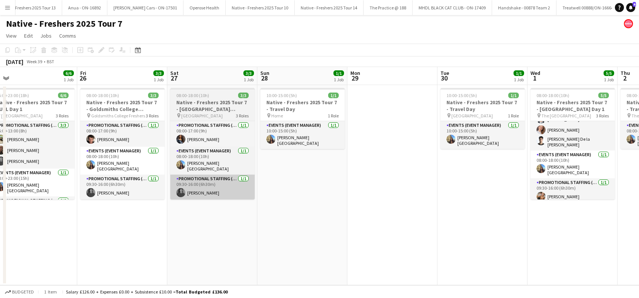
drag, startPoint x: 530, startPoint y: 226, endPoint x: 218, endPoint y: 185, distance: 315.0
click at [525, 226] on app-calendar-viewport "Tue 23 1/2 1 Job Wed 24 1/2 1 Job Thu 25 6/6 1 Job Fri 26 3/3 1 Job Sat 27 3/3 …" at bounding box center [319, 176] width 639 height 218
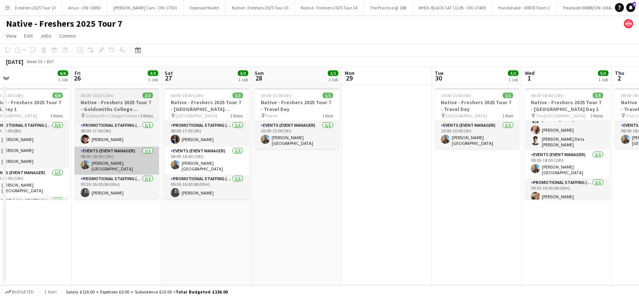
scroll to position [0, 196]
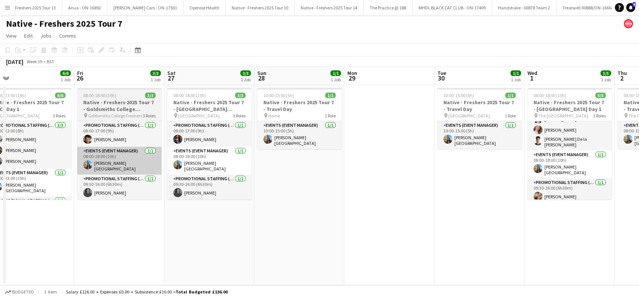
drag, startPoint x: 217, startPoint y: 184, endPoint x: 304, endPoint y: 172, distance: 87.1
click at [400, 202] on app-calendar-viewport "Tue 23 1/2 1 Job Wed 24 1/2 1 Job Thu 25 6/6 1 Job Fri 26 3/3 1 Job Sat 27 3/3 …" at bounding box center [319, 176] width 639 height 218
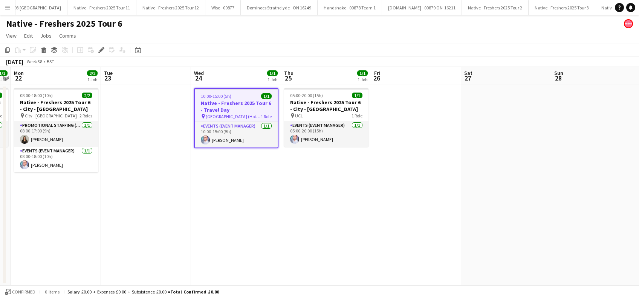
scroll to position [0, 1740]
click at [323, 179] on app-date-cell "05:00-20:00 (15h) 1/1 Native - Freshers 2025 Tour 6 - City - [GEOGRAPHIC_DATA] …" at bounding box center [326, 185] width 90 height 200
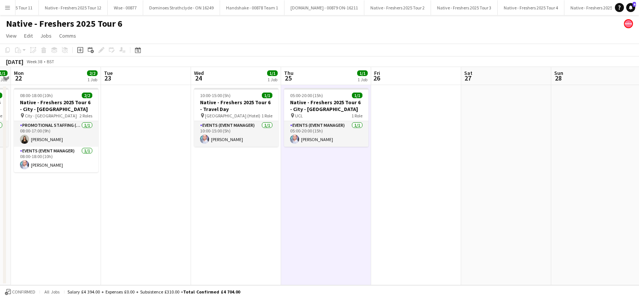
click at [229, 180] on app-date-cell "10:00-15:00 (5h) 1/1 Native - Freshers 2025 Tour 6 - Travel Day pin [GEOGRAPHIC…" at bounding box center [236, 185] width 90 height 200
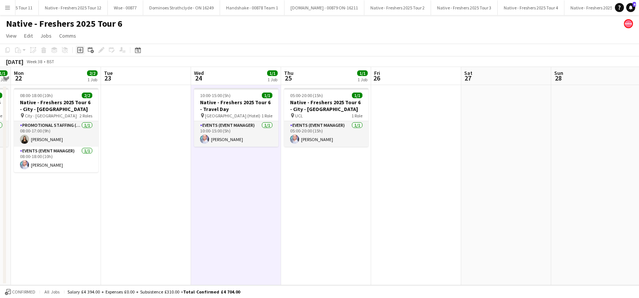
click at [80, 50] on icon "Add job" at bounding box center [80, 50] width 6 height 6
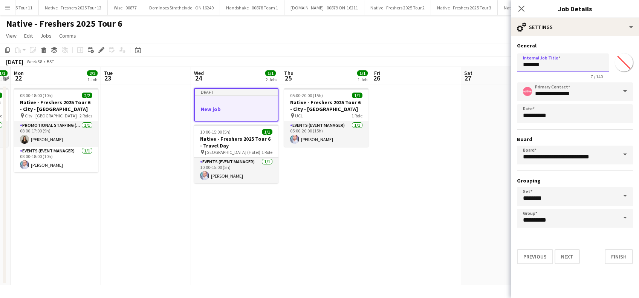
click at [558, 70] on input "*******" at bounding box center [563, 62] width 92 height 19
click at [558, 67] on input "*******" at bounding box center [563, 62] width 92 height 19
click at [556, 65] on input "*******" at bounding box center [563, 62] width 92 height 19
click at [526, 254] on button "Previous" at bounding box center [535, 256] width 36 height 15
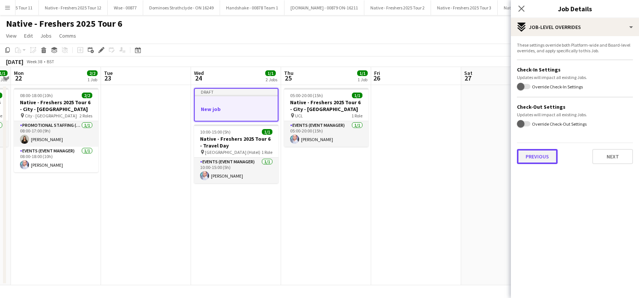
click at [540, 158] on button "Previous" at bounding box center [537, 156] width 41 height 15
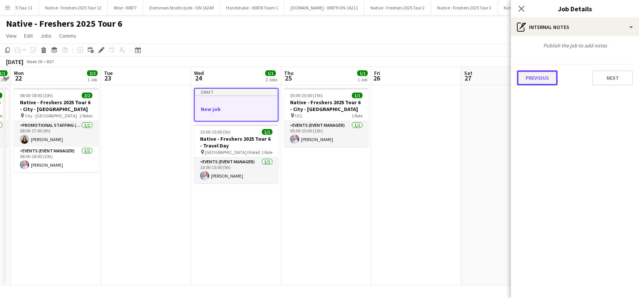
click at [535, 80] on button "Previous" at bounding box center [537, 77] width 41 height 15
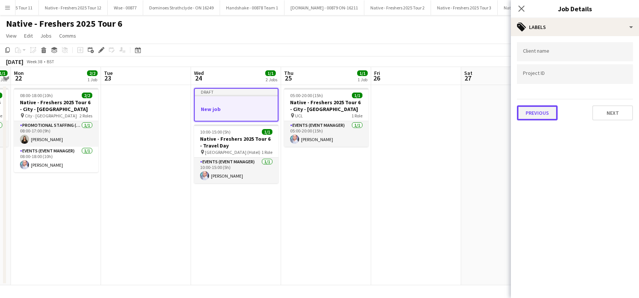
click at [534, 111] on button "Previous" at bounding box center [537, 112] width 41 height 15
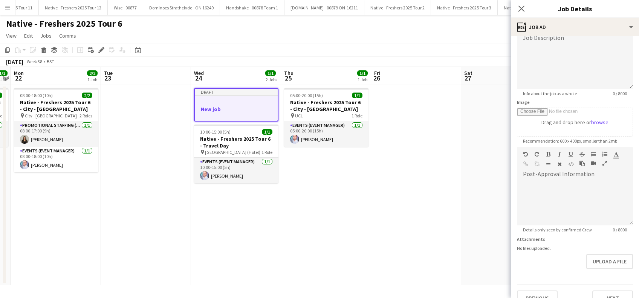
scroll to position [74, 0]
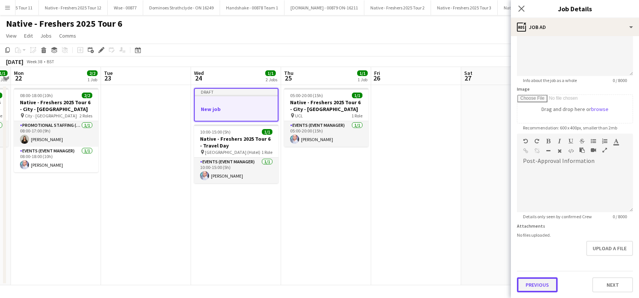
click at [545, 286] on button "Previous" at bounding box center [537, 285] width 41 height 15
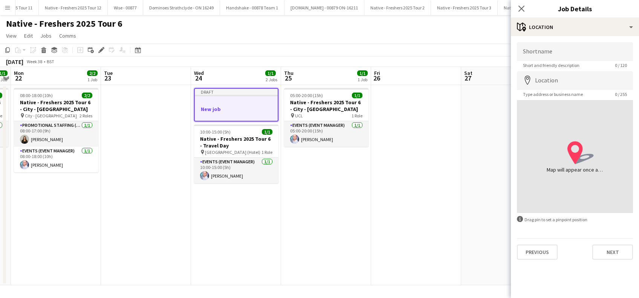
scroll to position [0, 0]
click at [537, 249] on button "Previous" at bounding box center [537, 252] width 41 height 15
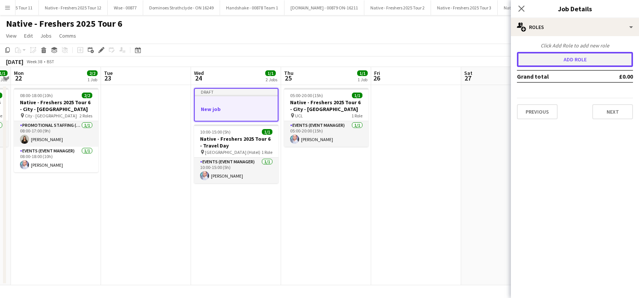
click at [570, 56] on button "Add role" at bounding box center [575, 59] width 116 height 15
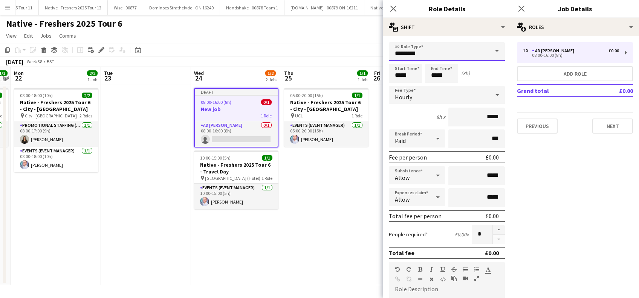
click at [442, 54] on input "*********" at bounding box center [447, 51] width 116 height 19
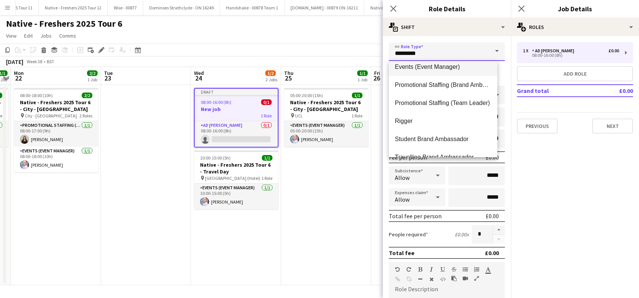
scroll to position [90, 0]
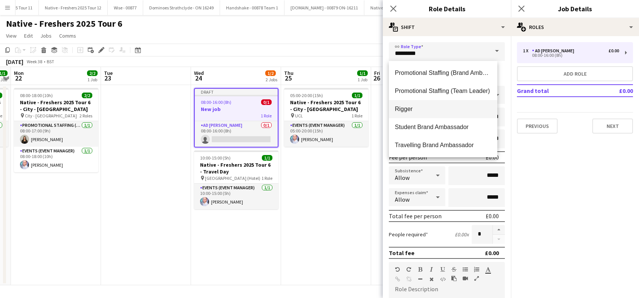
click at [411, 109] on span "Rigger" at bounding box center [443, 108] width 96 height 7
type input "******"
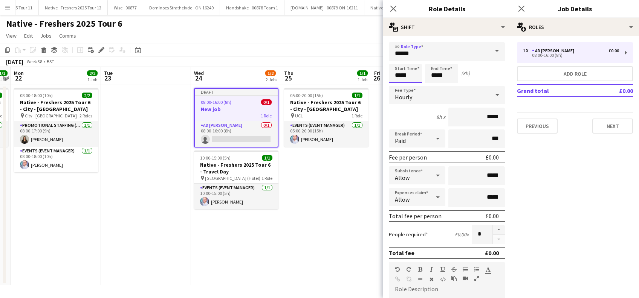
click at [406, 73] on input "*****" at bounding box center [405, 73] width 33 height 19
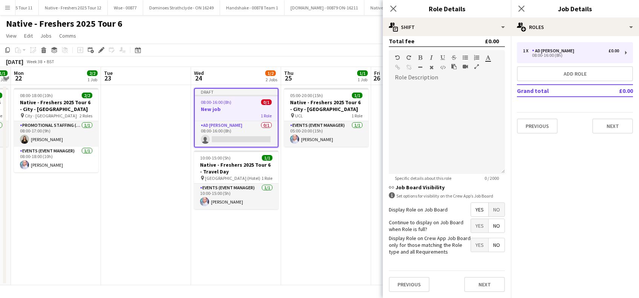
scroll to position [218, 0]
click at [419, 86] on div at bounding box center [447, 129] width 116 height 90
paste div
click at [434, 144] on div "**********" at bounding box center [443, 129] width 108 height 90
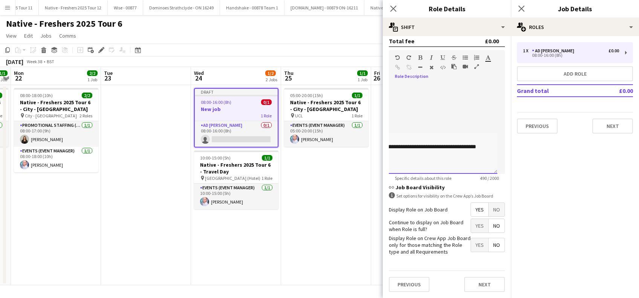
scroll to position [100, 84]
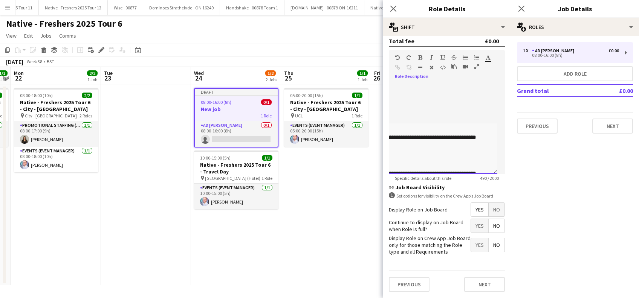
click at [434, 138] on div "**********" at bounding box center [483, 159] width 331 height 69
click at [458, 108] on div "**********" at bounding box center [443, 129] width 108 height 90
click at [435, 135] on div "**********" at bounding box center [443, 129] width 108 height 90
drag, startPoint x: 477, startPoint y: 87, endPoint x: 387, endPoint y: 45, distance: 99.4
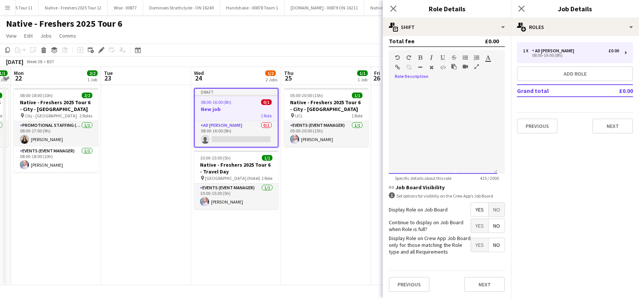
click at [379, 56] on body "Menu Boards Boards Boards All jobs Status Workforce Workforce My Workforce Recr…" at bounding box center [319, 149] width 639 height 298
copy div "**********"
click at [616, 124] on button "Next" at bounding box center [612, 126] width 41 height 15
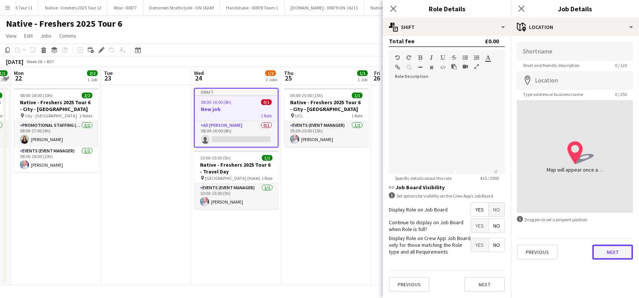
click at [619, 255] on button "Next" at bounding box center [612, 252] width 41 height 15
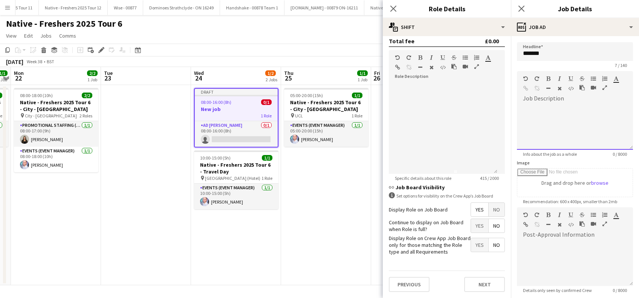
click at [531, 102] on div at bounding box center [575, 124] width 116 height 50
paste div
click at [534, 113] on div "**********" at bounding box center [571, 127] width 108 height 45
click at [542, 121] on div "**********" at bounding box center [571, 127] width 108 height 45
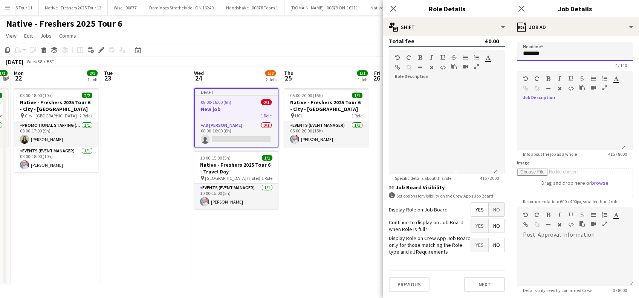
click at [568, 53] on input "*******" at bounding box center [575, 51] width 116 height 19
type input "*"
drag, startPoint x: 595, startPoint y: 52, endPoint x: 496, endPoint y: 62, distance: 99.9
click at [494, 63] on body "Menu Boards Boards Boards All jobs Status Workforce Workforce My Workforce Recr…" at bounding box center [319, 149] width 639 height 298
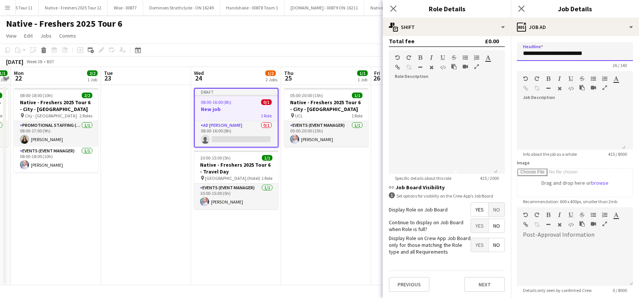
click at [527, 52] on input "**********" at bounding box center [575, 51] width 116 height 19
drag, startPoint x: 592, startPoint y: 53, endPoint x: 512, endPoint y: 58, distance: 80.4
click at [512, 58] on form "**********" at bounding box center [575, 204] width 128 height 324
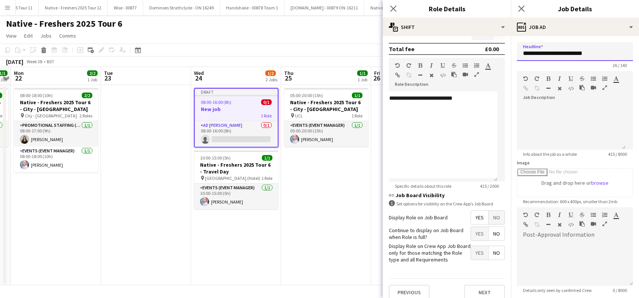
scroll to position [218, 0]
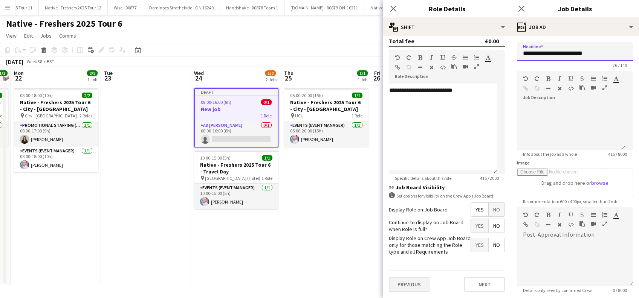
type input "**********"
click at [413, 283] on button "Previous" at bounding box center [409, 284] width 41 height 15
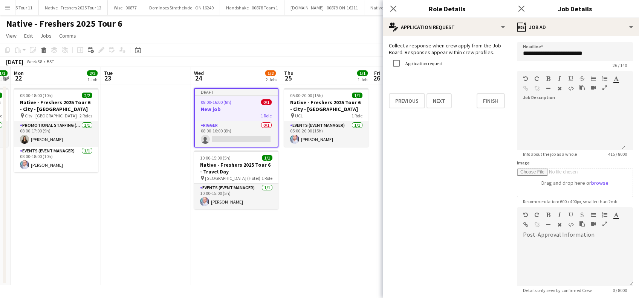
scroll to position [0, 0]
click at [407, 102] on button "Previous" at bounding box center [407, 100] width 36 height 15
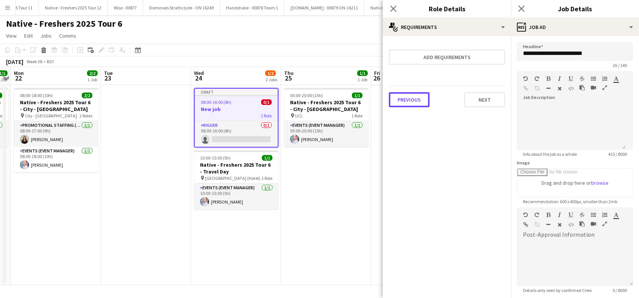
click at [407, 102] on button "Previous" at bounding box center [409, 99] width 41 height 15
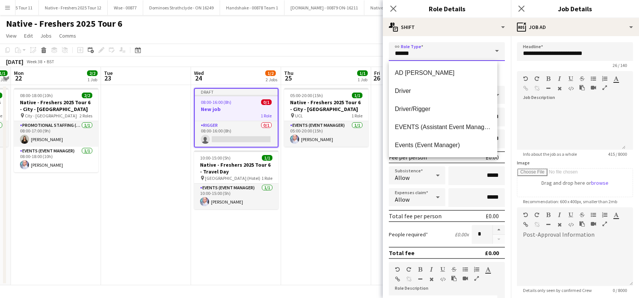
click at [423, 53] on input "******" at bounding box center [447, 51] width 116 height 19
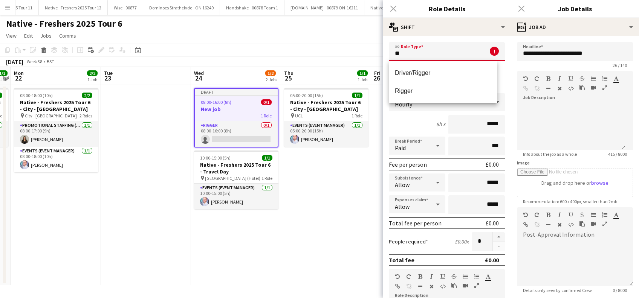
type input "*"
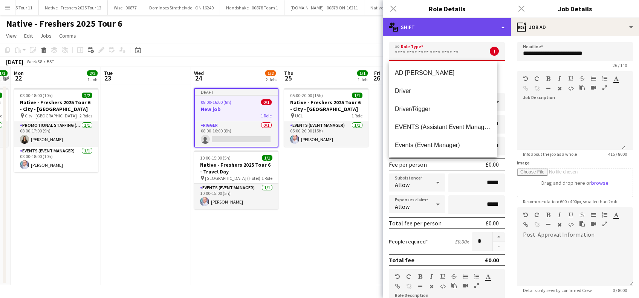
click at [501, 26] on div "multiple-actions-text Shift" at bounding box center [447, 27] width 128 height 18
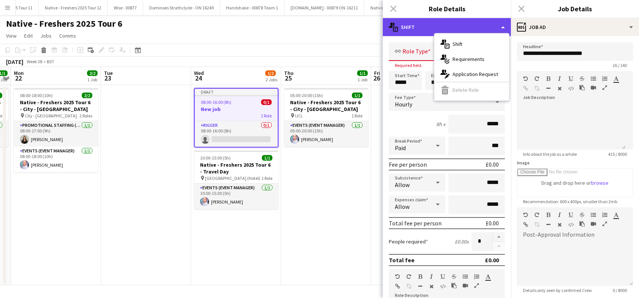
click at [436, 29] on div "multiple-actions-text Shift" at bounding box center [447, 27] width 128 height 18
click at [503, 25] on div "multiple-actions-text Shift" at bounding box center [447, 27] width 128 height 18
click at [414, 29] on div "multiple-actions-text Shift" at bounding box center [447, 27] width 128 height 18
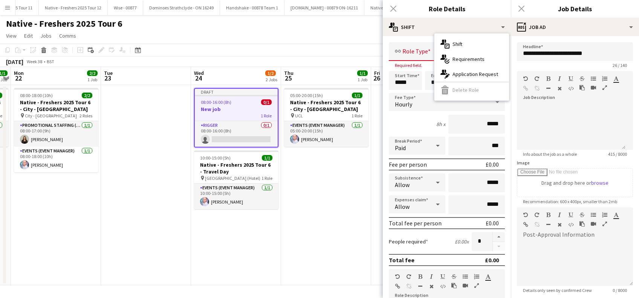
click at [355, 49] on app-toolbar "Copy Paste Paste Ctrl+V Paste with crew Ctrl+Shift+V Paste linked Job [GEOGRAPH…" at bounding box center [319, 50] width 639 height 13
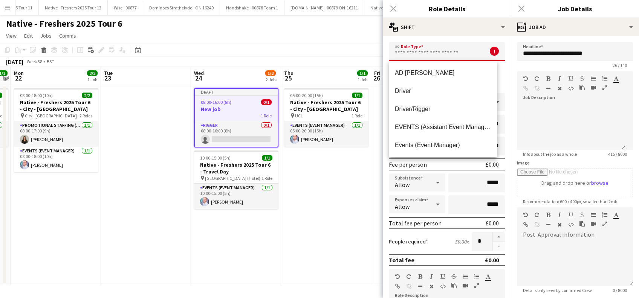
click at [442, 49] on input "text" at bounding box center [447, 51] width 116 height 19
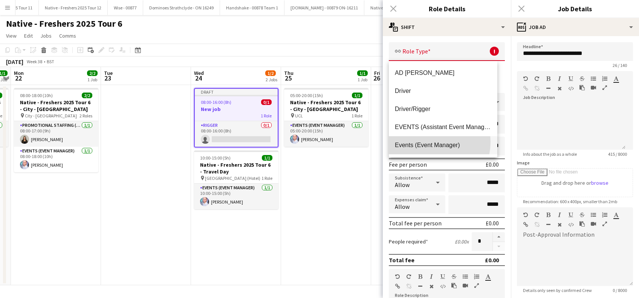
click at [428, 142] on span "Events (Event Manager)" at bounding box center [443, 145] width 96 height 7
type input "**********"
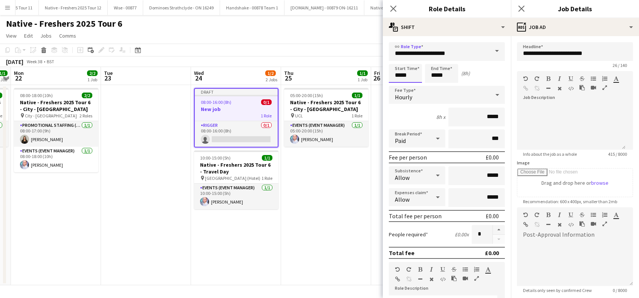
click at [404, 75] on input "*****" at bounding box center [405, 73] width 33 height 19
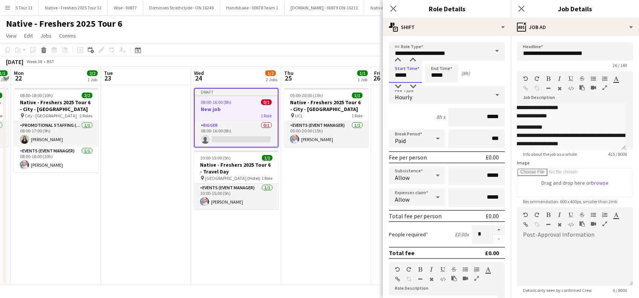
scroll to position [193, 15]
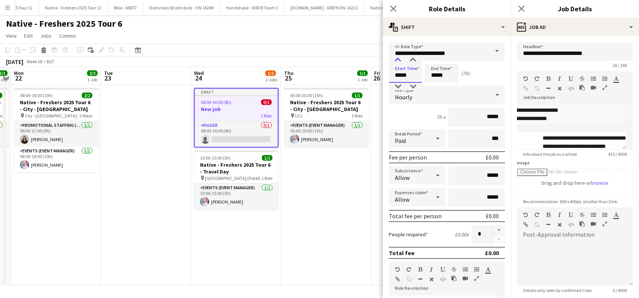
click at [398, 59] on div at bounding box center [397, 61] width 15 height 8
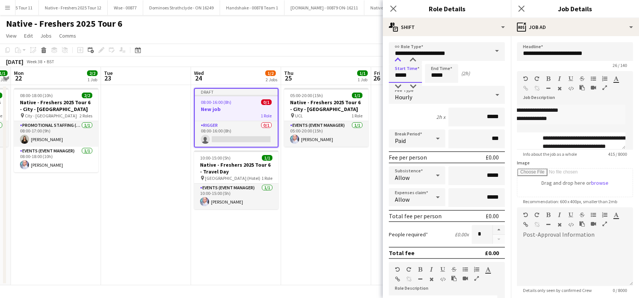
click at [398, 59] on div at bounding box center [397, 61] width 15 height 8
type input "*****"
click at [398, 59] on div at bounding box center [397, 61] width 15 height 8
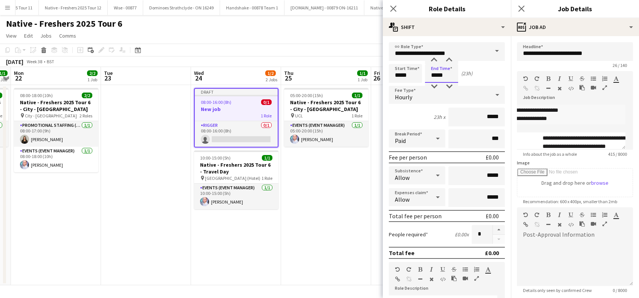
click at [435, 73] on input "*****" at bounding box center [441, 73] width 33 height 19
click at [436, 57] on div at bounding box center [433, 61] width 15 height 8
click at [437, 57] on div at bounding box center [433, 61] width 15 height 8
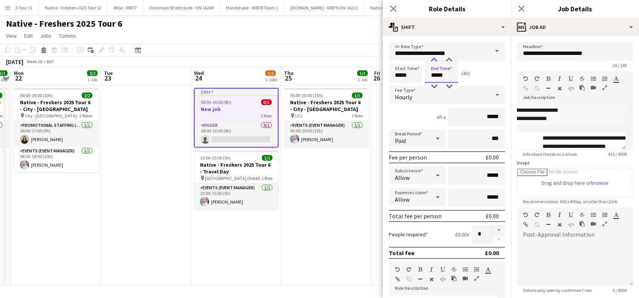
click at [437, 57] on div at bounding box center [433, 61] width 15 height 8
type input "*****"
click at [437, 57] on div at bounding box center [433, 61] width 15 height 8
click at [403, 96] on span "Hourly" at bounding box center [403, 97] width 17 height 8
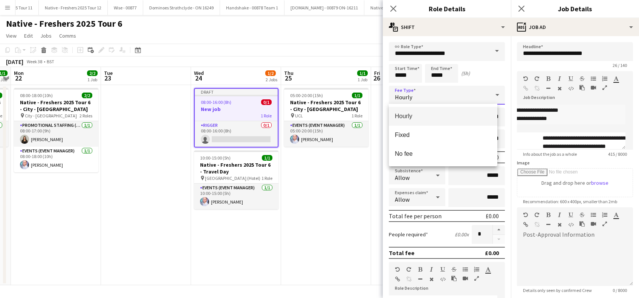
click at [403, 116] on span "Hourly" at bounding box center [443, 116] width 96 height 7
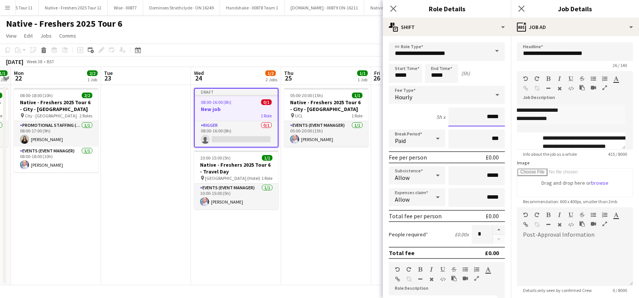
click at [481, 117] on input "*****" at bounding box center [476, 117] width 57 height 19
drag, startPoint x: 476, startPoint y: 117, endPoint x: 507, endPoint y: 116, distance: 31.3
click at [503, 115] on form "**********" at bounding box center [447, 276] width 128 height 468
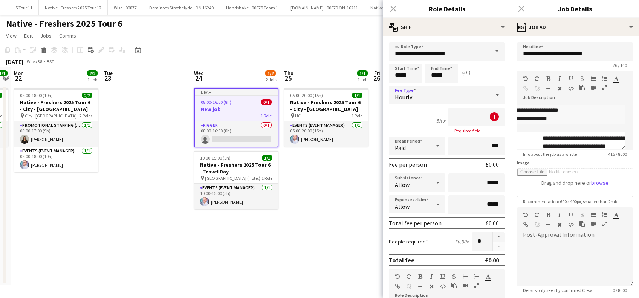
click at [406, 96] on span "Hourly" at bounding box center [403, 97] width 17 height 8
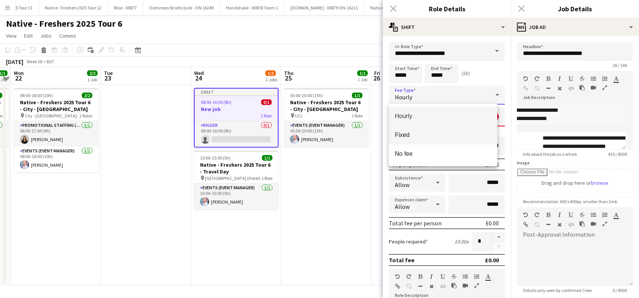
click at [403, 133] on span "Fixed" at bounding box center [443, 134] width 96 height 7
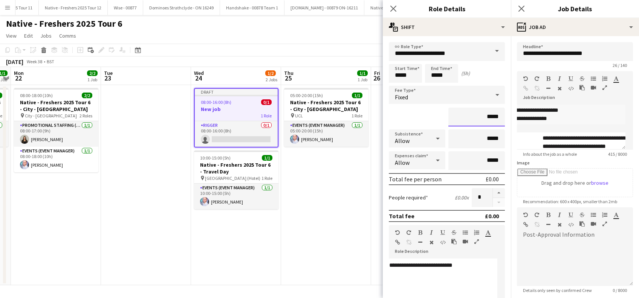
click at [482, 115] on input "*****" at bounding box center [476, 117] width 57 height 19
type input "**"
type input "*******"
click at [483, 137] on input "*****" at bounding box center [476, 139] width 57 height 19
type input "**"
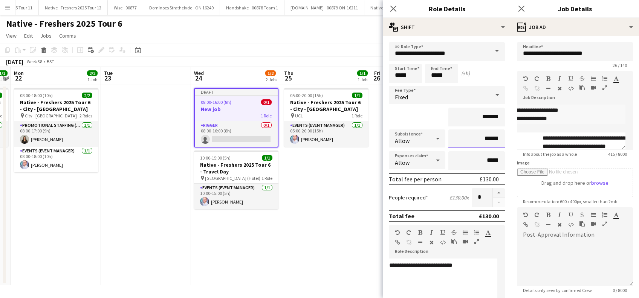
type input "******"
click at [462, 244] on form "**********" at bounding box center [447, 257] width 128 height 431
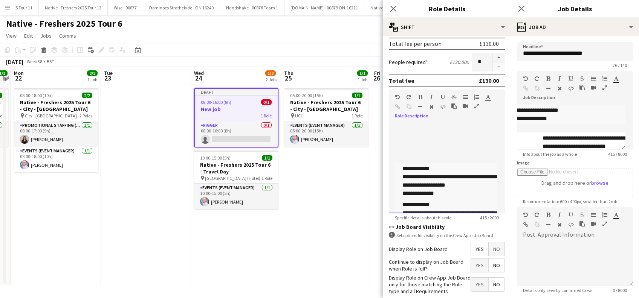
click at [454, 154] on div "**********" at bounding box center [443, 168] width 108 height 90
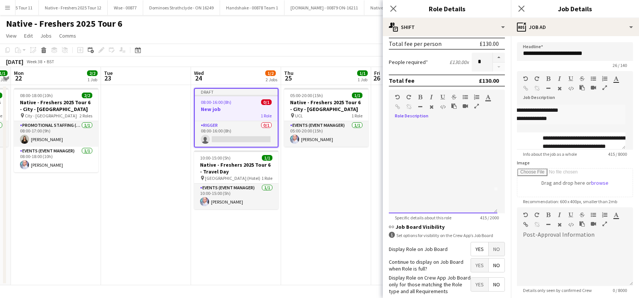
scroll to position [0, 0]
click at [408, 144] on div "**********" at bounding box center [443, 168] width 108 height 90
drag, startPoint x: 402, startPoint y: 180, endPoint x: 411, endPoint y: 174, distance: 10.1
click at [403, 178] on div "**********" at bounding box center [443, 168] width 108 height 90
click at [421, 190] on div "**********" at bounding box center [443, 168] width 108 height 90
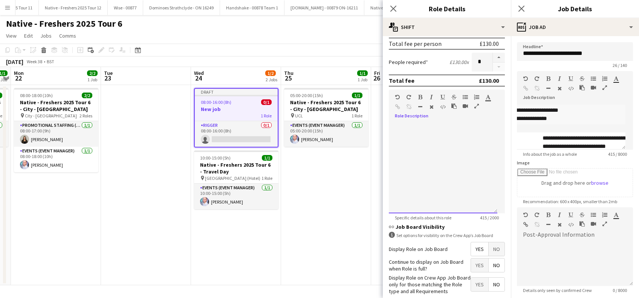
click at [430, 193] on div "**********" at bounding box center [443, 168] width 108 height 90
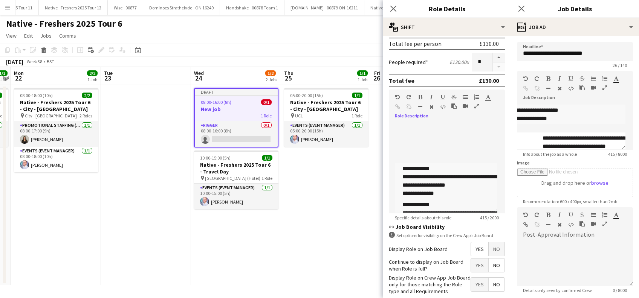
click at [400, 167] on div "**********" at bounding box center [574, 200] width 356 height 77
drag, startPoint x: 403, startPoint y: 160, endPoint x: 398, endPoint y: 124, distance: 36.5
click at [398, 124] on div "**********" at bounding box center [443, 168] width 108 height 90
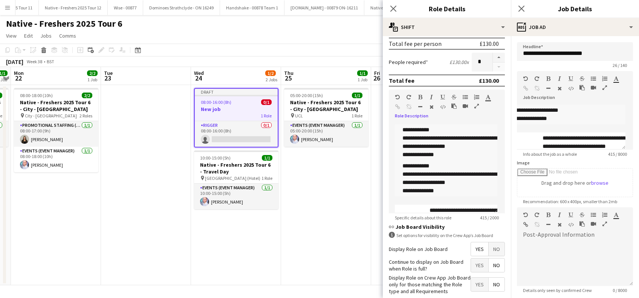
scroll to position [151, 0]
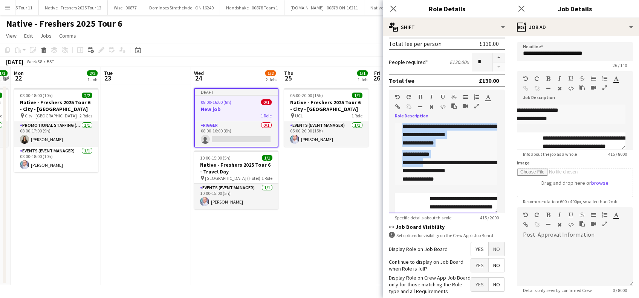
drag, startPoint x: 426, startPoint y: 162, endPoint x: 490, endPoint y: 161, distance: 64.8
click at [490, 161] on div "**********" at bounding box center [443, 168] width 108 height 90
click at [466, 155] on div "**********" at bounding box center [567, 148] width 331 height 69
click at [461, 125] on div "**********" at bounding box center [567, 148] width 331 height 69
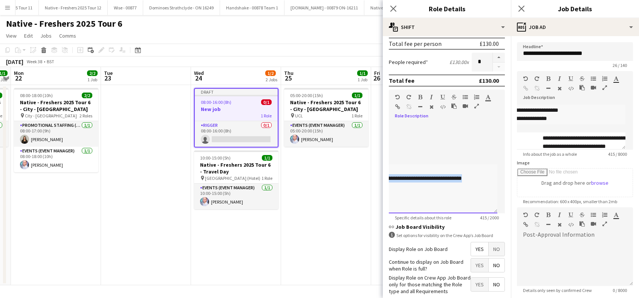
scroll to position [90, 99]
drag, startPoint x: 488, startPoint y: 127, endPoint x: 373, endPoint y: 189, distance: 131.0
click at [373, 189] on body "Menu Boards Boards Boards All jobs Status Workforce Workforce My Workforce Recr…" at bounding box center [319, 149] width 639 height 298
copy div "**********"
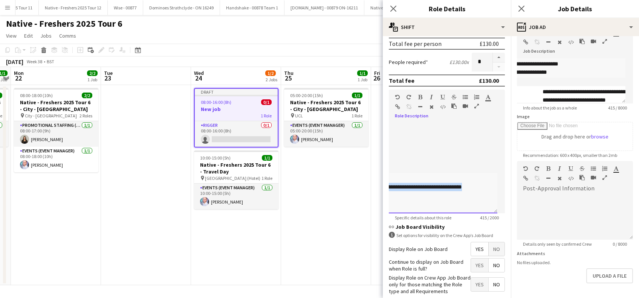
scroll to position [74, 0]
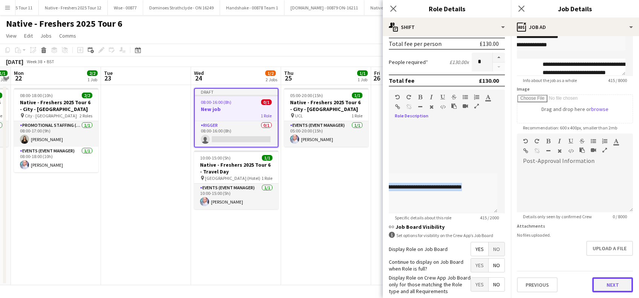
click at [601, 285] on button "Next" at bounding box center [612, 285] width 41 height 15
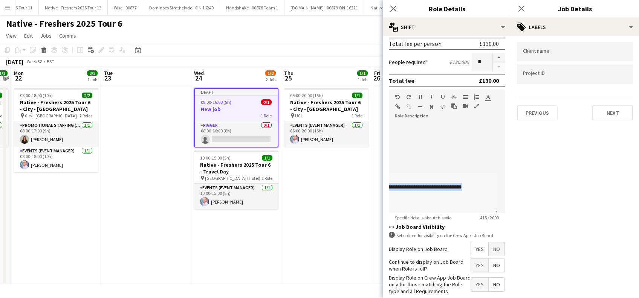
scroll to position [0, 0]
click at [603, 114] on button "Next" at bounding box center [612, 112] width 41 height 15
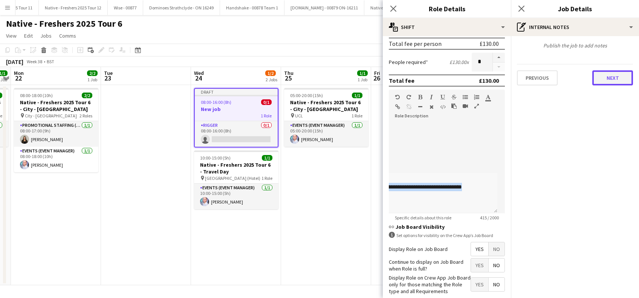
click at [610, 77] on button "Next" at bounding box center [612, 77] width 41 height 15
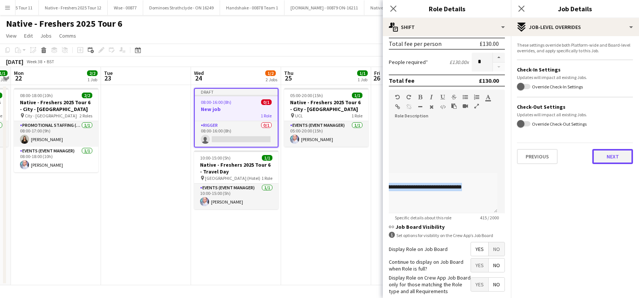
click at [607, 149] on button "Next" at bounding box center [612, 156] width 41 height 15
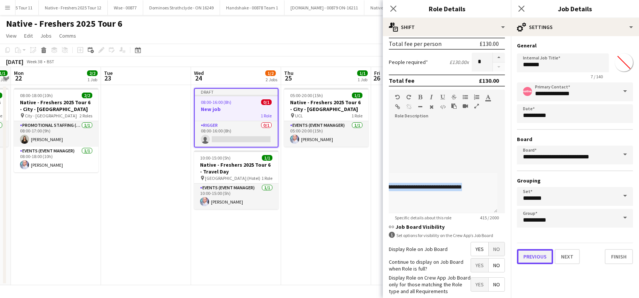
click at [534, 254] on button "Previous" at bounding box center [535, 256] width 36 height 15
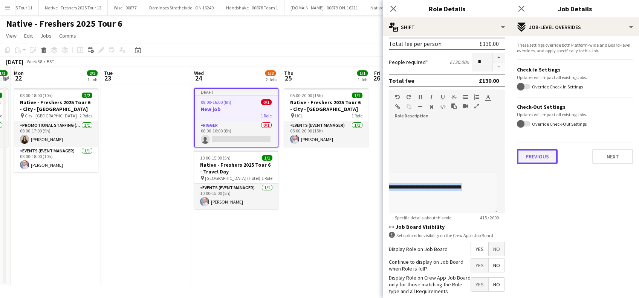
click at [539, 153] on button "Previous" at bounding box center [537, 156] width 41 height 15
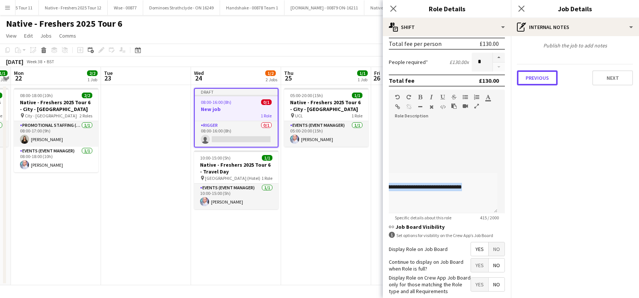
click at [531, 78] on button "Previous" at bounding box center [537, 77] width 41 height 15
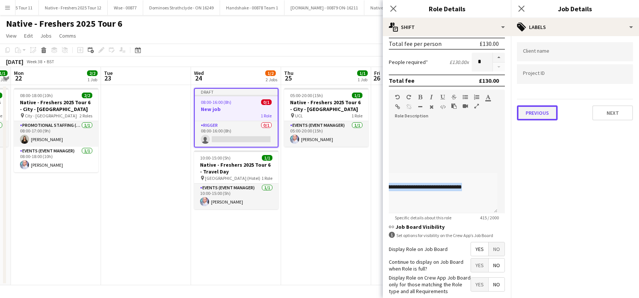
click at [536, 113] on button "Previous" at bounding box center [537, 112] width 41 height 15
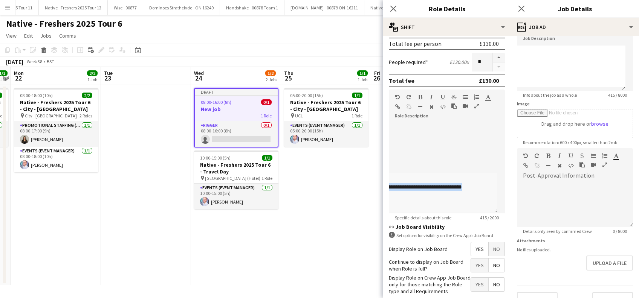
scroll to position [74, 0]
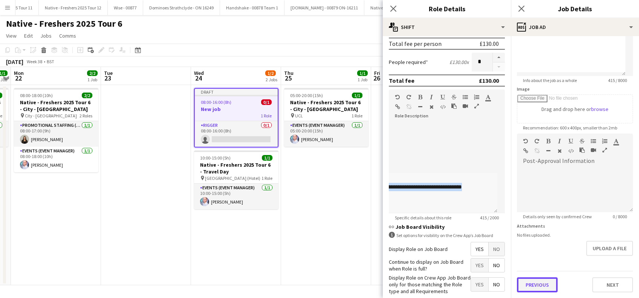
click at [538, 285] on button "Previous" at bounding box center [537, 285] width 41 height 15
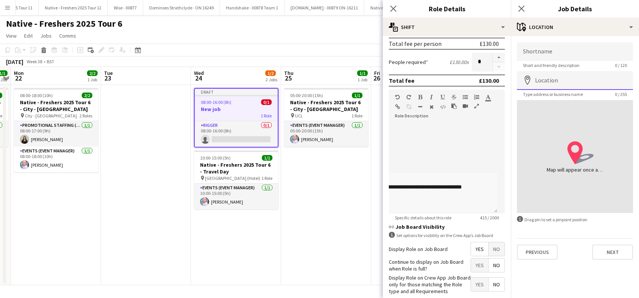
click at [575, 84] on input "Location" at bounding box center [575, 80] width 116 height 19
paste input "**********"
click at [552, 82] on input "**********" at bounding box center [575, 80] width 116 height 19
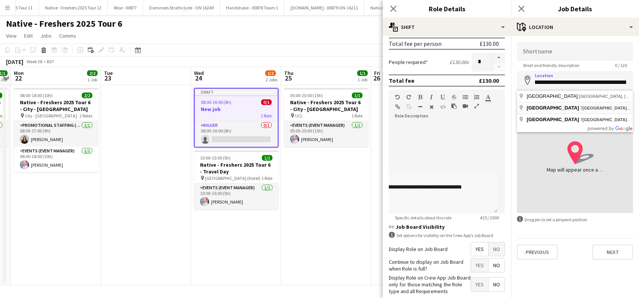
scroll to position [0, 0]
type input "**********"
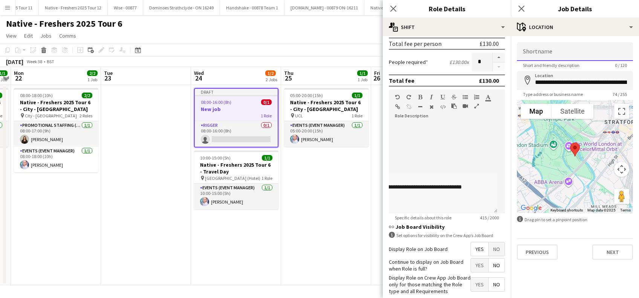
click at [565, 51] on input "Shortname" at bounding box center [575, 51] width 116 height 19
type input "**********"
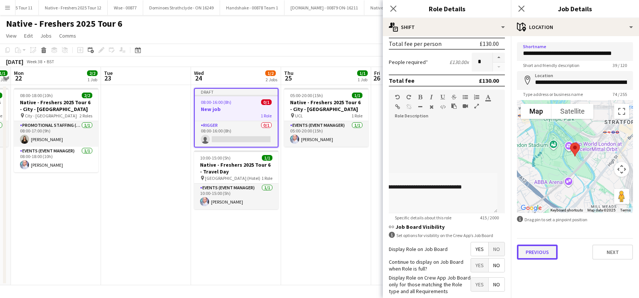
click at [546, 250] on button "Previous" at bounding box center [537, 252] width 41 height 15
type input "*******"
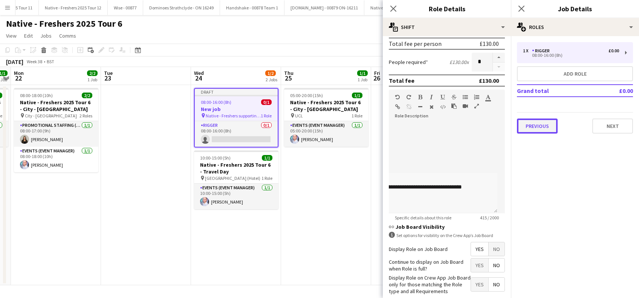
click at [530, 124] on button "Previous" at bounding box center [537, 126] width 41 height 15
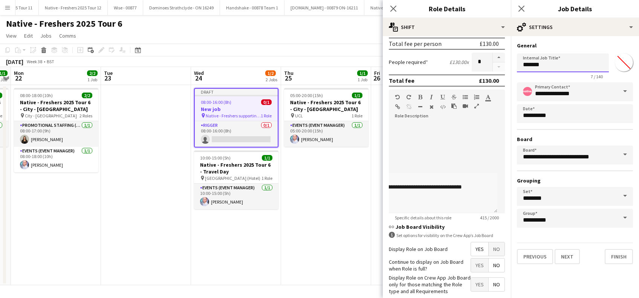
click at [570, 63] on input "*******" at bounding box center [563, 62] width 92 height 19
type input "*"
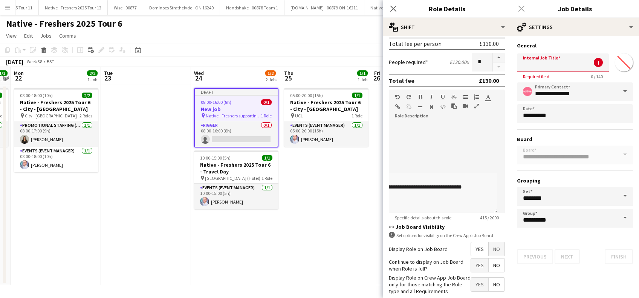
click at [600, 259] on div "Previous Next Finish" at bounding box center [575, 253] width 116 height 21
click at [540, 259] on div "Previous Next Finish" at bounding box center [575, 253] width 116 height 21
click at [575, 66] on input "Internal Job Title" at bounding box center [563, 62] width 92 height 19
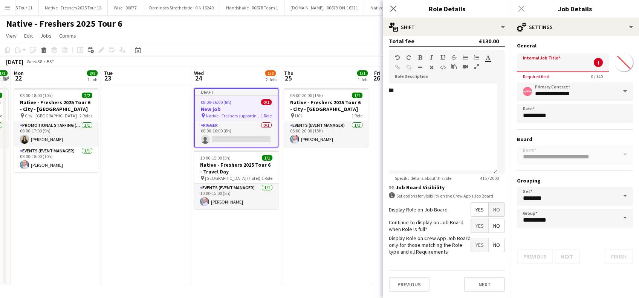
scroll to position [181, 0]
click at [478, 285] on button "Next" at bounding box center [484, 284] width 41 height 15
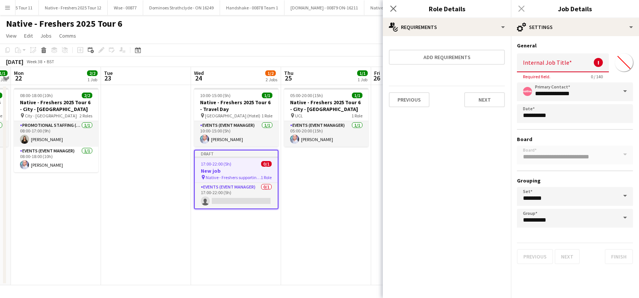
scroll to position [0, 0]
click at [479, 99] on button "Next" at bounding box center [484, 99] width 41 height 15
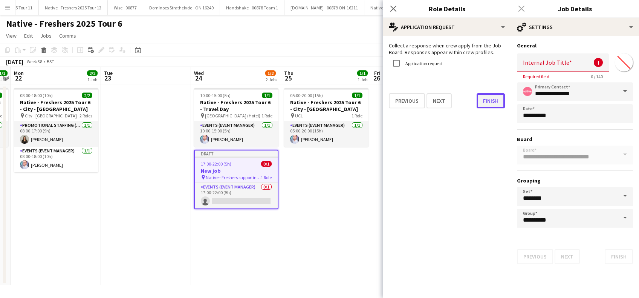
click at [497, 97] on button "Finish" at bounding box center [491, 100] width 28 height 15
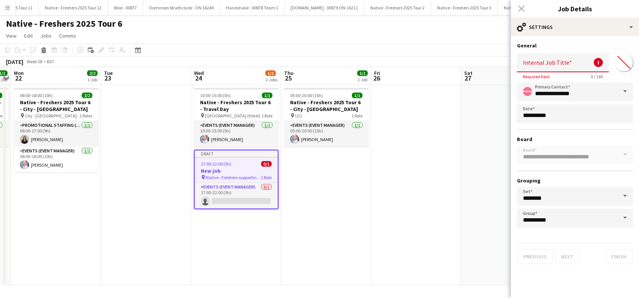
click at [225, 177] on span "Native - Freshers supporting EM/Rigger" at bounding box center [233, 178] width 55 height 6
click at [549, 113] on body "Menu Boards Boards Boards All jobs Status Workforce Workforce My Workforce Recr…" at bounding box center [319, 149] width 639 height 298
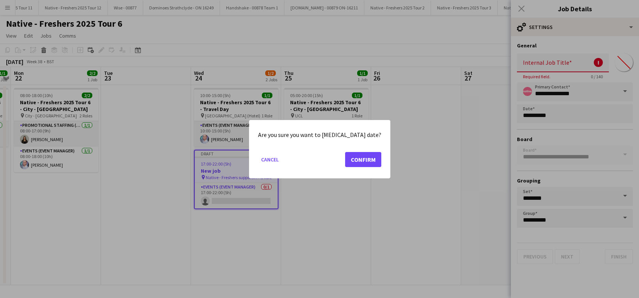
drag, startPoint x: 549, startPoint y: 113, endPoint x: 541, endPoint y: 65, distance: 48.9
click at [541, 65] on div at bounding box center [319, 149] width 639 height 298
click at [543, 61] on div at bounding box center [319, 149] width 639 height 298
click at [356, 160] on button "Confirm" at bounding box center [363, 159] width 36 height 15
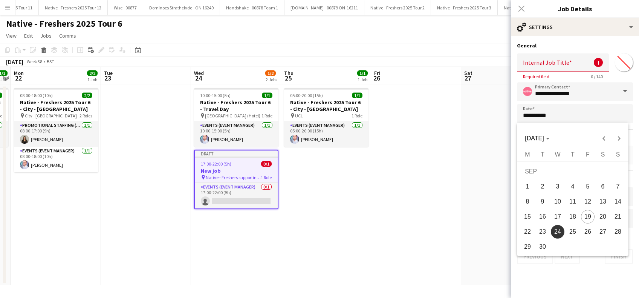
click at [563, 60] on div at bounding box center [319, 149] width 639 height 298
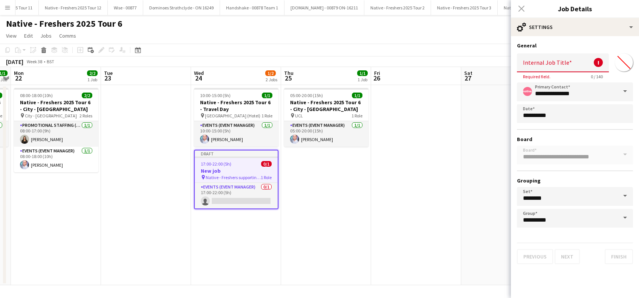
click at [575, 63] on input "Internal Job Title" at bounding box center [563, 62] width 92 height 19
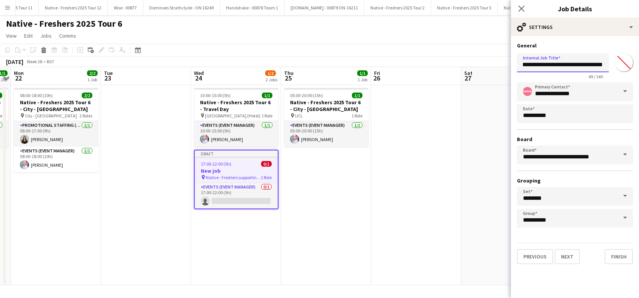
scroll to position [0, 48]
type input "**********"
click at [562, 256] on button "Next" at bounding box center [567, 256] width 25 height 15
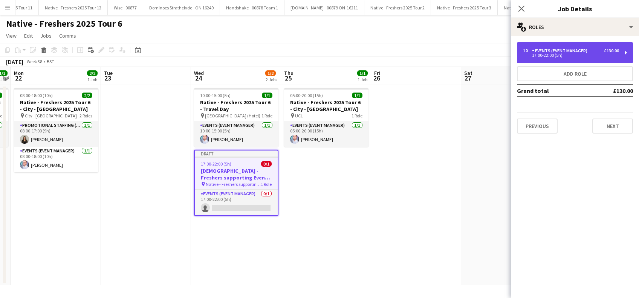
click at [603, 53] on div "1 x Events (Event Manager) £130.00" at bounding box center [571, 50] width 96 height 5
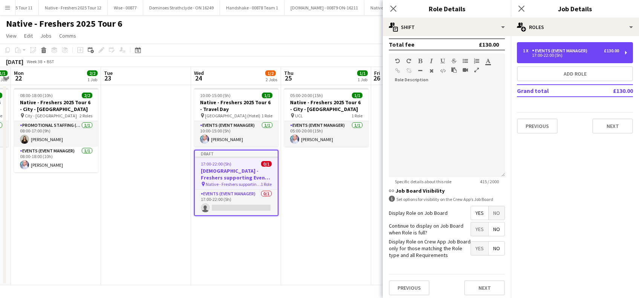
scroll to position [181, 0]
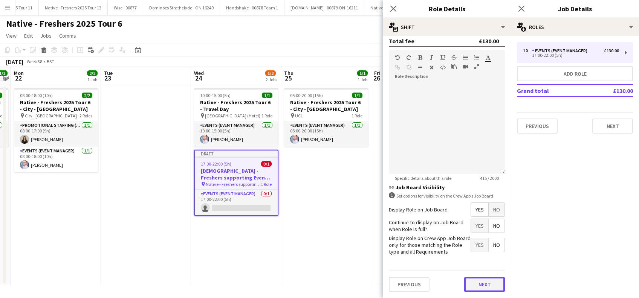
click at [475, 285] on button "Next" at bounding box center [484, 284] width 41 height 15
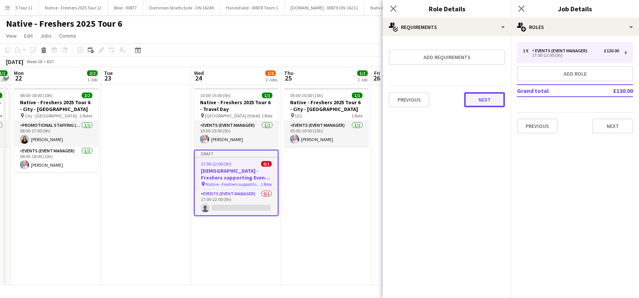
click at [485, 97] on button "Next" at bounding box center [484, 99] width 41 height 15
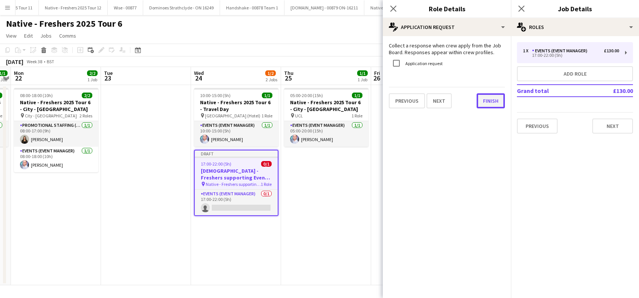
click at [485, 102] on button "Finish" at bounding box center [491, 100] width 28 height 15
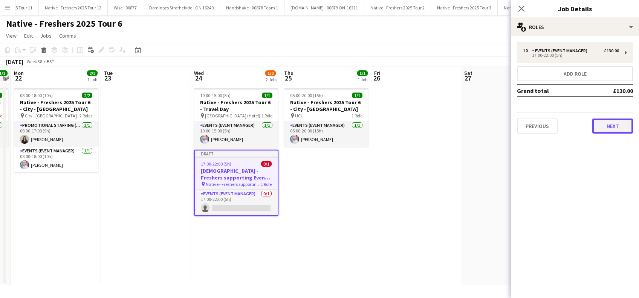
click at [614, 130] on button "Next" at bounding box center [612, 126] width 41 height 15
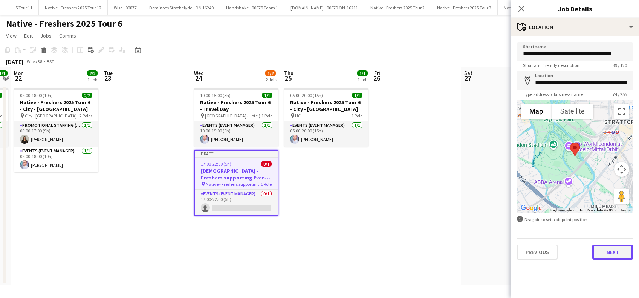
click at [614, 256] on button "Next" at bounding box center [612, 252] width 41 height 15
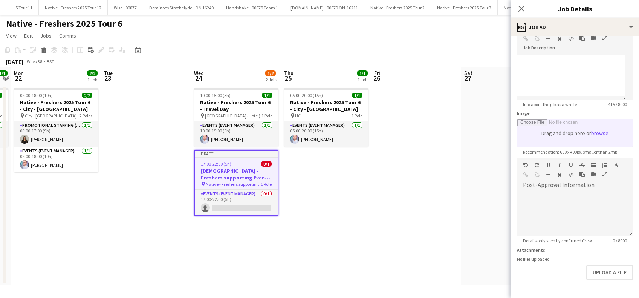
scroll to position [74, 0]
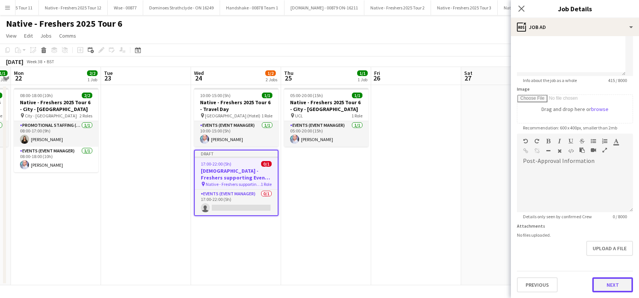
click at [602, 281] on button "Next" at bounding box center [612, 285] width 41 height 15
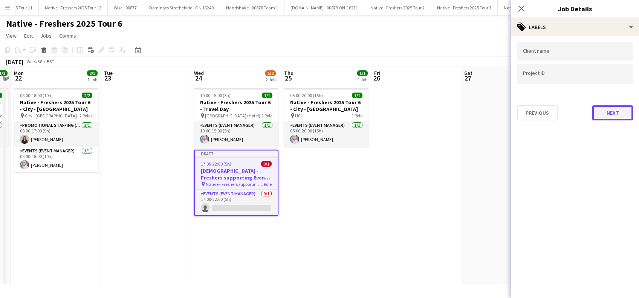
click at [608, 112] on button "Next" at bounding box center [612, 112] width 41 height 15
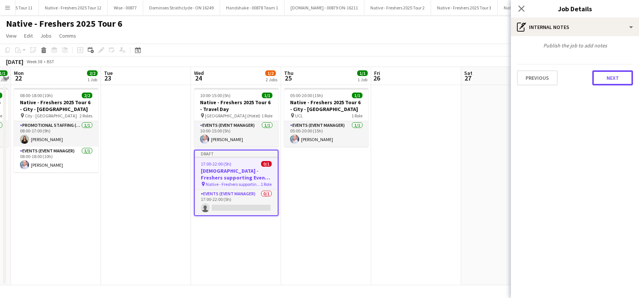
click at [610, 80] on button "Next" at bounding box center [612, 77] width 41 height 15
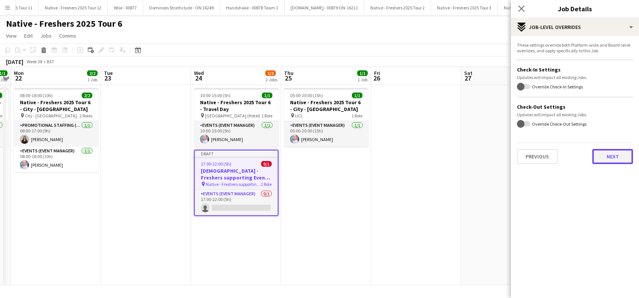
click at [622, 158] on button "Next" at bounding box center [612, 156] width 41 height 15
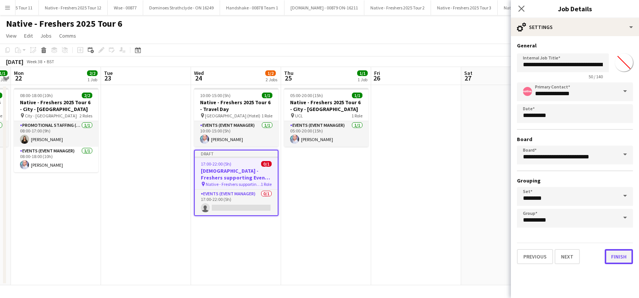
click at [620, 254] on button "Finish" at bounding box center [619, 256] width 28 height 15
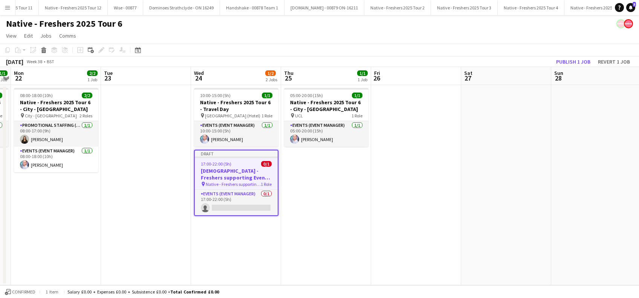
click at [334, 185] on app-date-cell "05:00-20:00 (15h) 1/1 Native - Freshers 2025 Tour 6 - City - [GEOGRAPHIC_DATA] …" at bounding box center [326, 185] width 90 height 200
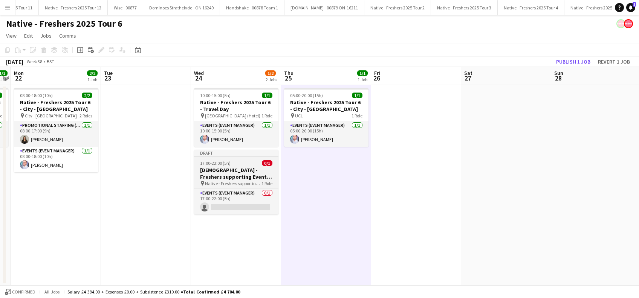
drag, startPoint x: 235, startPoint y: 170, endPoint x: 234, endPoint y: 177, distance: 6.8
click at [234, 170] on h3 "[DEMOGRAPHIC_DATA] - Freshers supporting Event Manager/Rigger" at bounding box center [236, 174] width 84 height 14
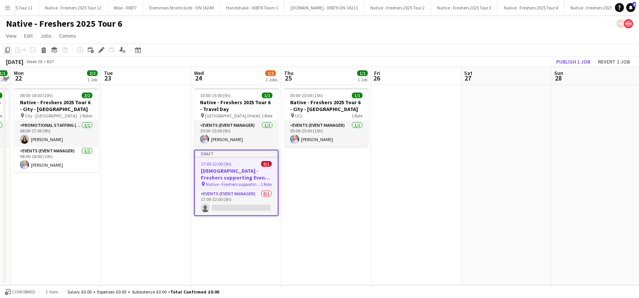
click at [8, 50] on icon "Copy" at bounding box center [8, 50] width 6 height 6
click at [325, 178] on app-date-cell "05:00-20:00 (15h) 1/1 Native - Freshers 2025 Tour 6 - City - [GEOGRAPHIC_DATA] …" at bounding box center [326, 185] width 90 height 200
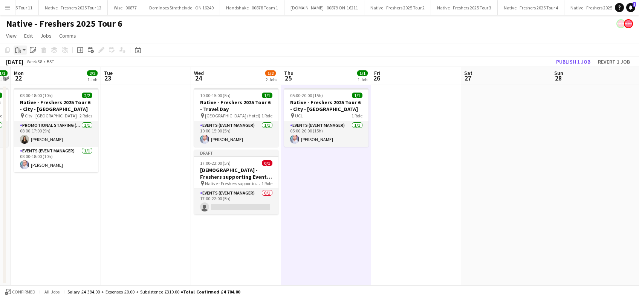
click at [18, 52] on icon "Paste" at bounding box center [18, 50] width 6 height 6
click at [24, 64] on link "Paste Ctrl+V" at bounding box center [55, 64] width 71 height 7
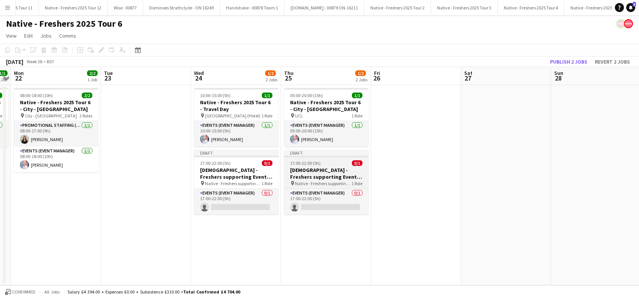
click at [314, 169] on h3 "[DEMOGRAPHIC_DATA] - Freshers supporting Event Manager/Rigger" at bounding box center [326, 174] width 84 height 14
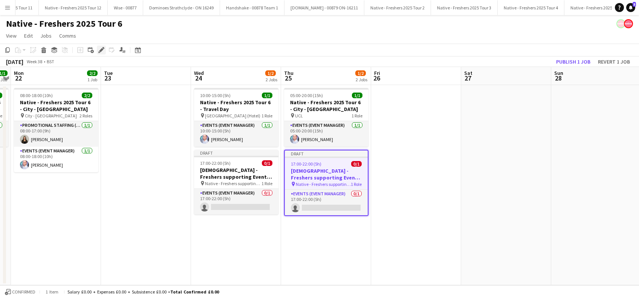
click at [101, 51] on icon "Edit" at bounding box center [101, 50] width 6 height 6
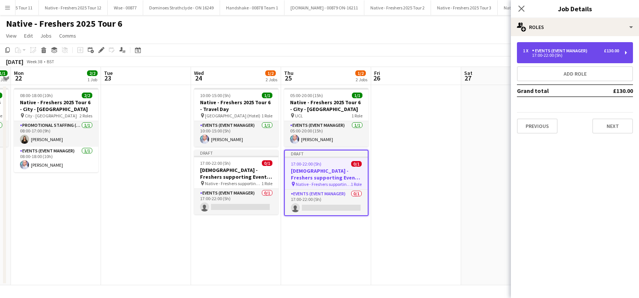
click at [571, 49] on div "Events (Event Manager)" at bounding box center [561, 50] width 58 height 5
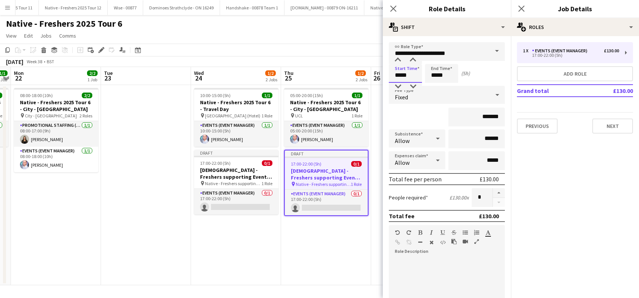
click at [410, 74] on input "*****" at bounding box center [405, 73] width 33 height 19
click at [441, 70] on input "*****" at bounding box center [441, 73] width 33 height 19
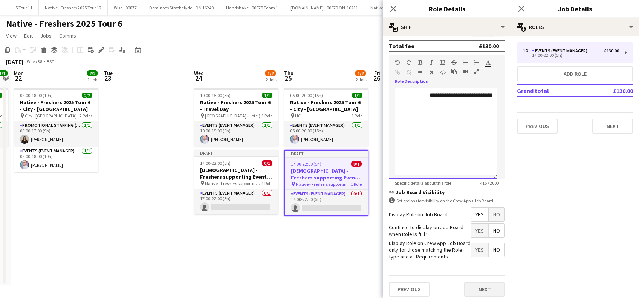
scroll to position [181, 0]
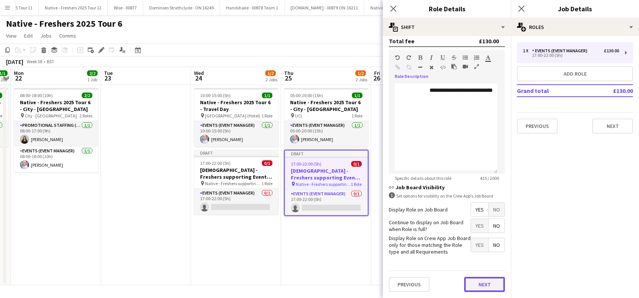
click at [477, 284] on button "Next" at bounding box center [484, 284] width 41 height 15
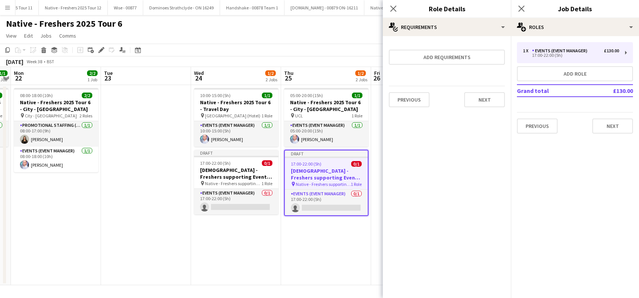
scroll to position [0, 0]
click at [486, 103] on button "Next" at bounding box center [484, 99] width 41 height 15
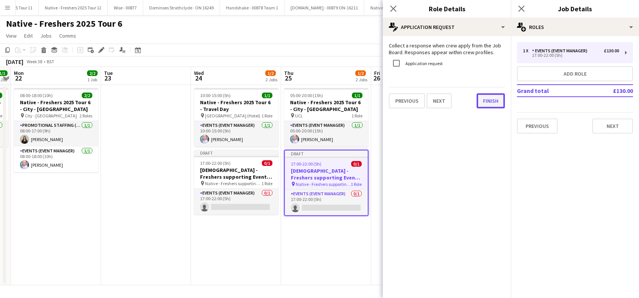
click at [490, 103] on button "Finish" at bounding box center [491, 100] width 28 height 15
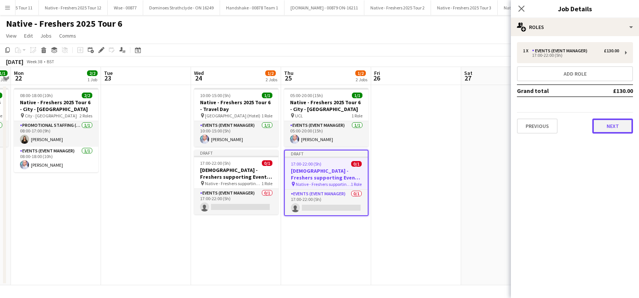
click at [614, 127] on button "Next" at bounding box center [612, 126] width 41 height 15
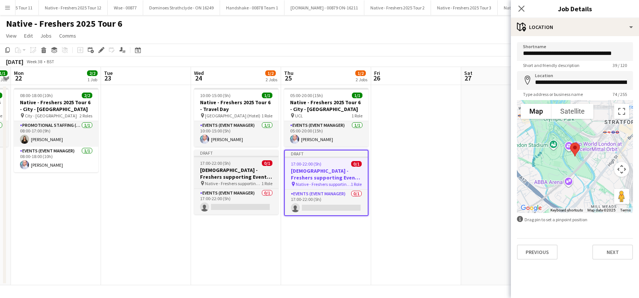
click at [235, 173] on h3 "[DEMOGRAPHIC_DATA] - Freshers supporting Event Manager/Rigger" at bounding box center [236, 174] width 84 height 14
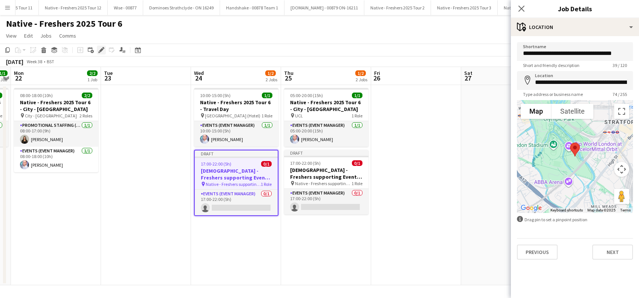
click at [102, 49] on icon at bounding box center [101, 50] width 4 height 4
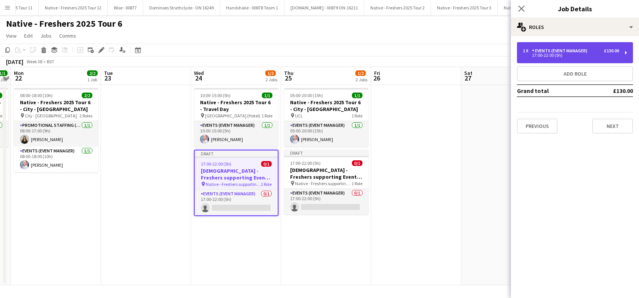
click at [574, 52] on div "Events (Event Manager)" at bounding box center [561, 50] width 58 height 5
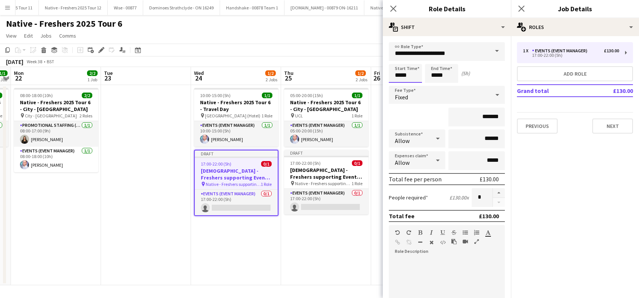
click at [404, 74] on input "*****" at bounding box center [405, 73] width 33 height 19
type input "*****"
click at [397, 57] on div at bounding box center [397, 61] width 15 height 8
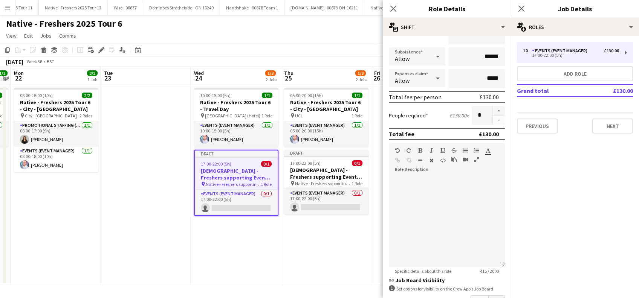
scroll to position [181, 0]
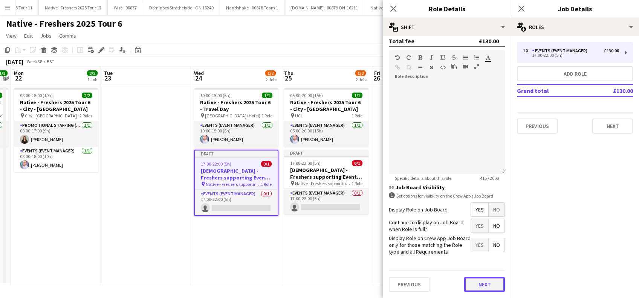
click at [477, 284] on button "Next" at bounding box center [484, 284] width 41 height 15
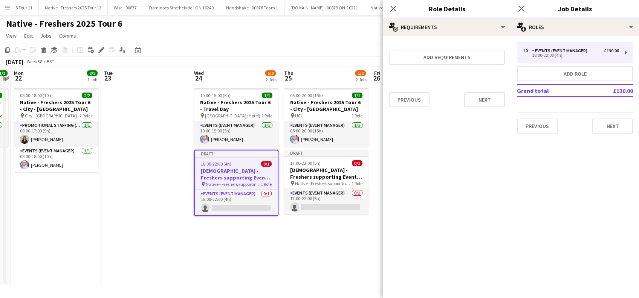
scroll to position [0, 0]
click at [490, 102] on button "Next" at bounding box center [484, 99] width 41 height 15
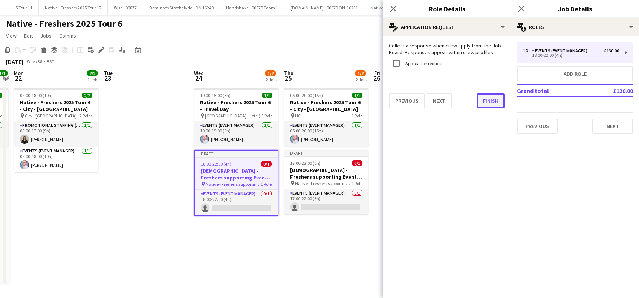
click at [498, 102] on button "Finish" at bounding box center [491, 100] width 28 height 15
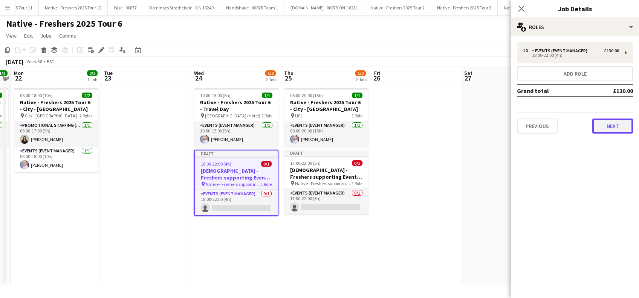
click at [611, 124] on button "Next" at bounding box center [612, 126] width 41 height 15
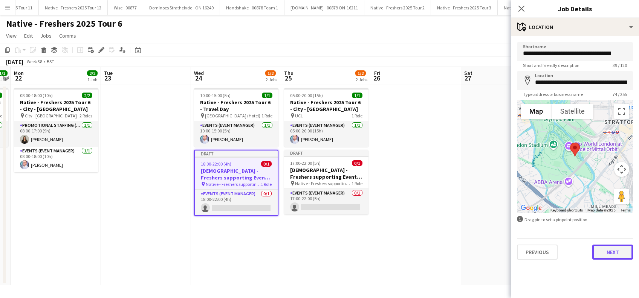
click at [617, 256] on button "Next" at bounding box center [612, 252] width 41 height 15
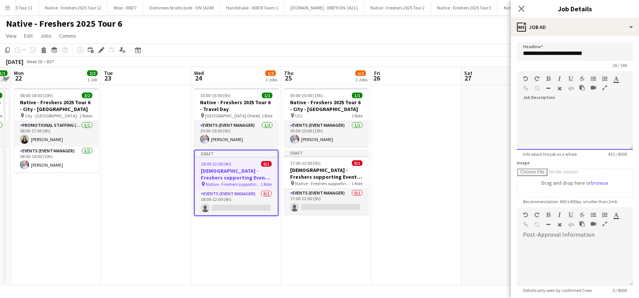
click at [540, 106] on div "**********" at bounding box center [575, 127] width 116 height 45
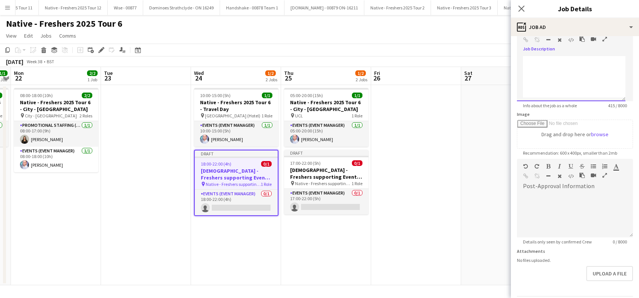
scroll to position [74, 0]
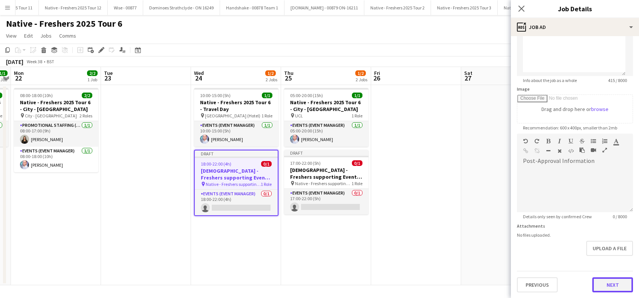
click at [602, 285] on button "Next" at bounding box center [612, 285] width 41 height 15
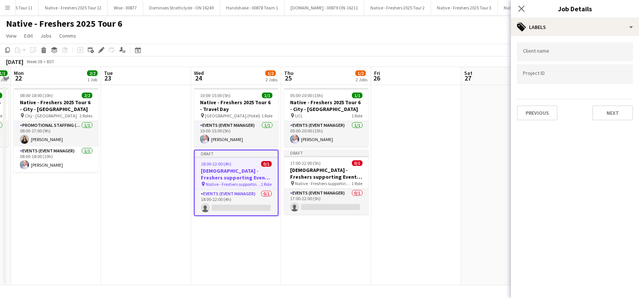
scroll to position [0, 0]
click at [611, 112] on button "Next" at bounding box center [612, 112] width 41 height 15
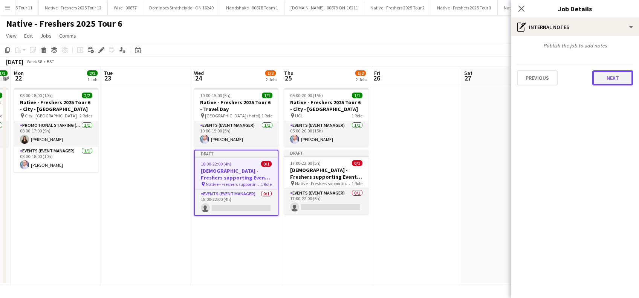
click at [617, 79] on button "Next" at bounding box center [612, 77] width 41 height 15
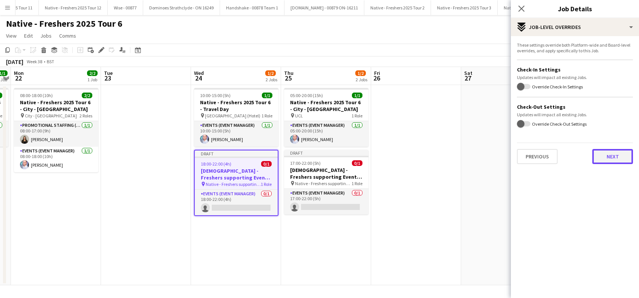
click at [621, 154] on button "Next" at bounding box center [612, 156] width 41 height 15
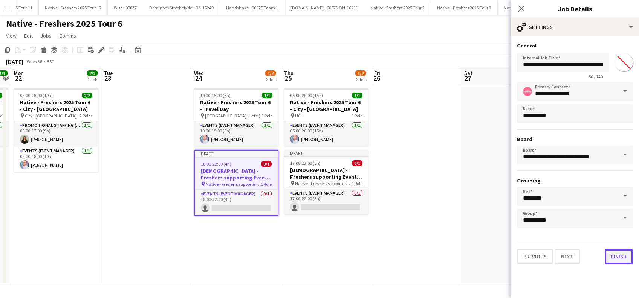
click at [617, 260] on button "Finish" at bounding box center [619, 256] width 28 height 15
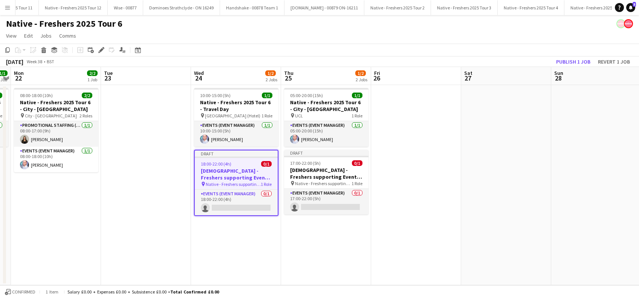
click at [423, 248] on app-date-cell at bounding box center [416, 185] width 90 height 200
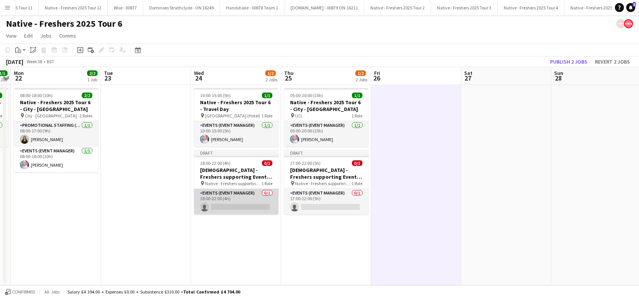
click at [237, 211] on app-card-role "Events (Event Manager) 0/1 18:00-22:00 (4h) single-neutral-actions" at bounding box center [236, 202] width 84 height 26
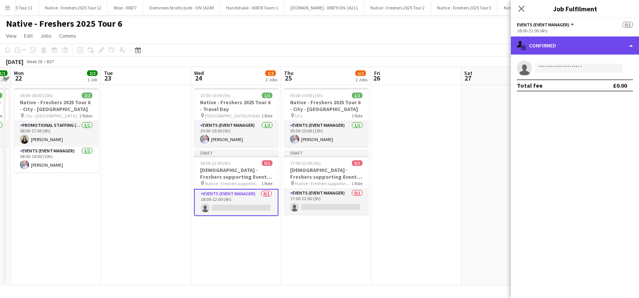
click at [576, 45] on div "single-neutral-actions-check-2 Confirmed" at bounding box center [575, 46] width 128 height 18
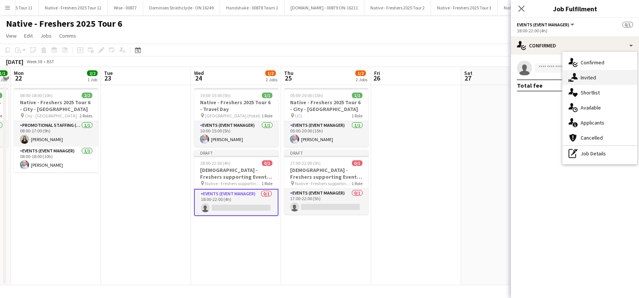
click at [584, 78] on span "Invited" at bounding box center [588, 77] width 15 height 7
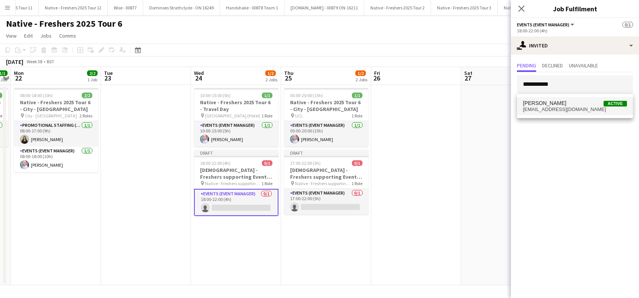
type input "**********"
click at [544, 102] on span "[PERSON_NAME]" at bounding box center [544, 103] width 43 height 6
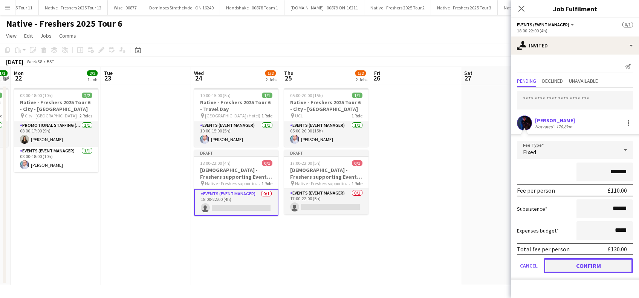
click at [583, 268] on button "Confirm" at bounding box center [588, 265] width 89 height 15
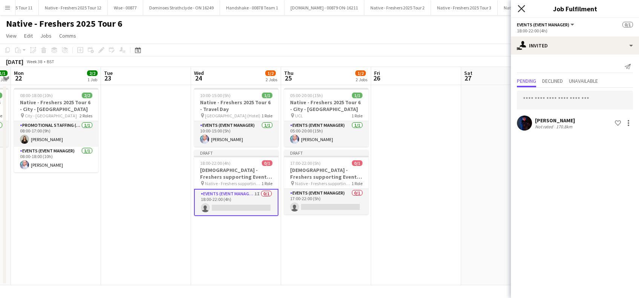
click at [520, 8] on icon "Close pop-in" at bounding box center [521, 8] width 7 height 7
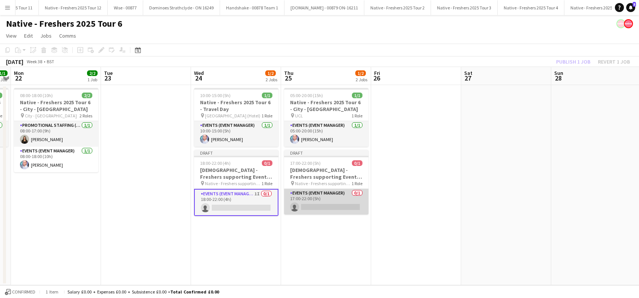
click at [349, 212] on app-card-role "Events (Event Manager) 0/1 17:00-22:00 (5h) single-neutral-actions" at bounding box center [326, 202] width 84 height 26
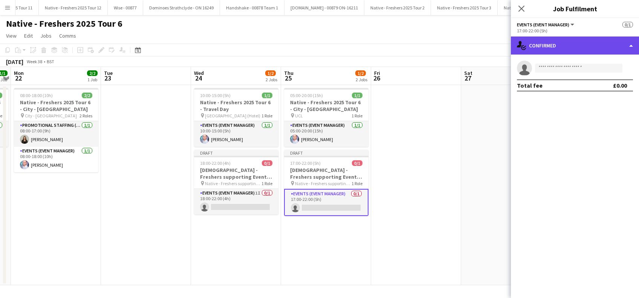
click at [561, 45] on div "single-neutral-actions-check-2 Confirmed" at bounding box center [575, 46] width 128 height 18
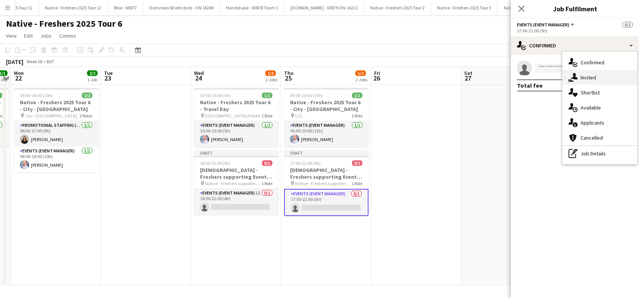
click at [593, 76] on span "Invited" at bounding box center [588, 77] width 15 height 7
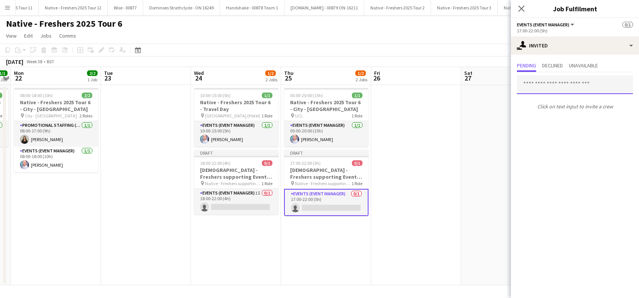
click at [542, 84] on input "text" at bounding box center [575, 84] width 116 height 19
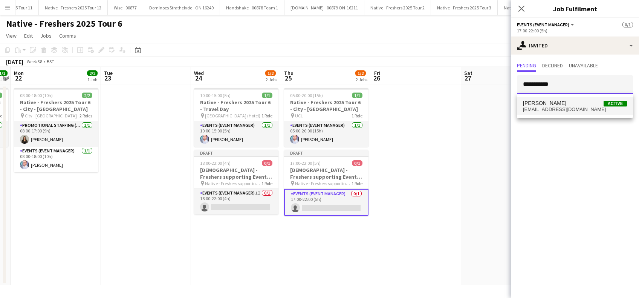
type input "**********"
click at [540, 103] on span "[PERSON_NAME]" at bounding box center [544, 103] width 43 height 6
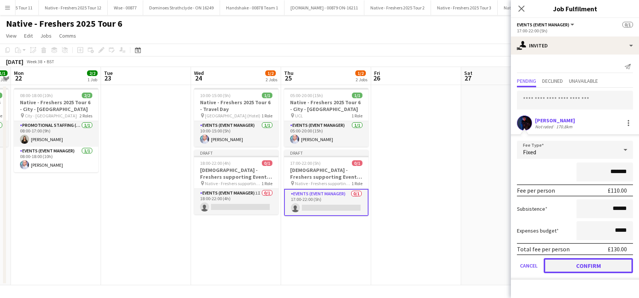
click at [600, 268] on button "Confirm" at bounding box center [588, 265] width 89 height 15
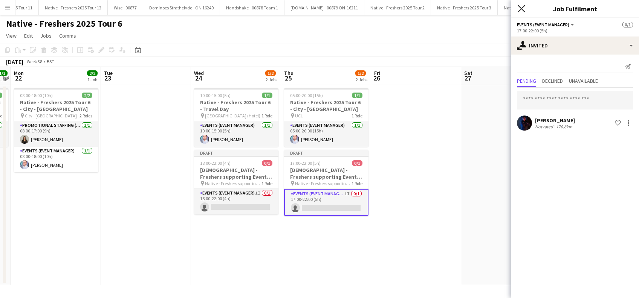
click at [522, 8] on icon at bounding box center [521, 8] width 7 height 7
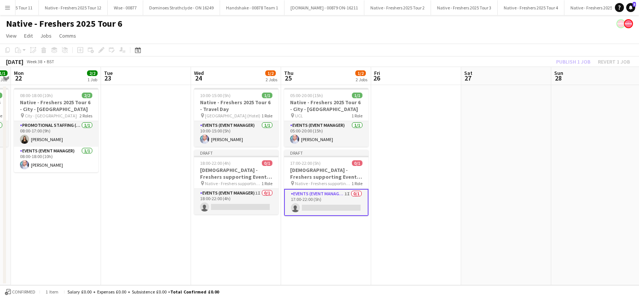
click at [446, 172] on app-date-cell at bounding box center [416, 185] width 90 height 200
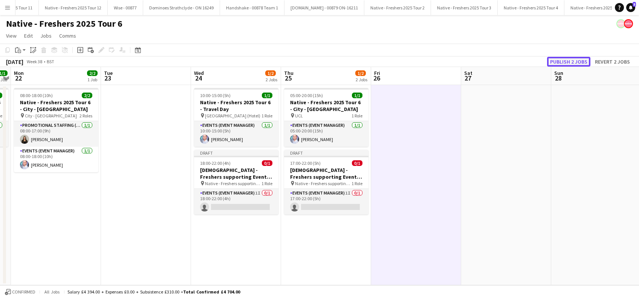
click at [579, 59] on button "Publish 2 jobs" at bounding box center [568, 62] width 43 height 10
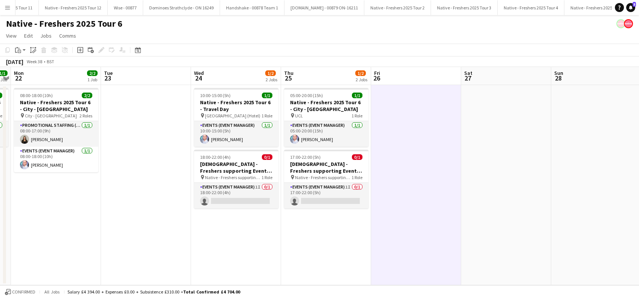
click at [250, 225] on app-date-cell "10:00-15:00 (5h) 1/1 Native - Freshers 2025 Tour 6 - Travel Day pin [GEOGRAPHIC…" at bounding box center [236, 185] width 90 height 200
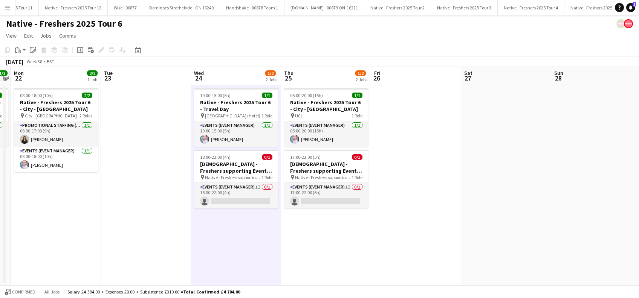
click at [411, 244] on app-date-cell at bounding box center [416, 185] width 90 height 200
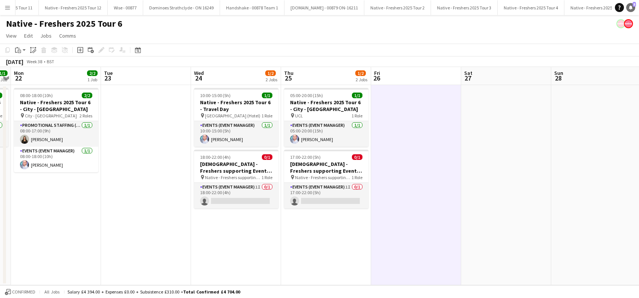
click at [630, 6] on icon "Notifications" at bounding box center [630, 7] width 5 height 5
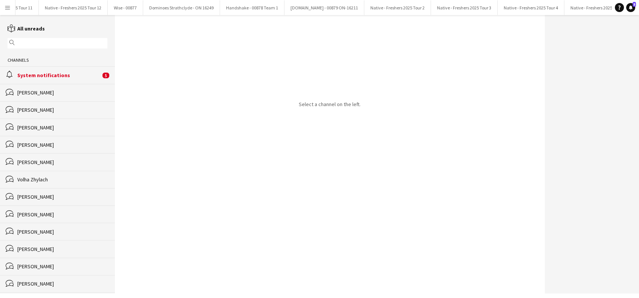
click at [49, 74] on div "System notifications" at bounding box center [58, 75] width 83 height 7
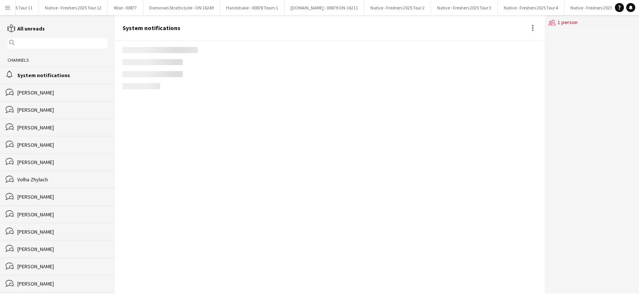
scroll to position [808, 0]
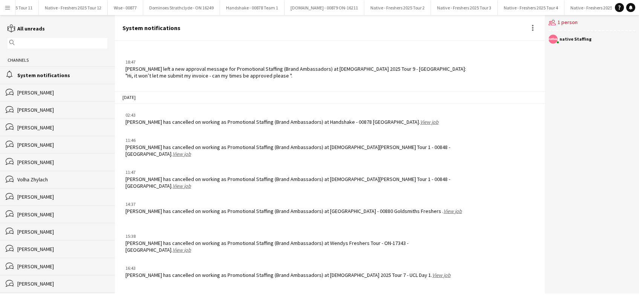
click at [432, 273] on link "View job" at bounding box center [441, 275] width 18 height 7
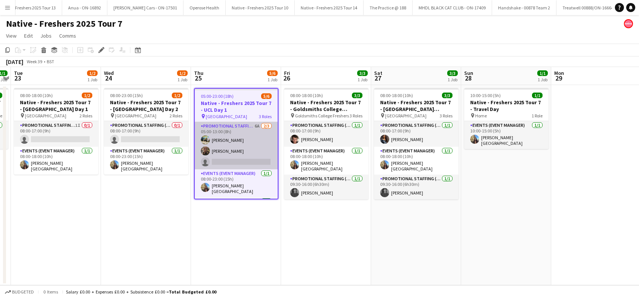
click at [233, 157] on app-card-role "Promotional Staffing (Brand Ambassadors) 6A [DATE] 05:00-13:00 (8h) [PERSON_NAM…" at bounding box center [236, 145] width 83 height 47
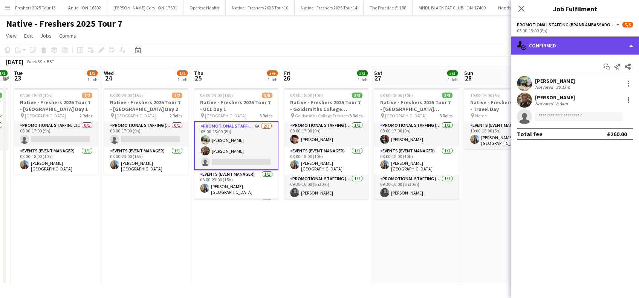
click at [570, 50] on div "single-neutral-actions-check-2 Confirmed" at bounding box center [575, 46] width 128 height 18
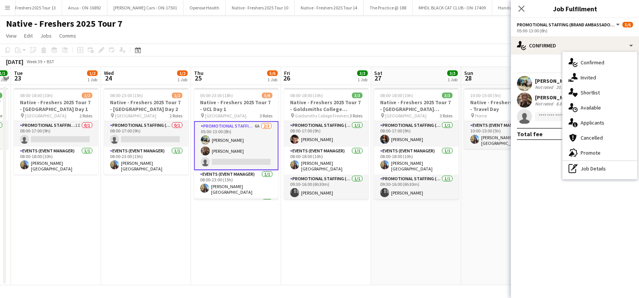
click at [585, 121] on span "Applicants" at bounding box center [593, 122] width 24 height 7
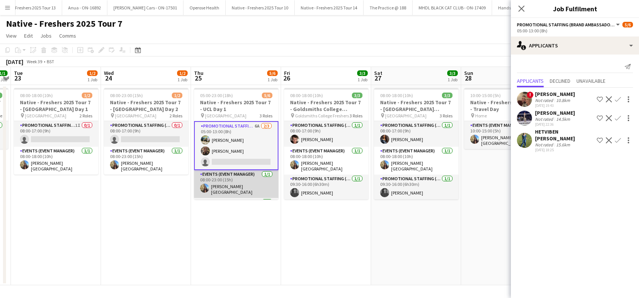
scroll to position [32, 0]
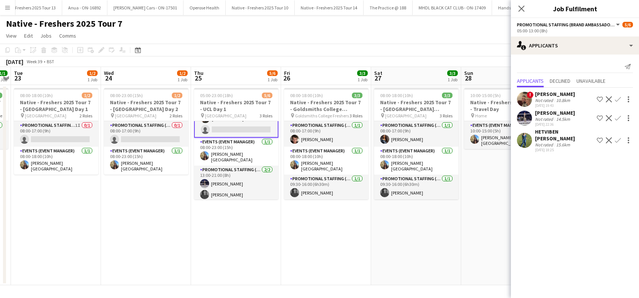
click at [615, 117] on app-icon "Confirm" at bounding box center [618, 118] width 6 height 6
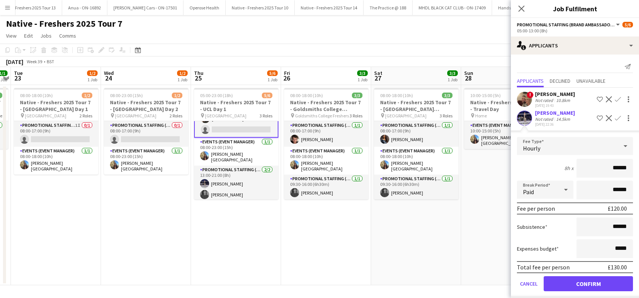
click at [615, 117] on app-icon "Confirm" at bounding box center [618, 118] width 6 height 6
click at [588, 278] on button "Confirm" at bounding box center [588, 284] width 89 height 15
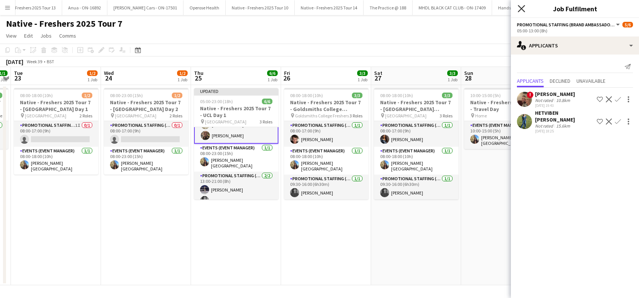
click at [521, 7] on icon "Close pop-in" at bounding box center [521, 8] width 7 height 7
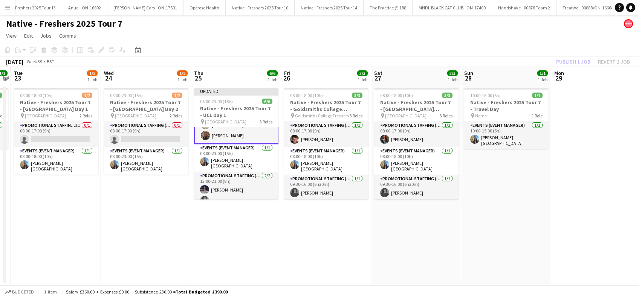
click at [248, 220] on app-date-cell "Updated 05:00-23:00 (18h) 6/6 Native - Freshers 2025 Tour 7 - UCL Day 1 pin UCL…" at bounding box center [236, 185] width 90 height 200
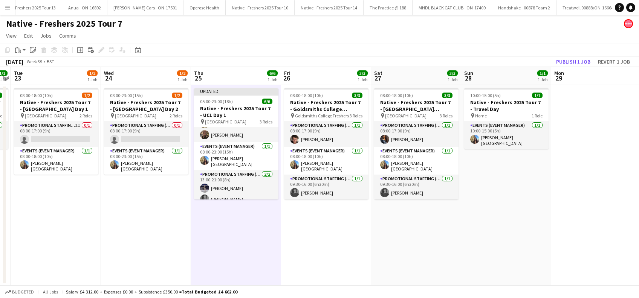
scroll to position [32, 0]
click at [580, 60] on button "Publish 1 job" at bounding box center [573, 62] width 40 height 10
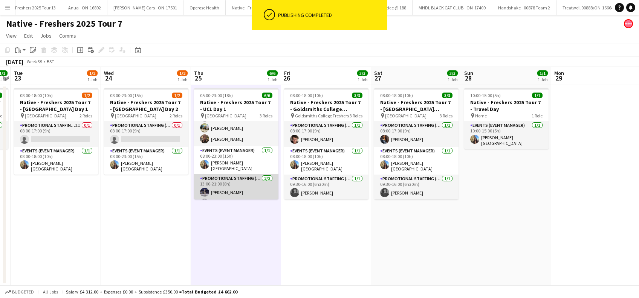
scroll to position [31, 0]
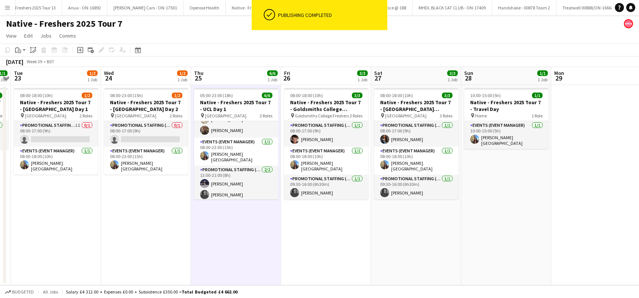
click at [244, 230] on app-date-cell "05:00-23:00 (18h) 6/6 Native - Freshers 2025 Tour 7 - UCL Day 1 pin UCL East 3 …" at bounding box center [236, 185] width 90 height 200
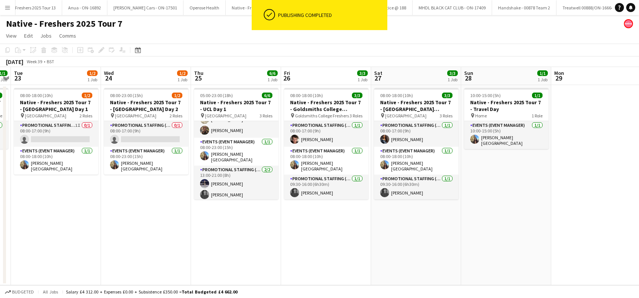
click at [343, 240] on app-date-cell "08:00-18:00 (10h) 3/3 Native - Freshers 2025 Tour 7 - Goldsmiths College Freshe…" at bounding box center [326, 185] width 90 height 200
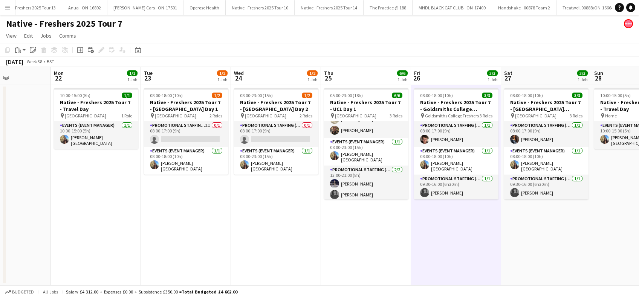
drag, startPoint x: 246, startPoint y: 248, endPoint x: 375, endPoint y: 248, distance: 128.5
click at [375, 248] on app-calendar-viewport "Fri 19 Sat 20 Sun 21 Mon 22 1/1 1 Job Tue 23 1/2 1 Job Wed 24 1/2 1 Job Thu 25 …" at bounding box center [319, 176] width 639 height 218
